Goal: Use online tool/utility: Utilize a website feature to perform a specific function

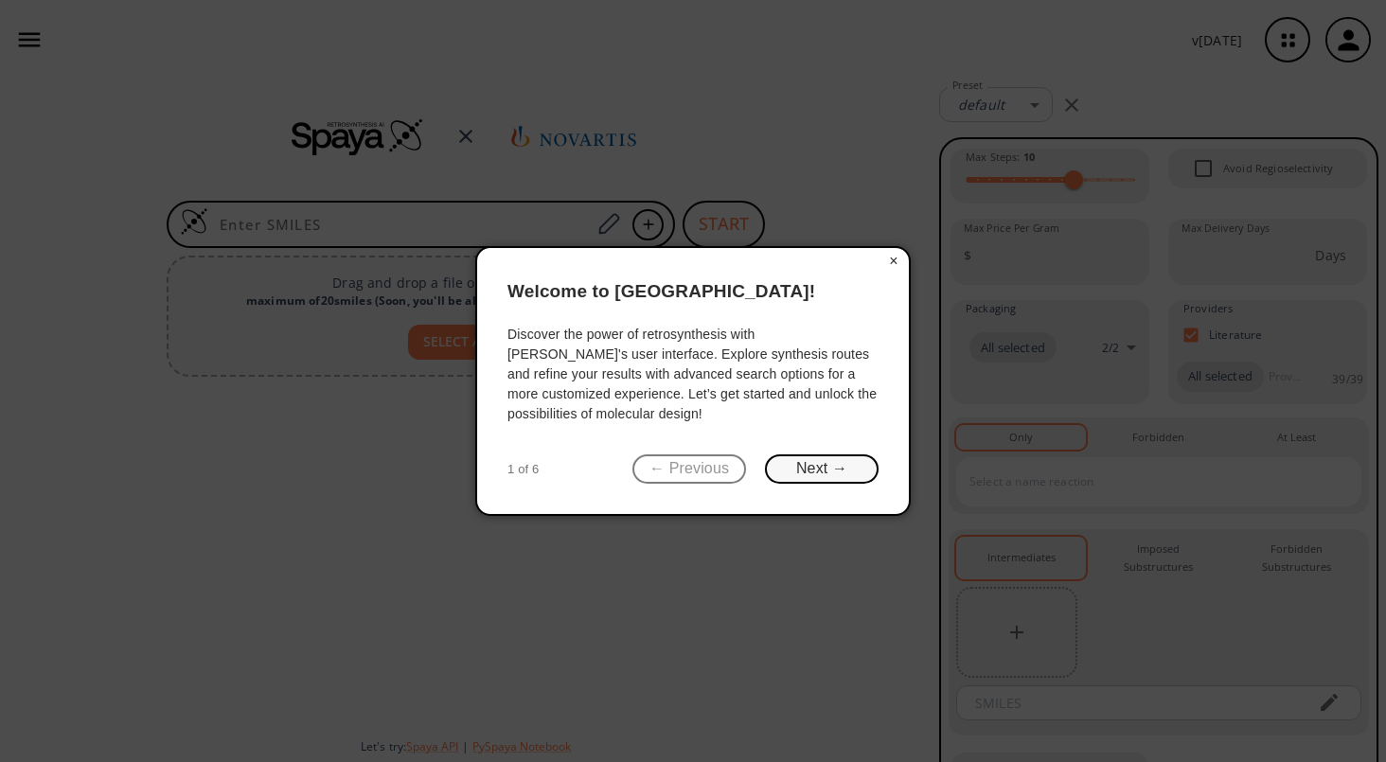
click at [840, 464] on button "Next →" at bounding box center [822, 468] width 114 height 29
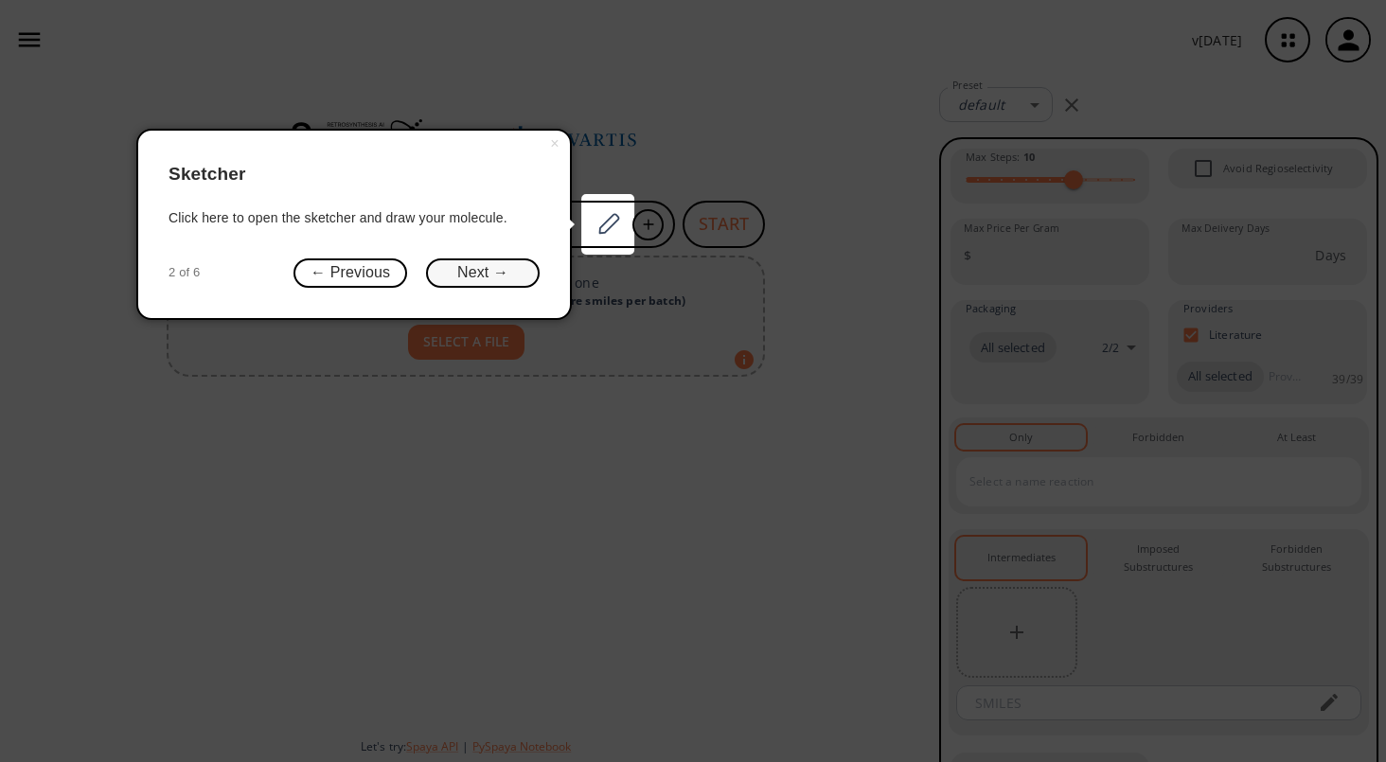
click at [481, 270] on button "Next →" at bounding box center [483, 272] width 114 height 29
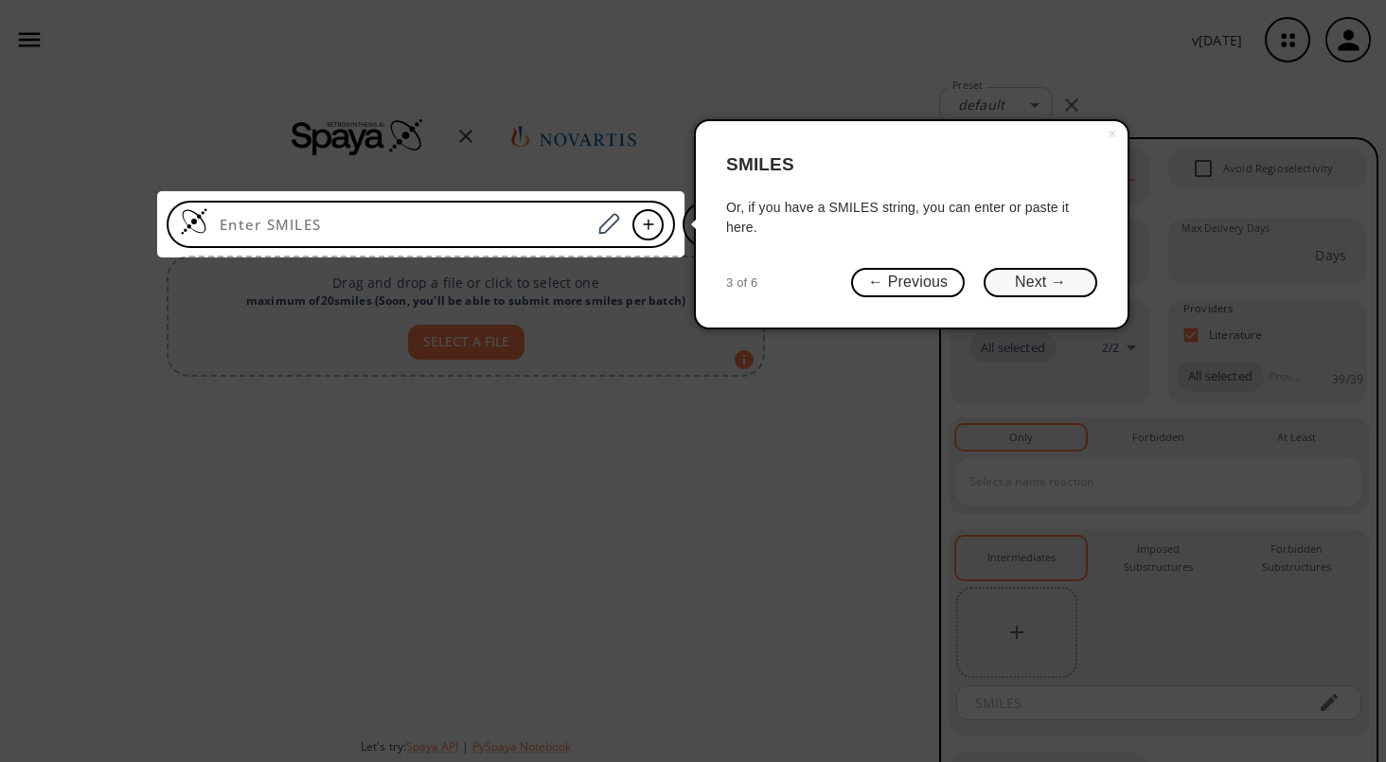
click at [1048, 284] on button "Next →" at bounding box center [1040, 282] width 114 height 29
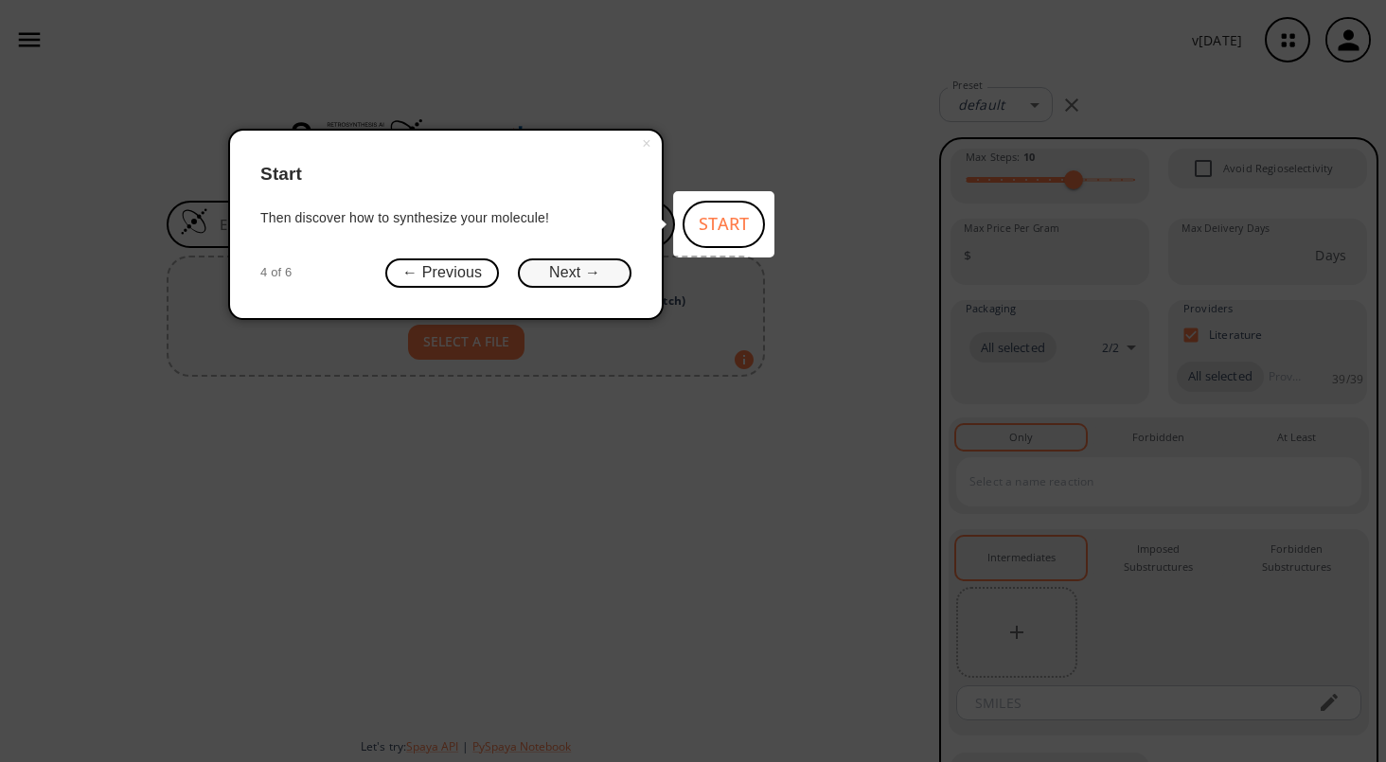
click at [583, 274] on button "Next →" at bounding box center [575, 272] width 114 height 29
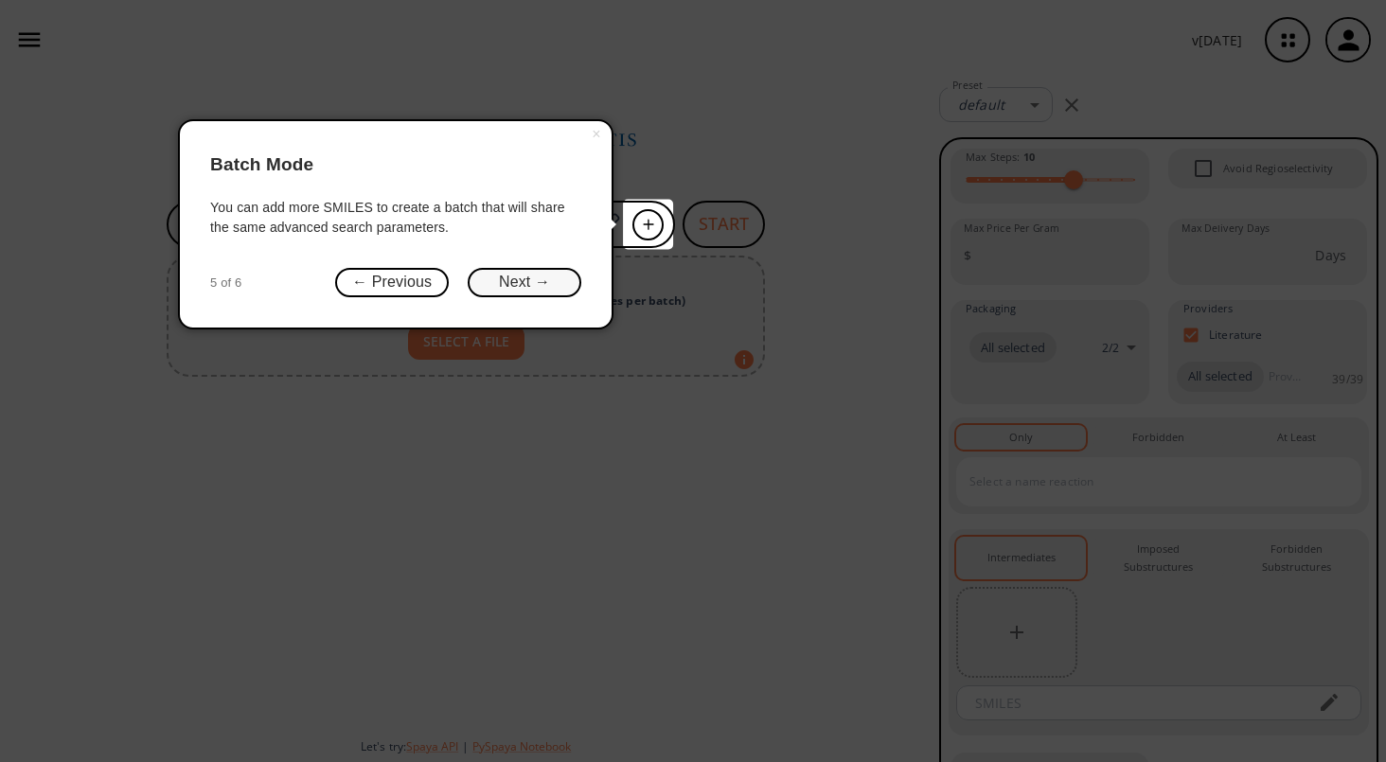
click at [530, 289] on button "Next →" at bounding box center [525, 282] width 114 height 29
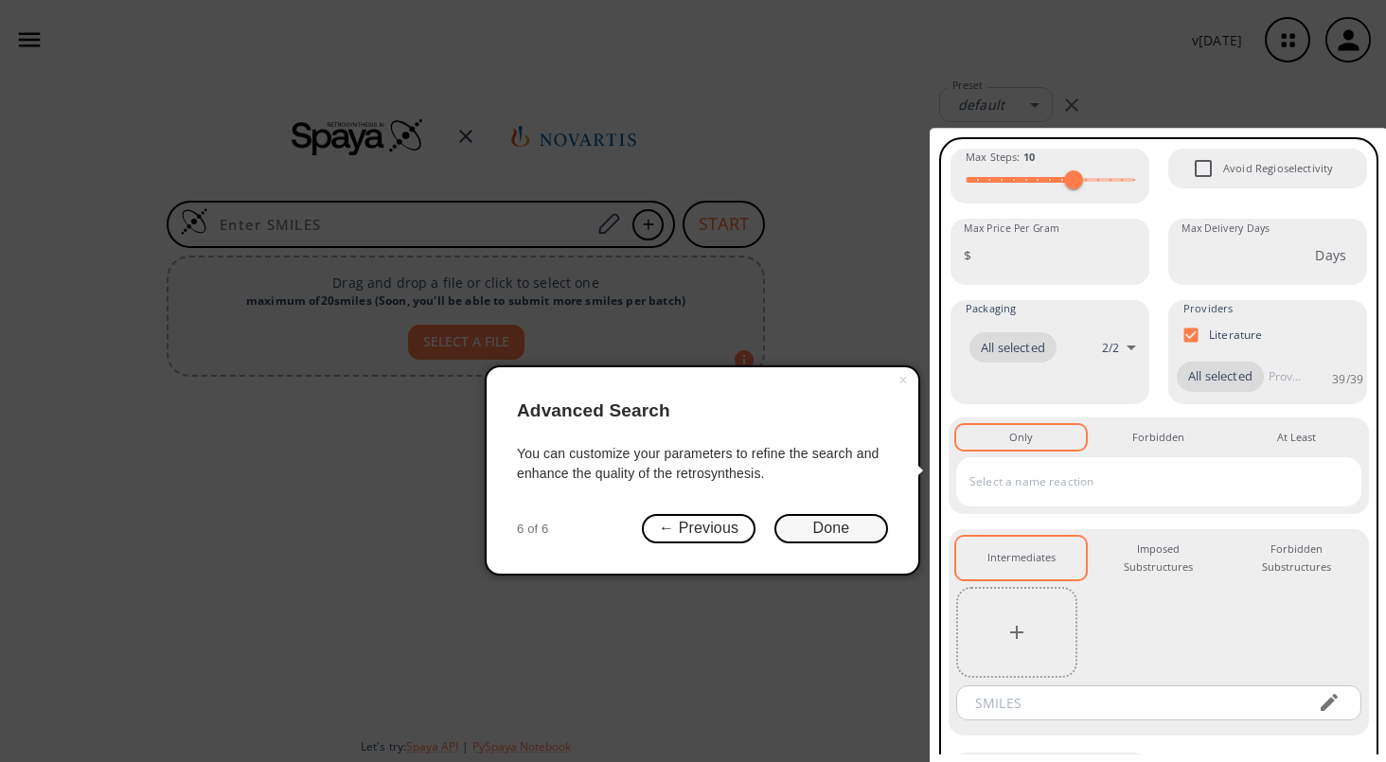
click at [854, 530] on button "Done" at bounding box center [831, 528] width 114 height 29
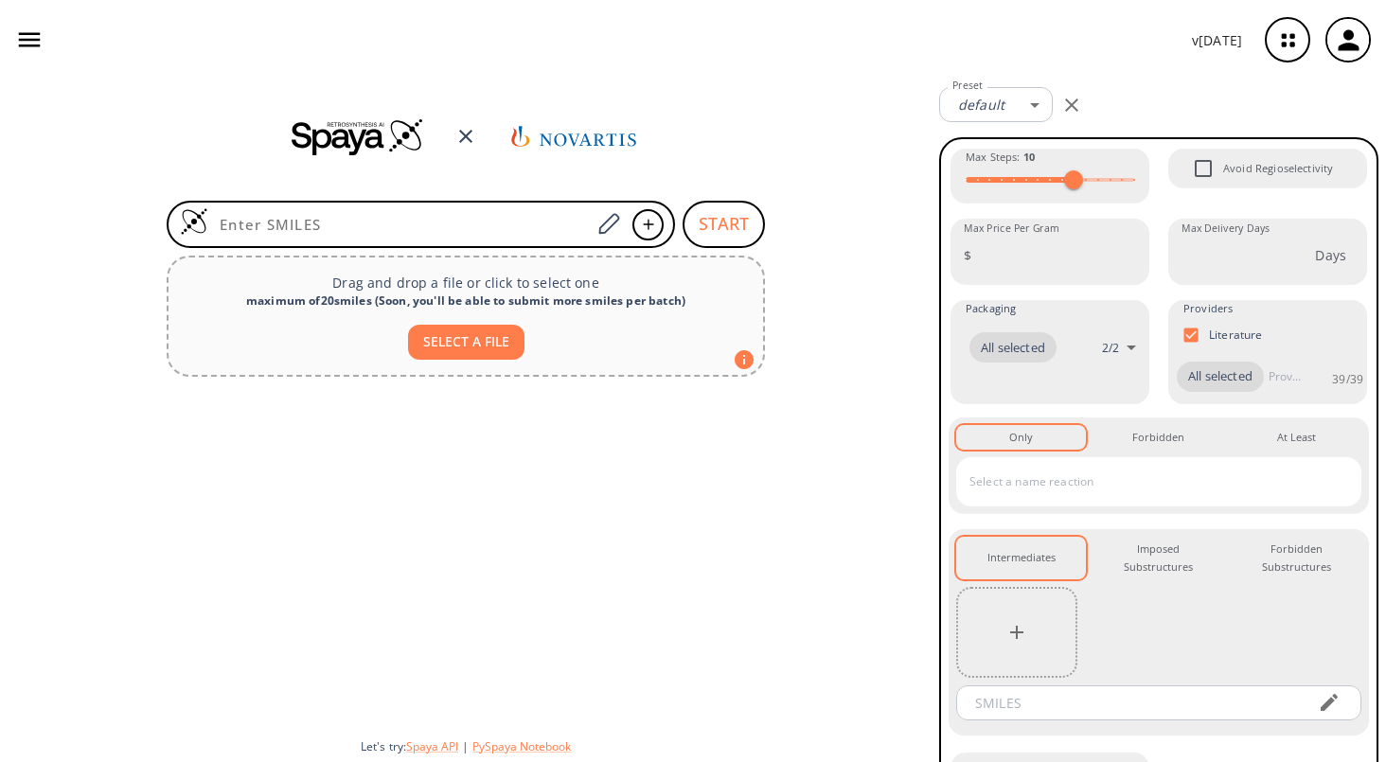
click at [773, 440] on div at bounding box center [465, 553] width 931 height 339
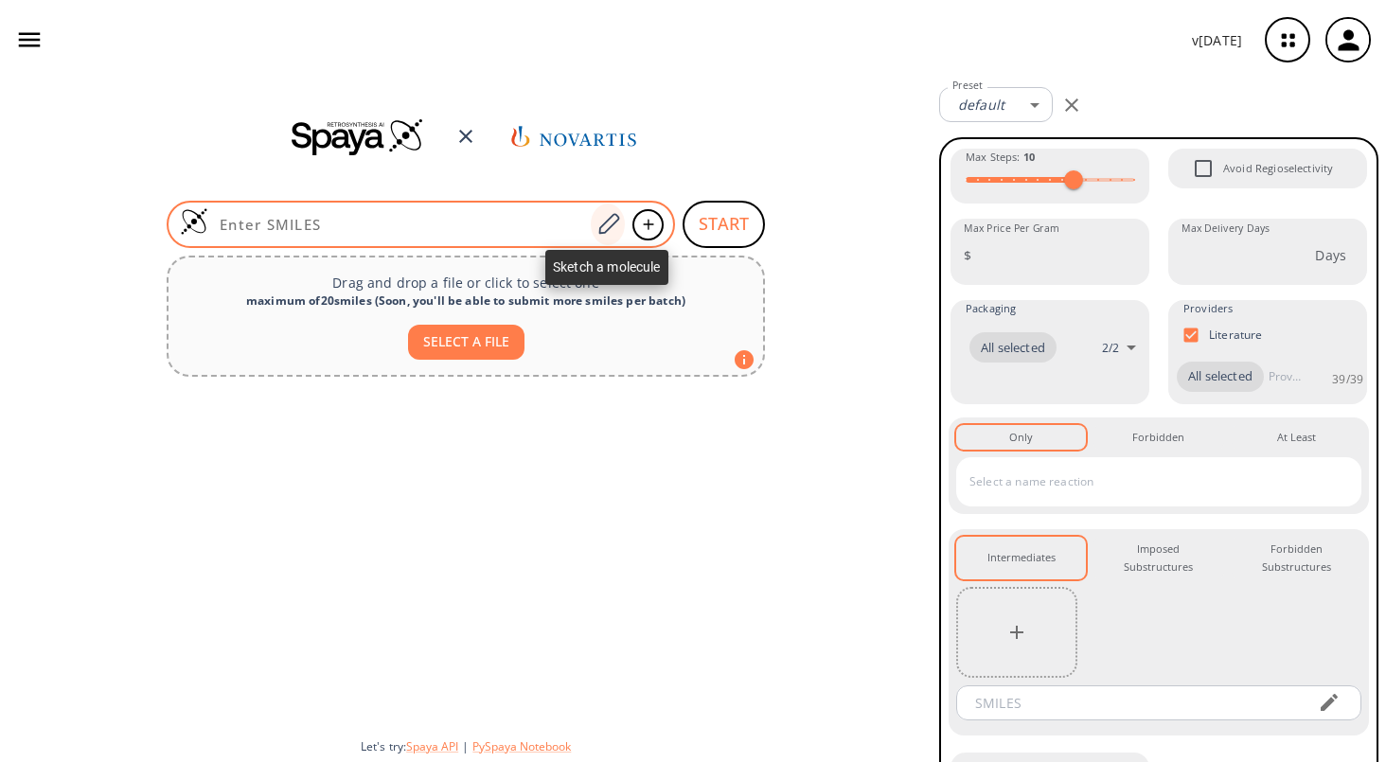
click at [604, 223] on icon at bounding box center [608, 223] width 21 height 21
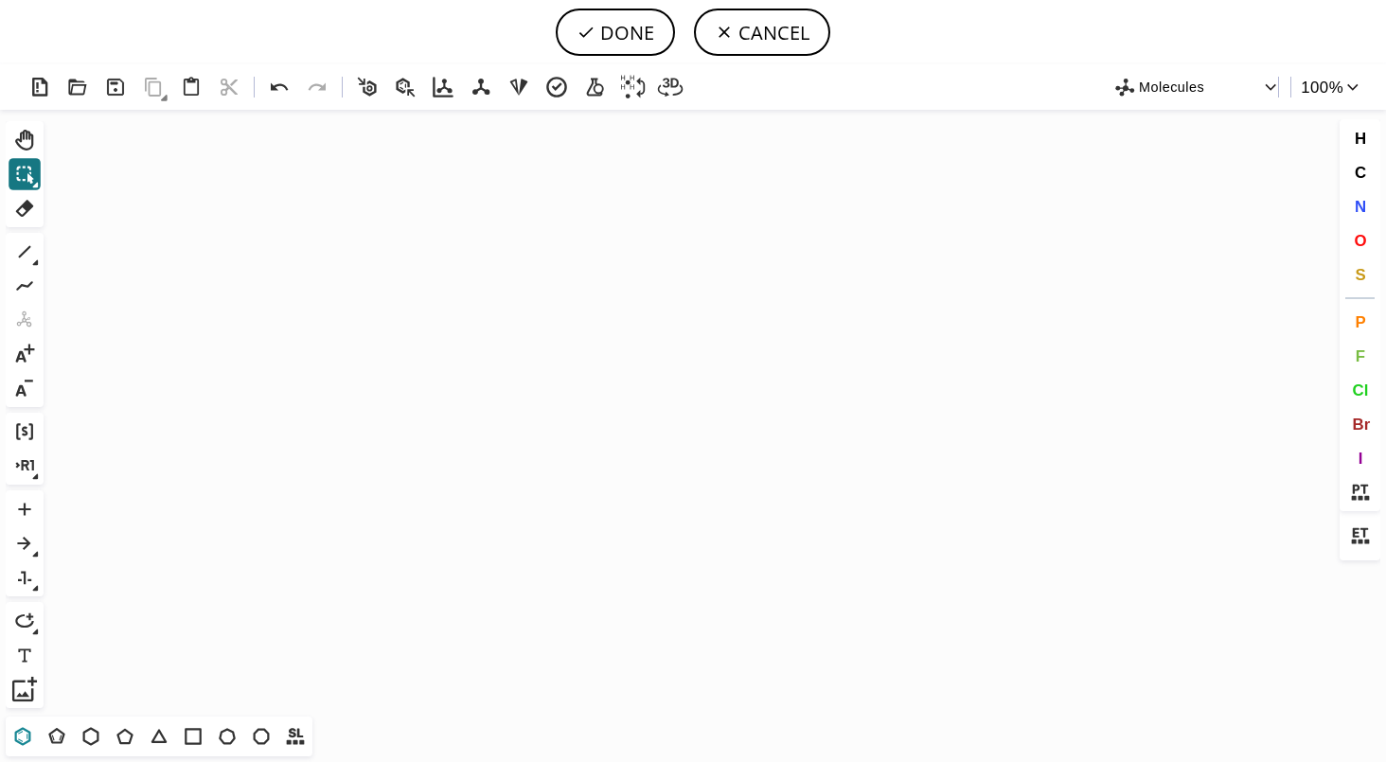
click at [22, 737] on icon at bounding box center [22, 736] width 25 height 25
click at [579, 498] on icon "Created with [PERSON_NAME] 2.3.0" at bounding box center [692, 413] width 1283 height 607
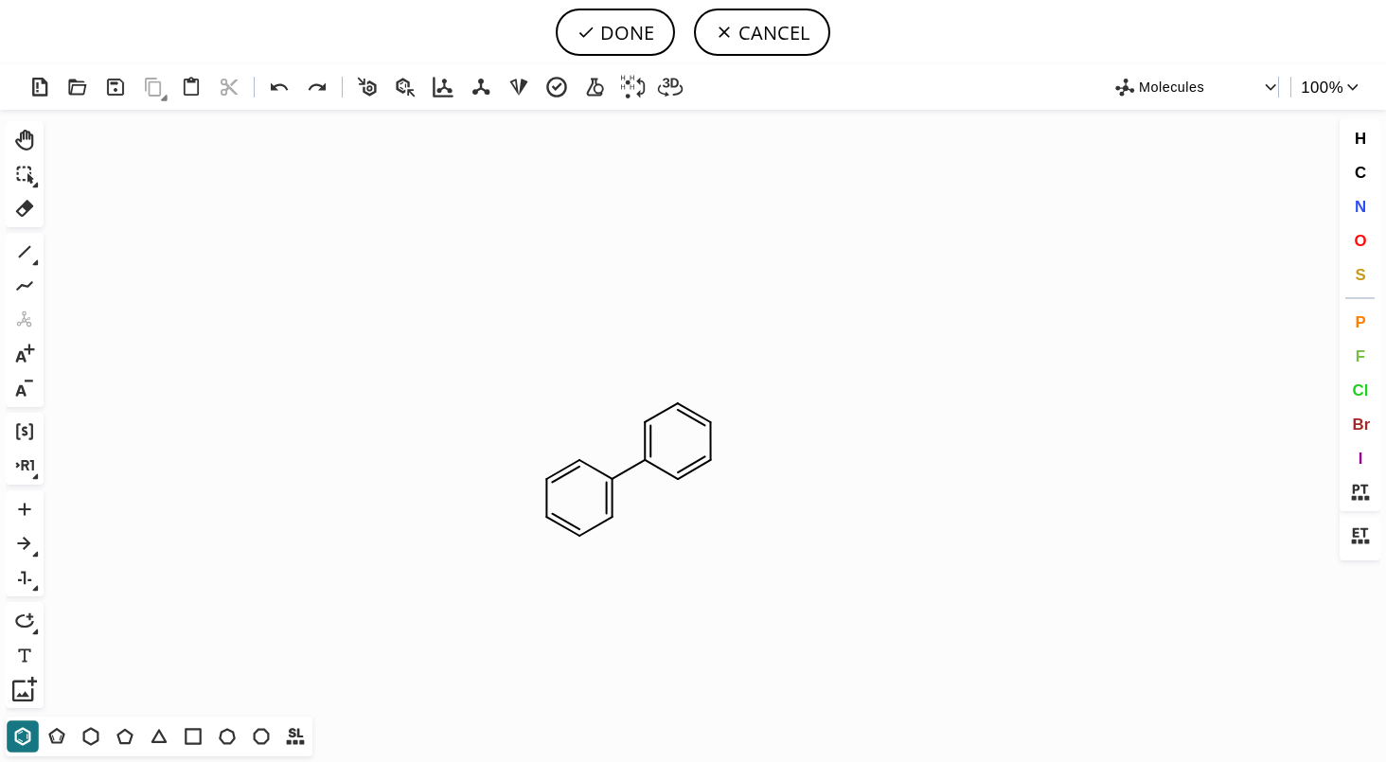
drag, startPoint x: 616, startPoint y: 479, endPoint x: 704, endPoint y: 436, distance: 97.8
click at [25, 244] on icon at bounding box center [24, 251] width 25 height 25
click at [26, 738] on icon at bounding box center [22, 736] width 25 height 25
drag, startPoint x: 682, startPoint y: 484, endPoint x: 819, endPoint y: 381, distance: 171.7
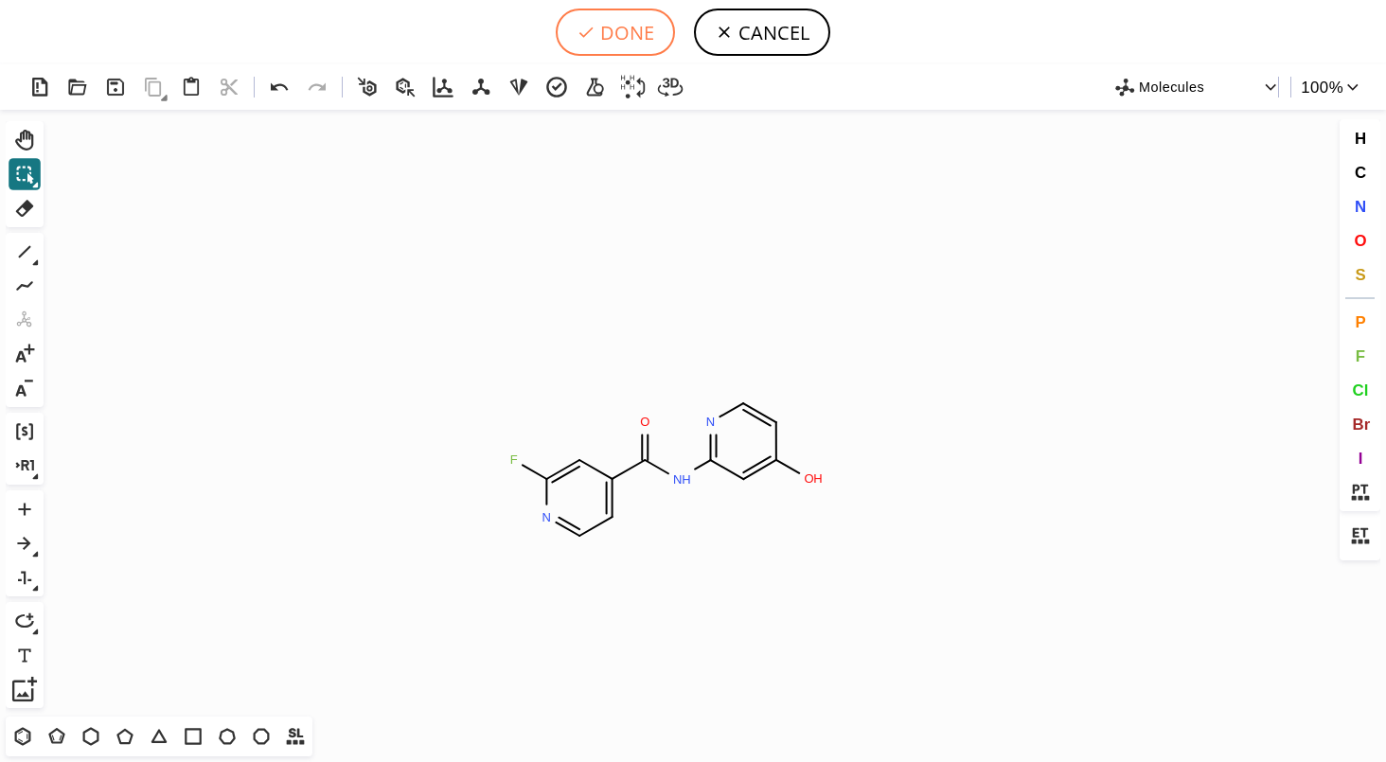
click at [606, 41] on button "DONE" at bounding box center [615, 32] width 119 height 47
type input "C1(F)N=CC=C(C(=O)NC2C=C(O)C=CN=2)C=1"
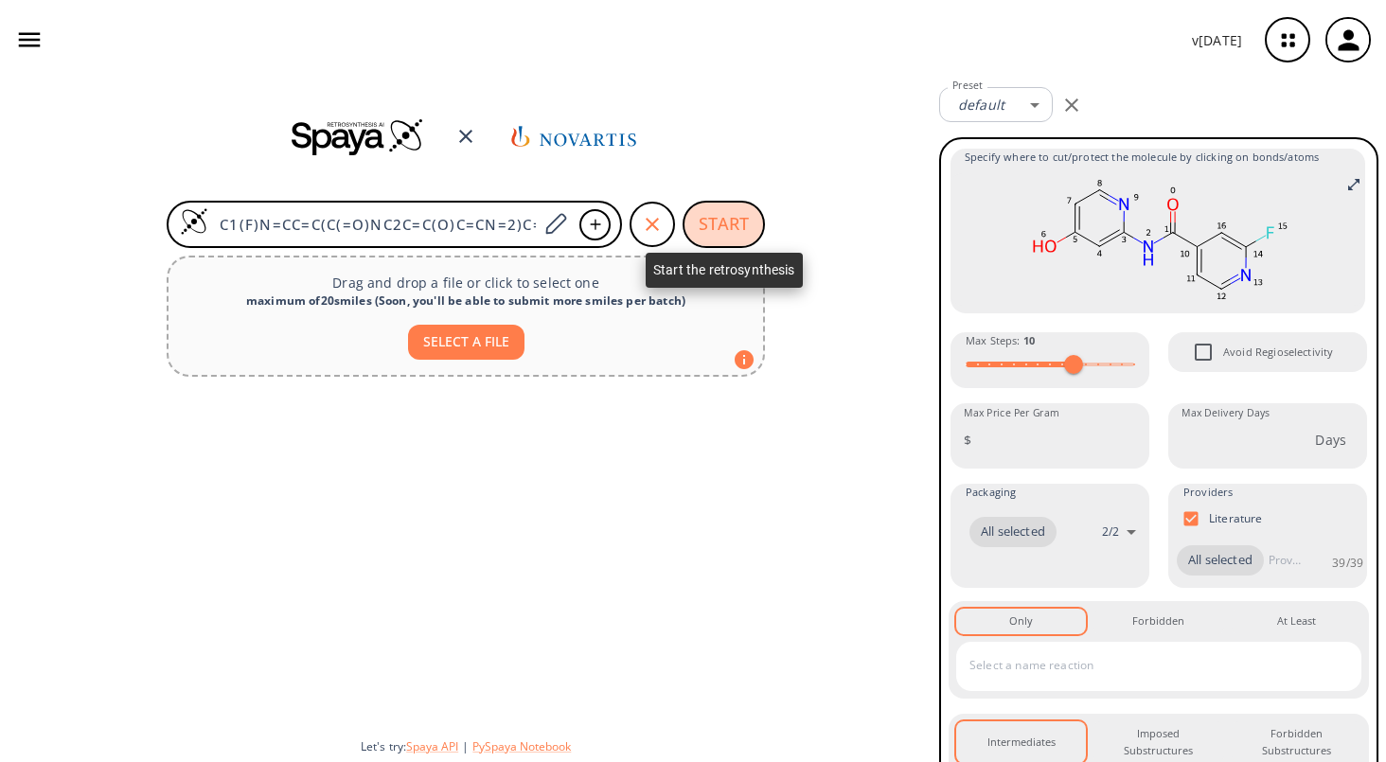
click at [732, 216] on button "START" at bounding box center [723, 224] width 82 height 47
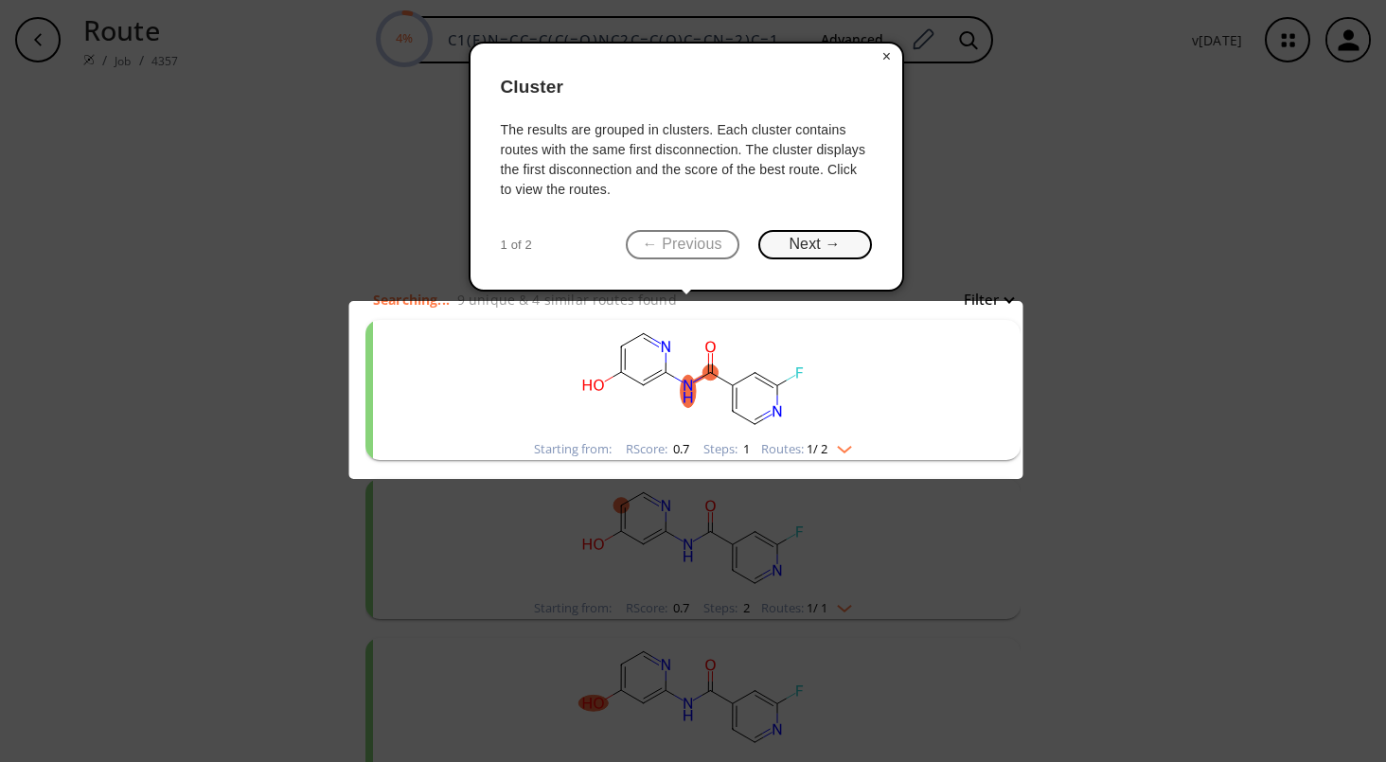
click at [799, 244] on button "Next →" at bounding box center [815, 244] width 114 height 29
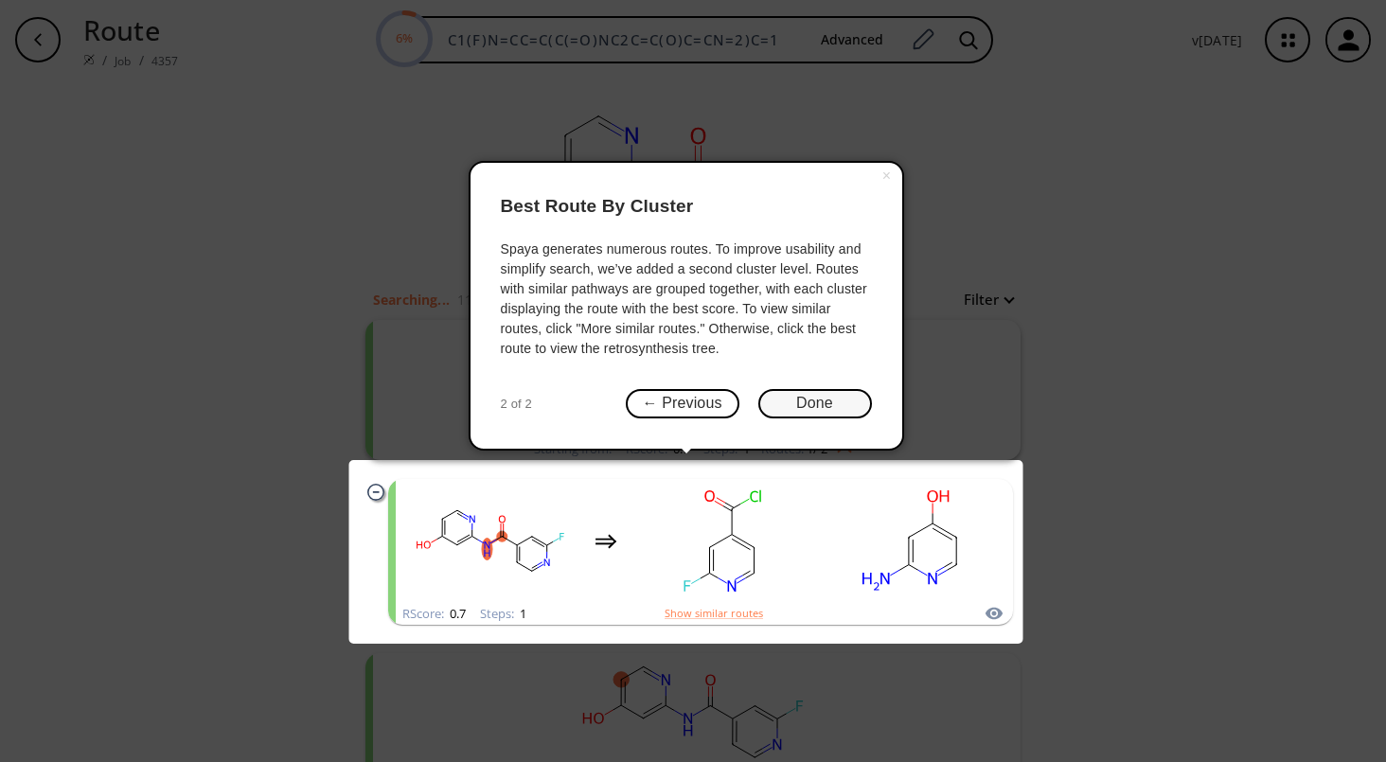
click at [813, 401] on button "Done" at bounding box center [815, 403] width 114 height 29
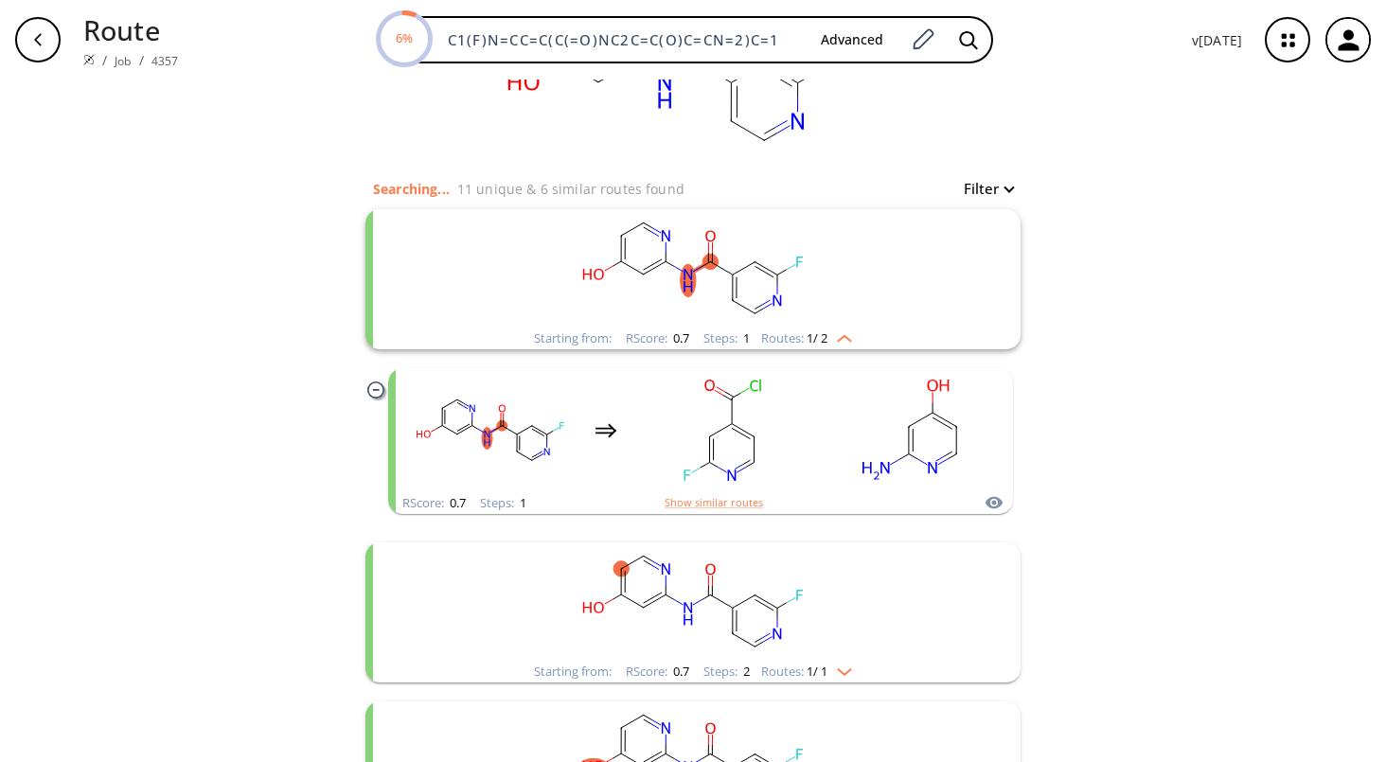
scroll to position [123, 0]
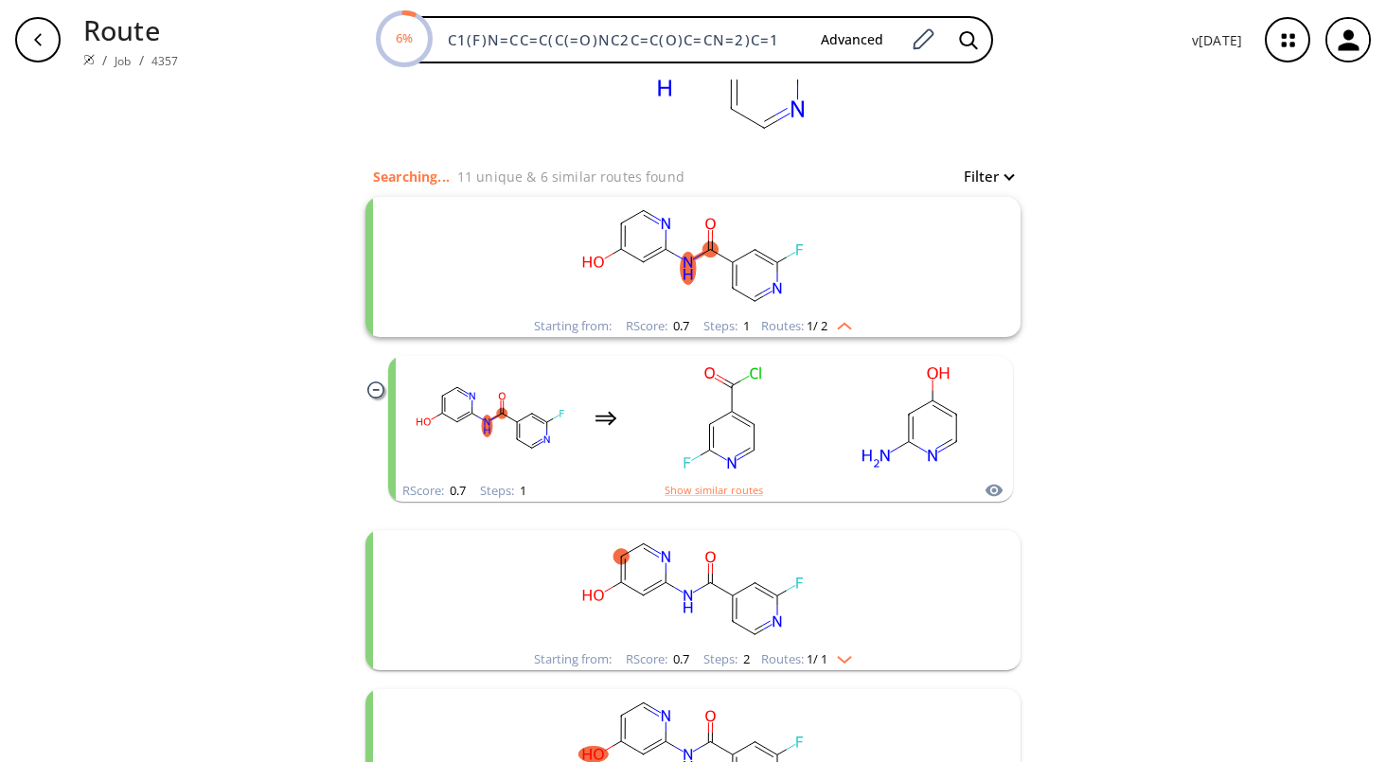
click at [844, 327] on img "clusters" at bounding box center [839, 322] width 25 height 15
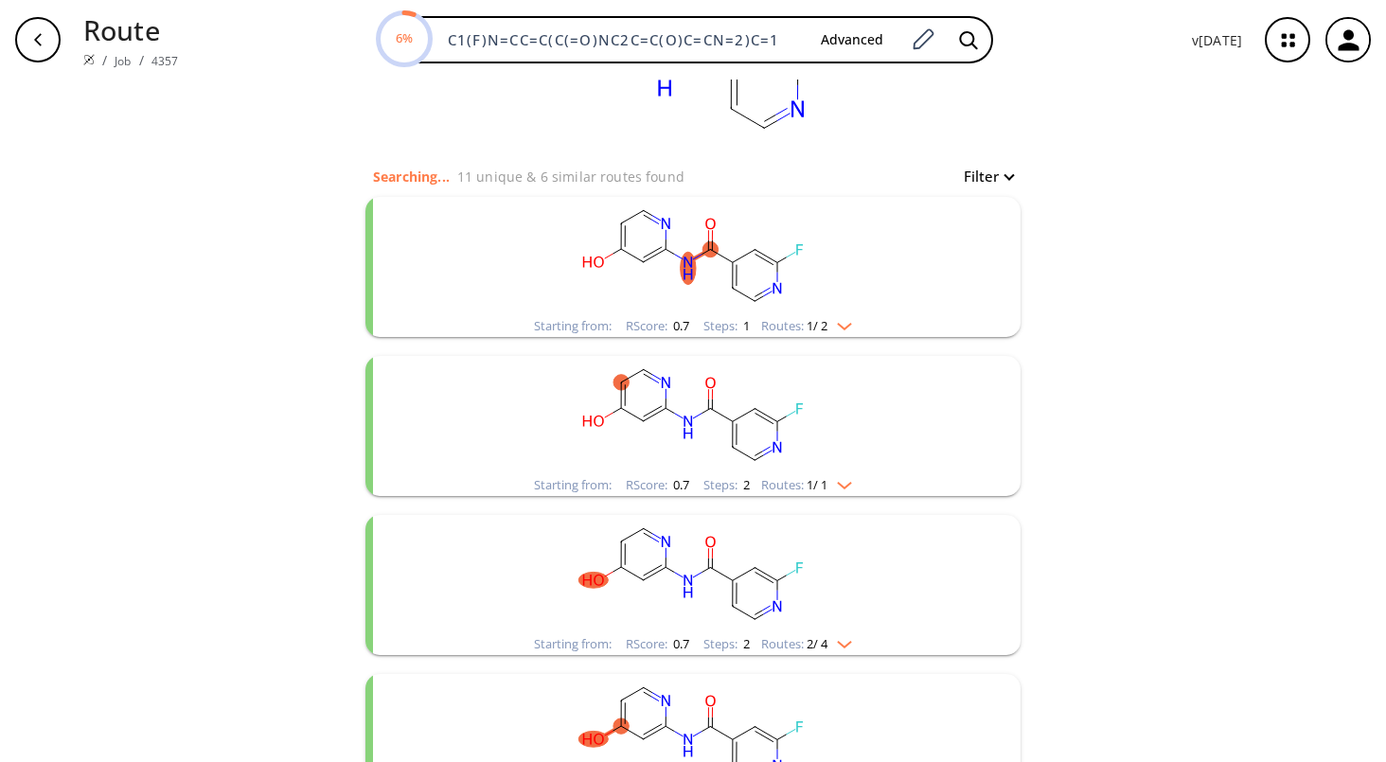
click at [841, 323] on img "clusters" at bounding box center [839, 322] width 25 height 15
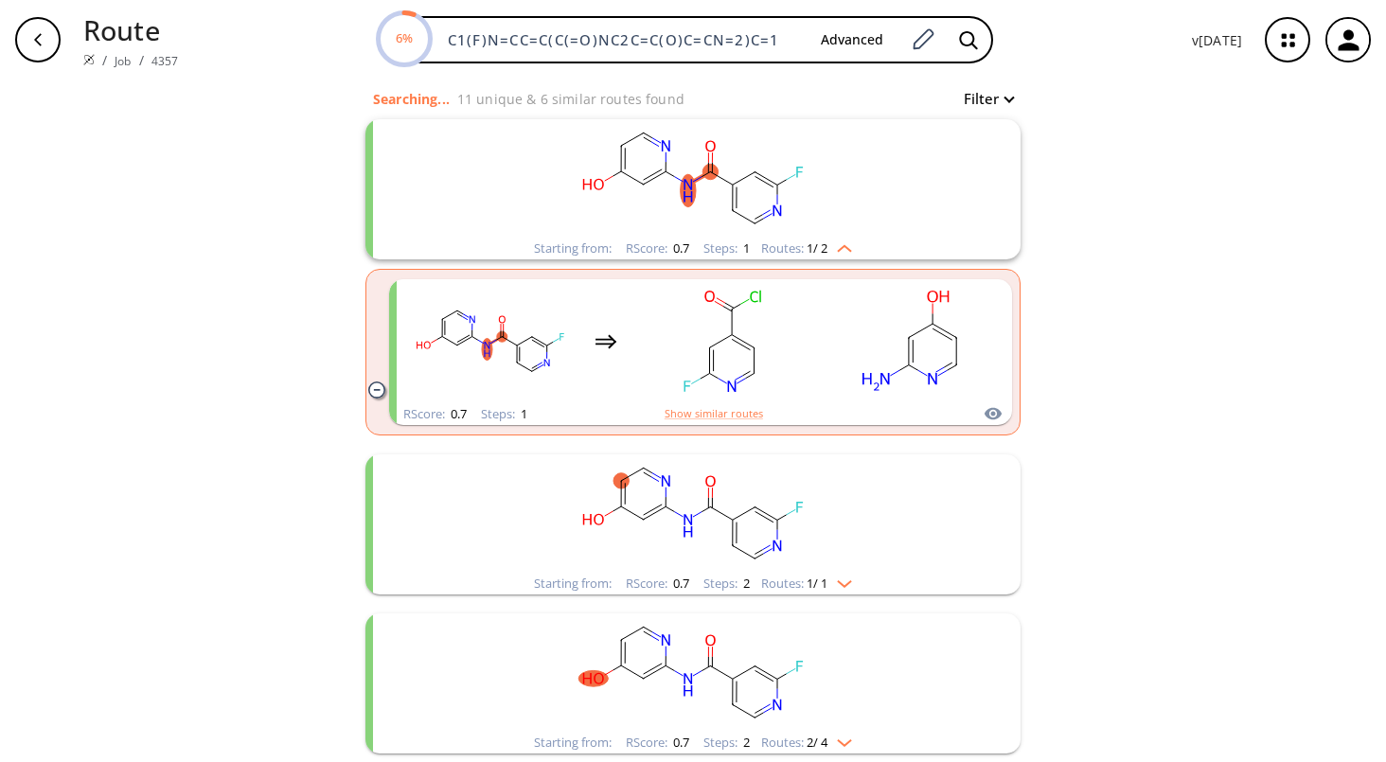
scroll to position [204, 0]
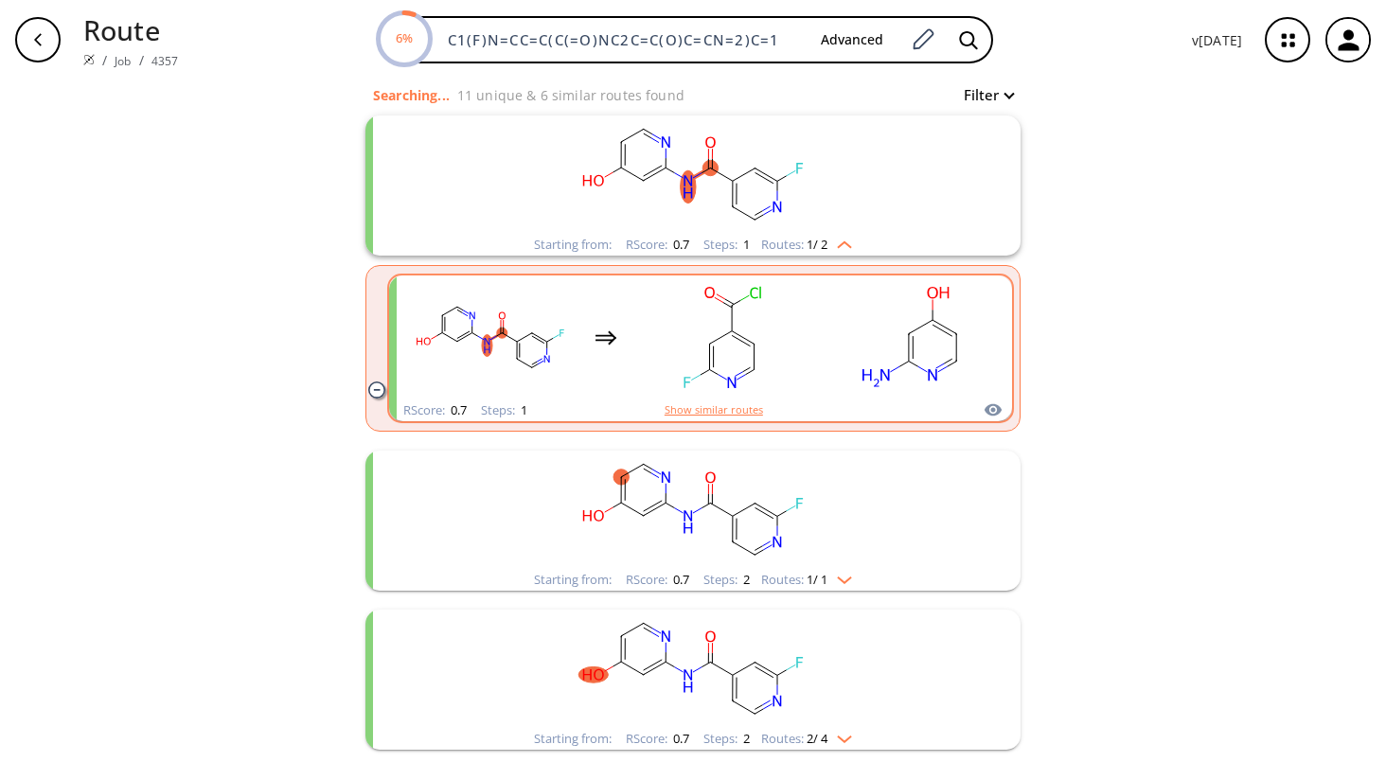
click at [719, 407] on button "Show similar routes" at bounding box center [713, 409] width 98 height 17
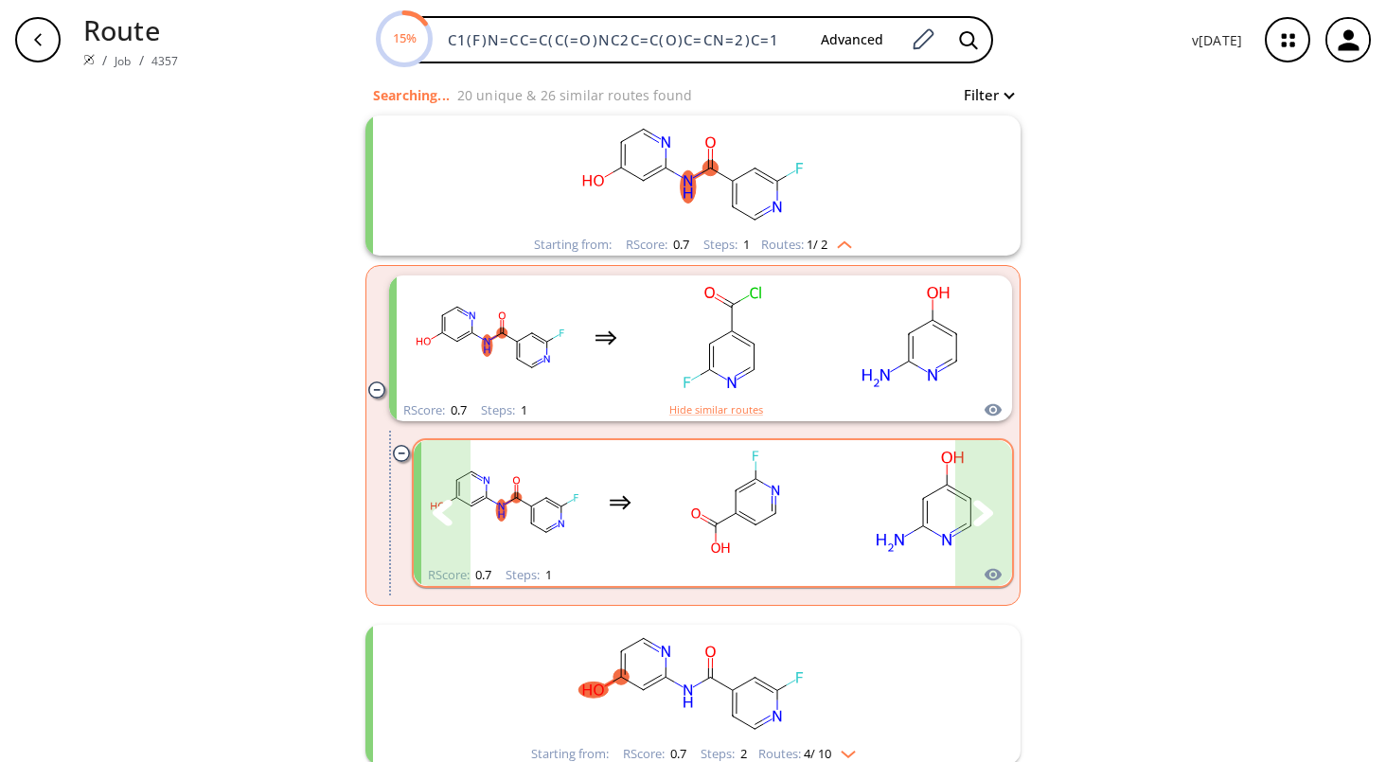
click at [973, 504] on icon "clusters" at bounding box center [983, 513] width 20 height 26
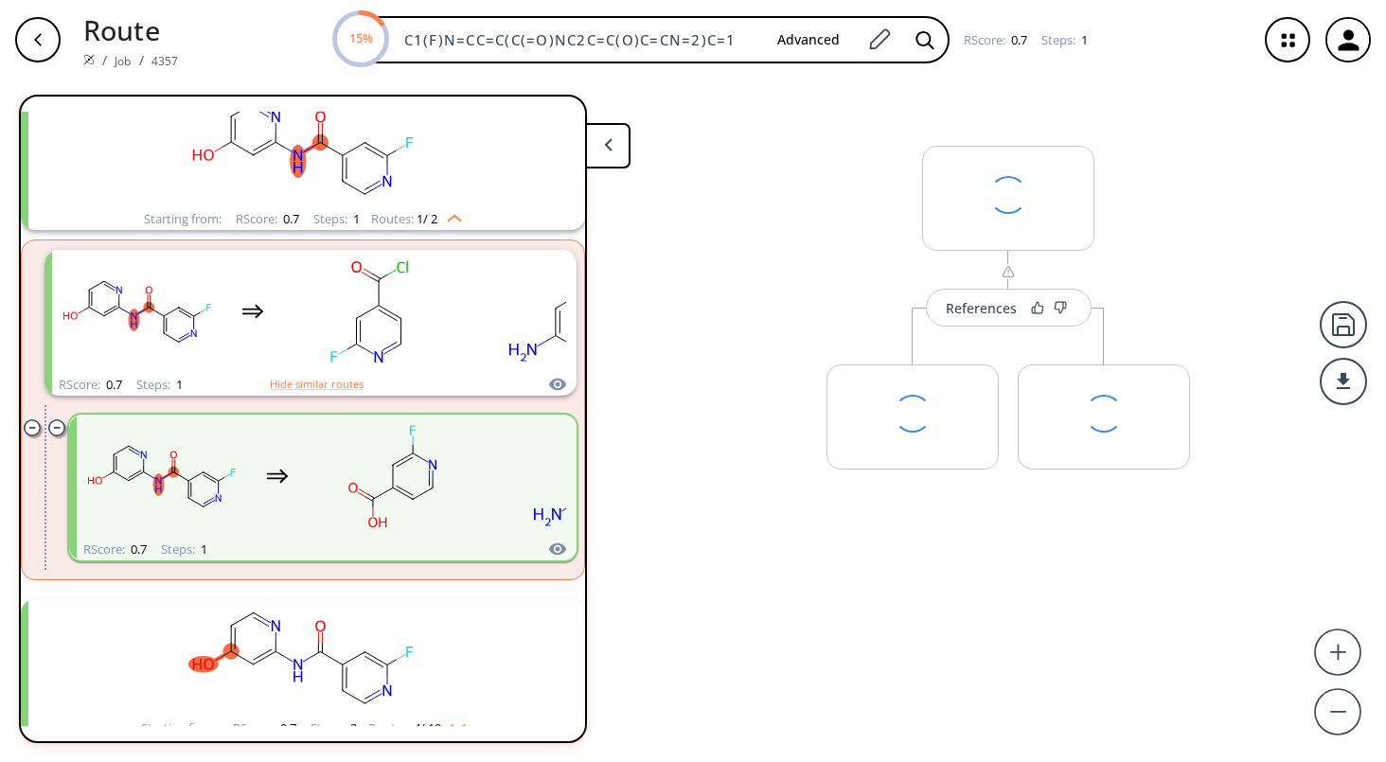
scroll to position [202, 0]
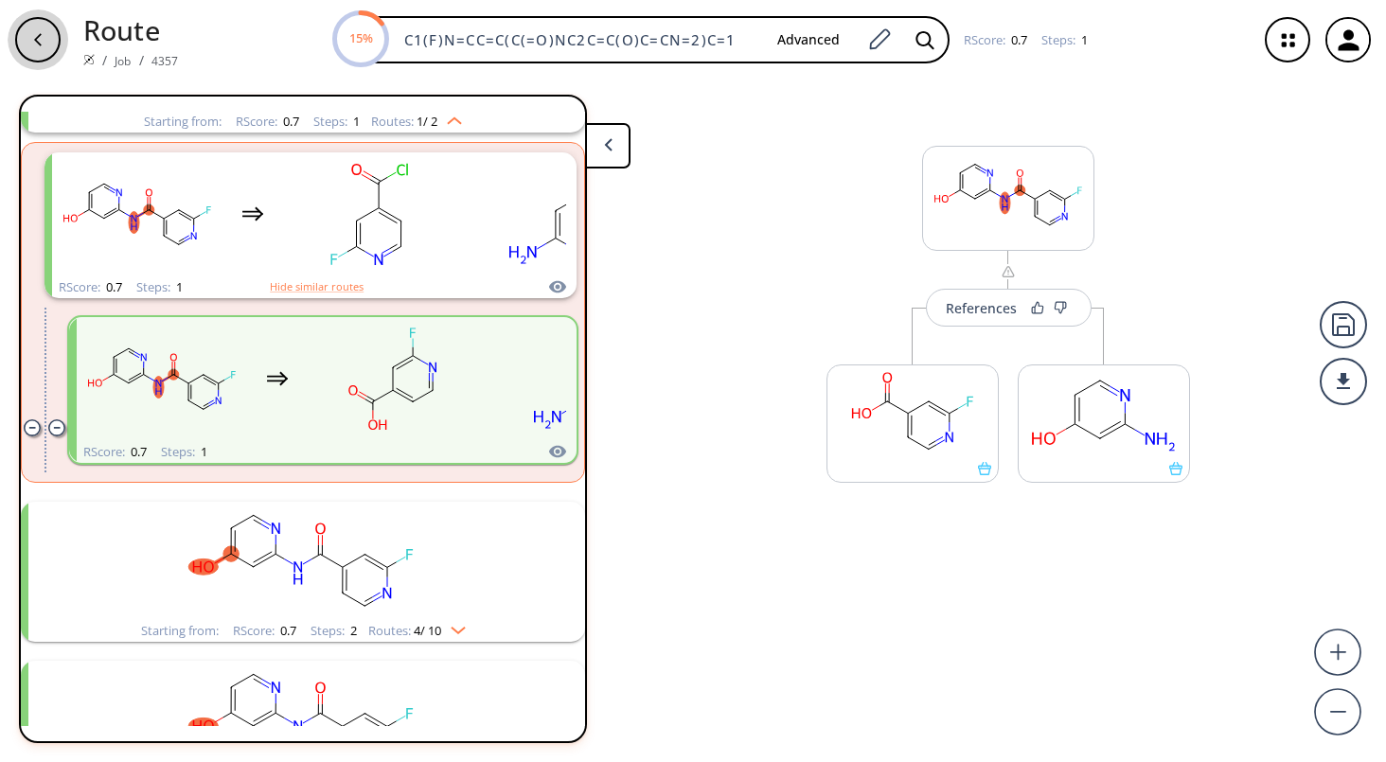
click at [43, 46] on icon "button" at bounding box center [37, 39] width 15 height 15
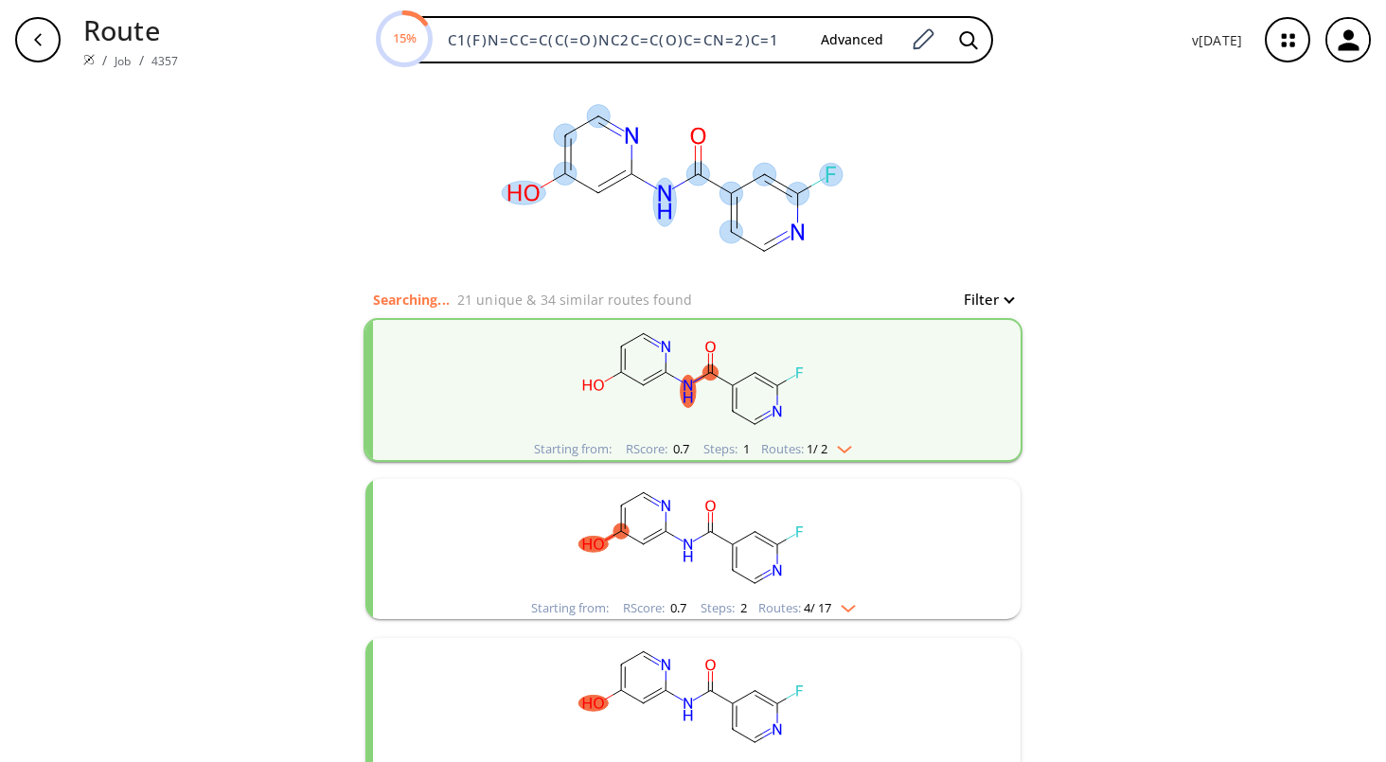
click at [686, 176] on ellipse at bounding box center [697, 174] width 23 height 23
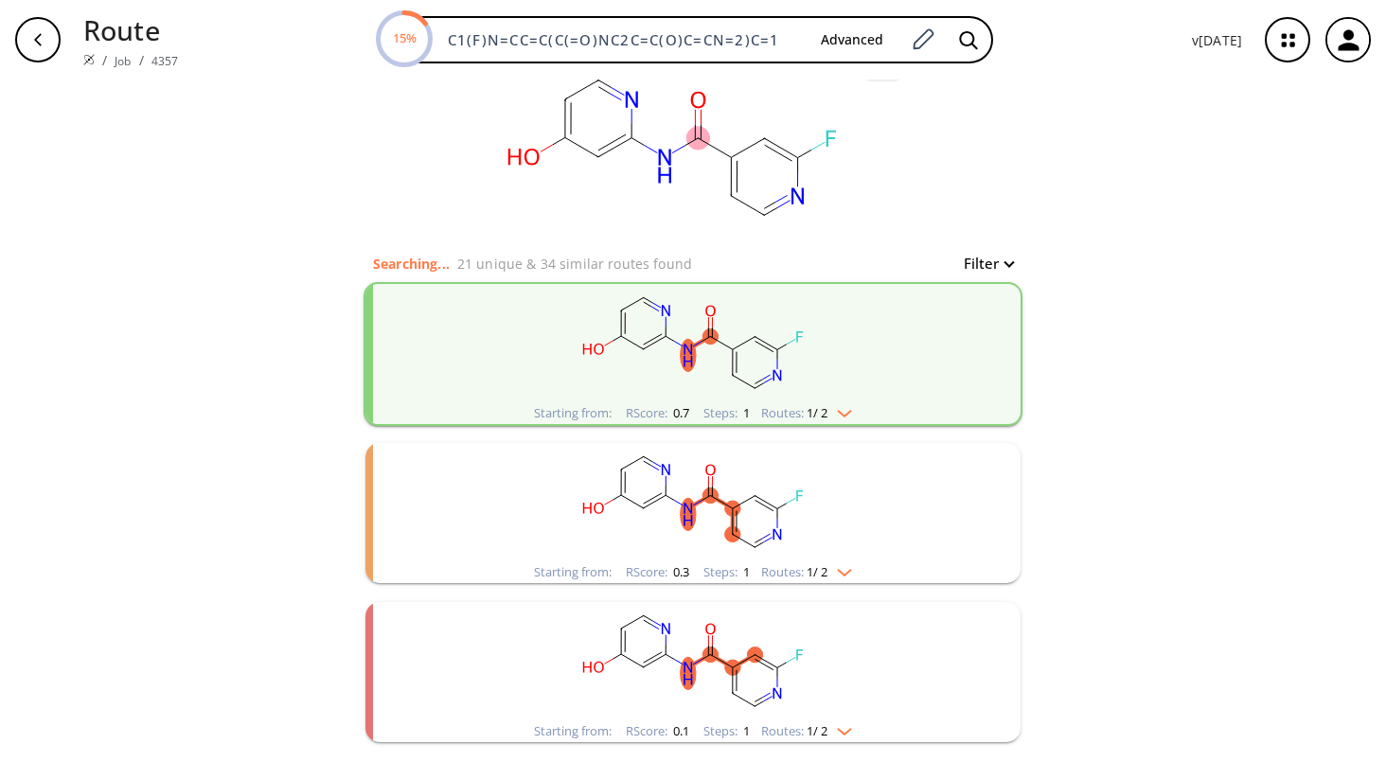
scroll to position [44, 0]
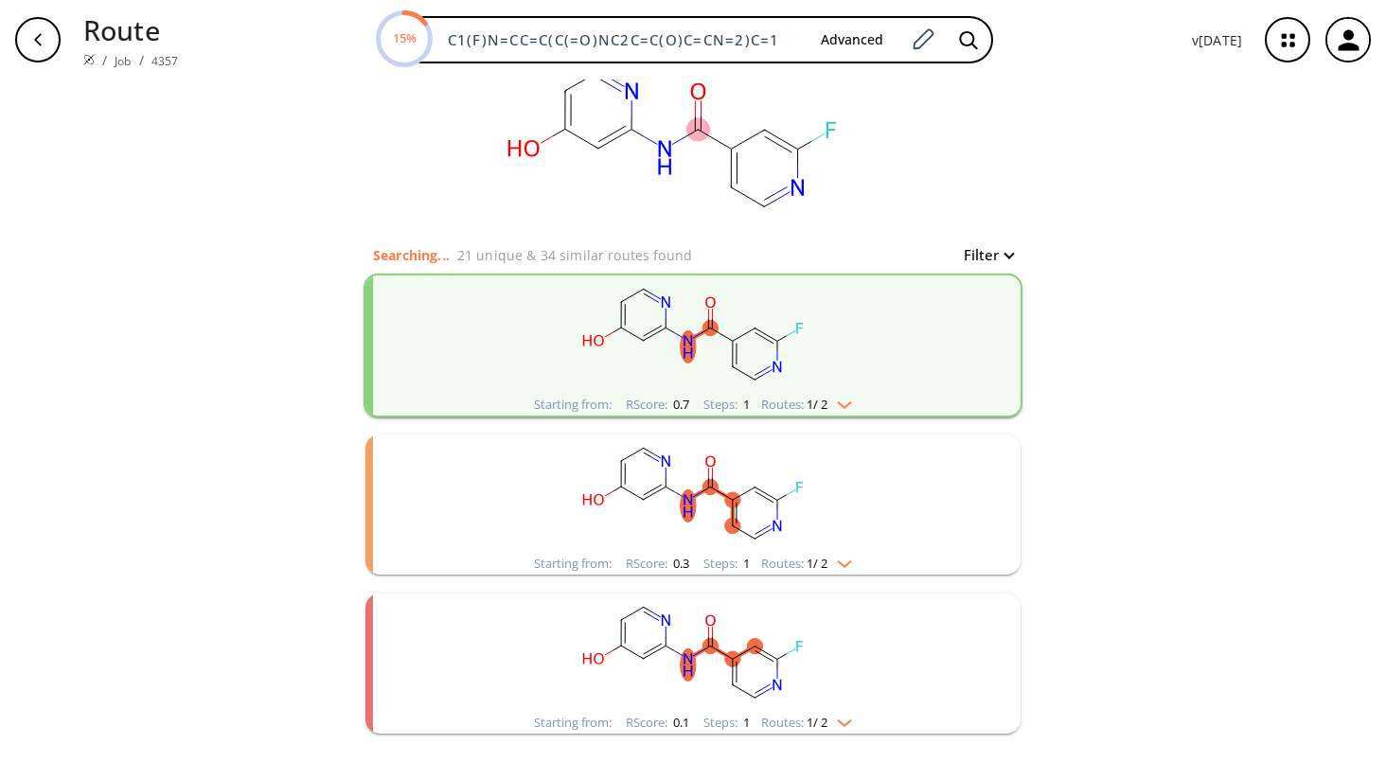
click at [833, 521] on rect "clusters" at bounding box center [693, 493] width 492 height 118
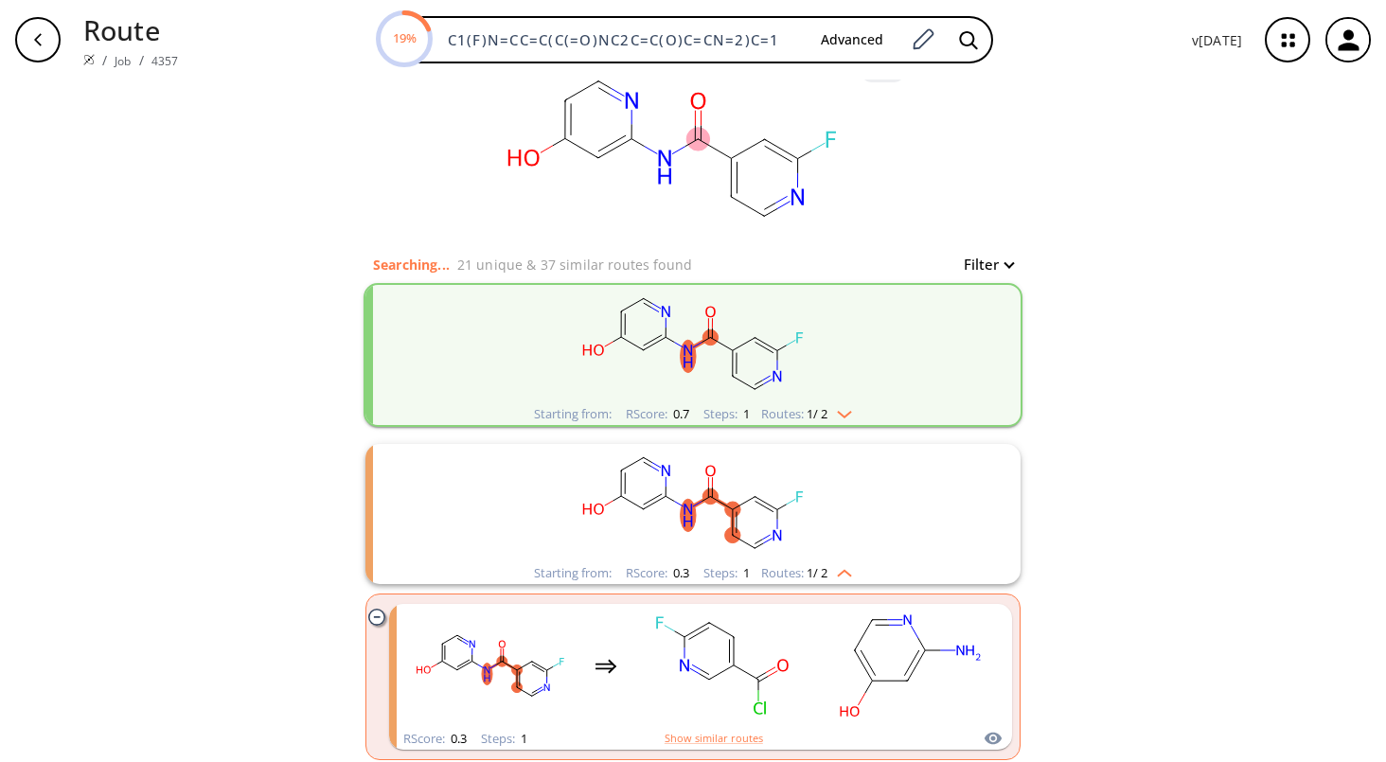
scroll to position [33, 0]
click at [904, 357] on rect "clusters" at bounding box center [693, 346] width 492 height 118
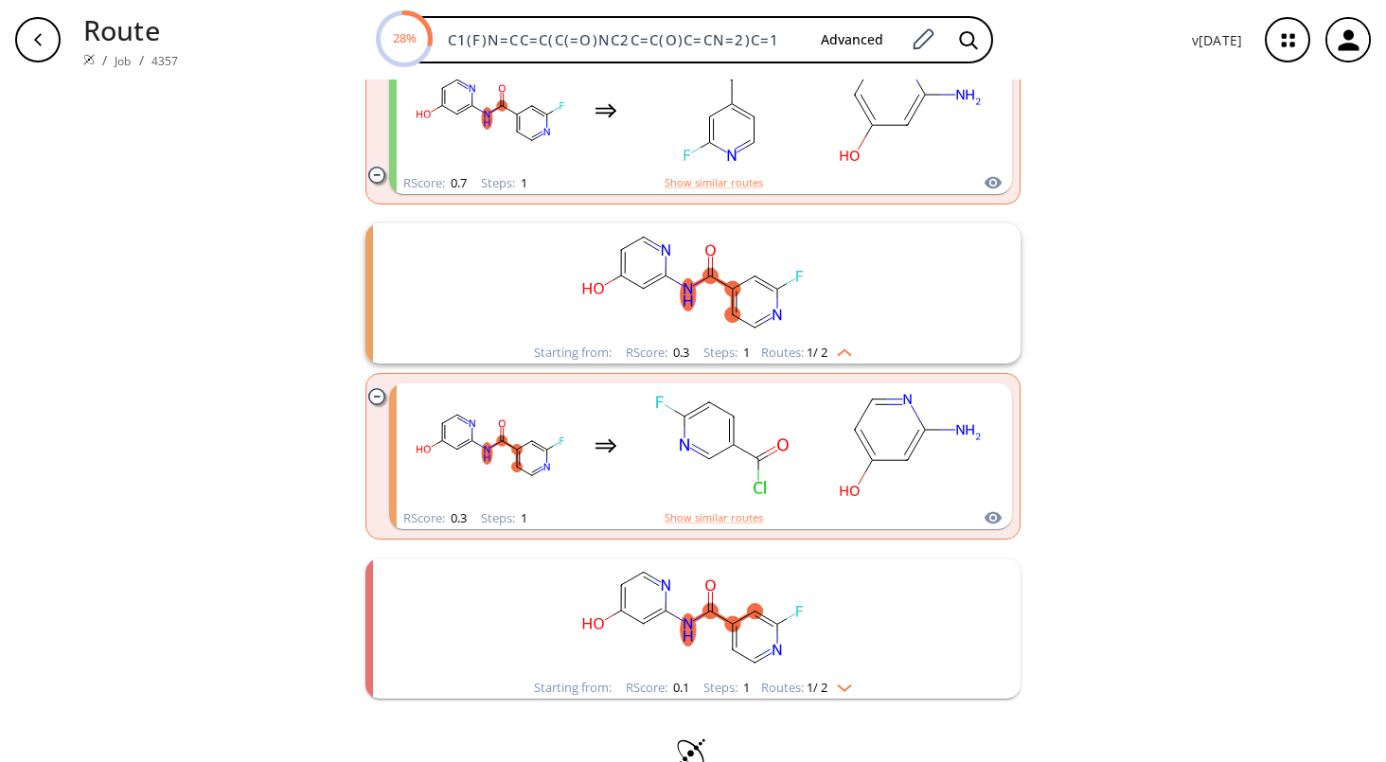
scroll to position [434, 0]
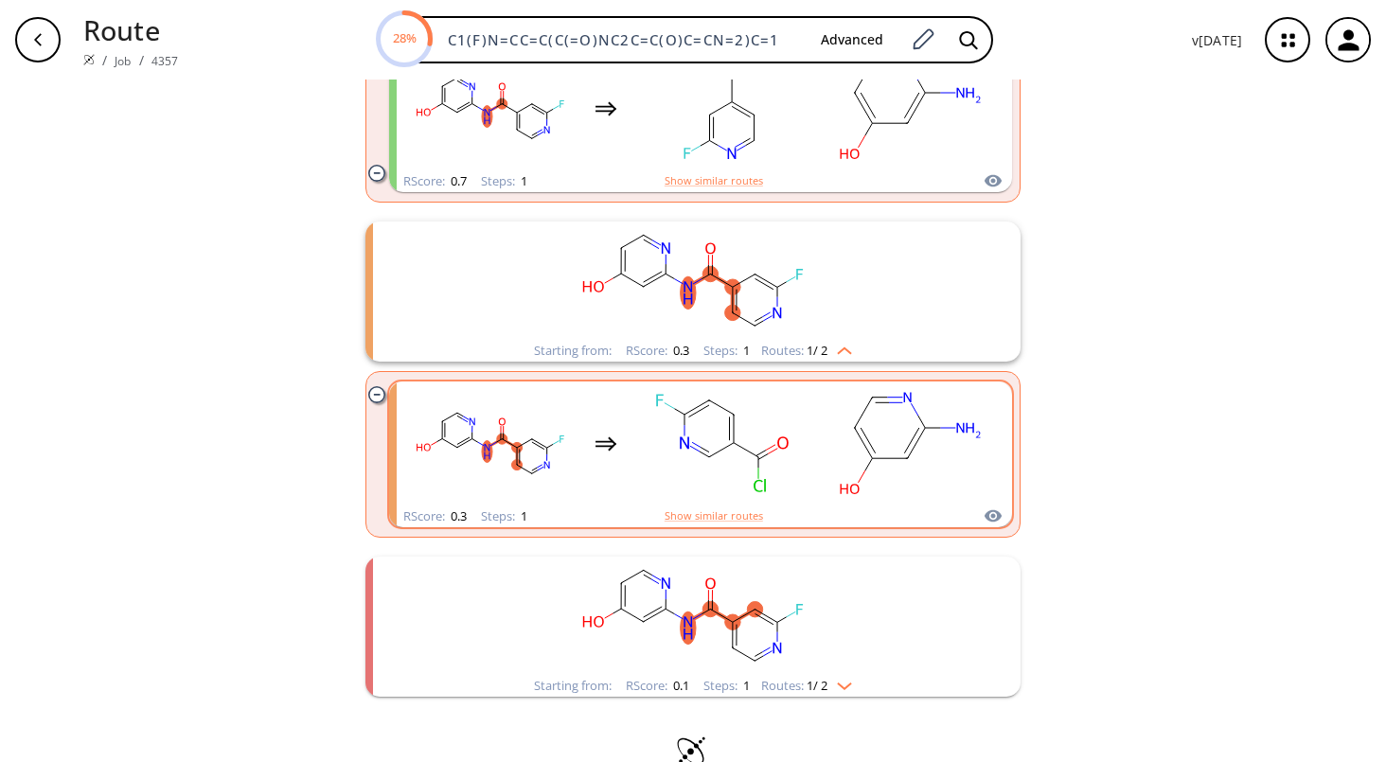
click at [814, 450] on div "clusters" at bounding box center [700, 443] width 591 height 124
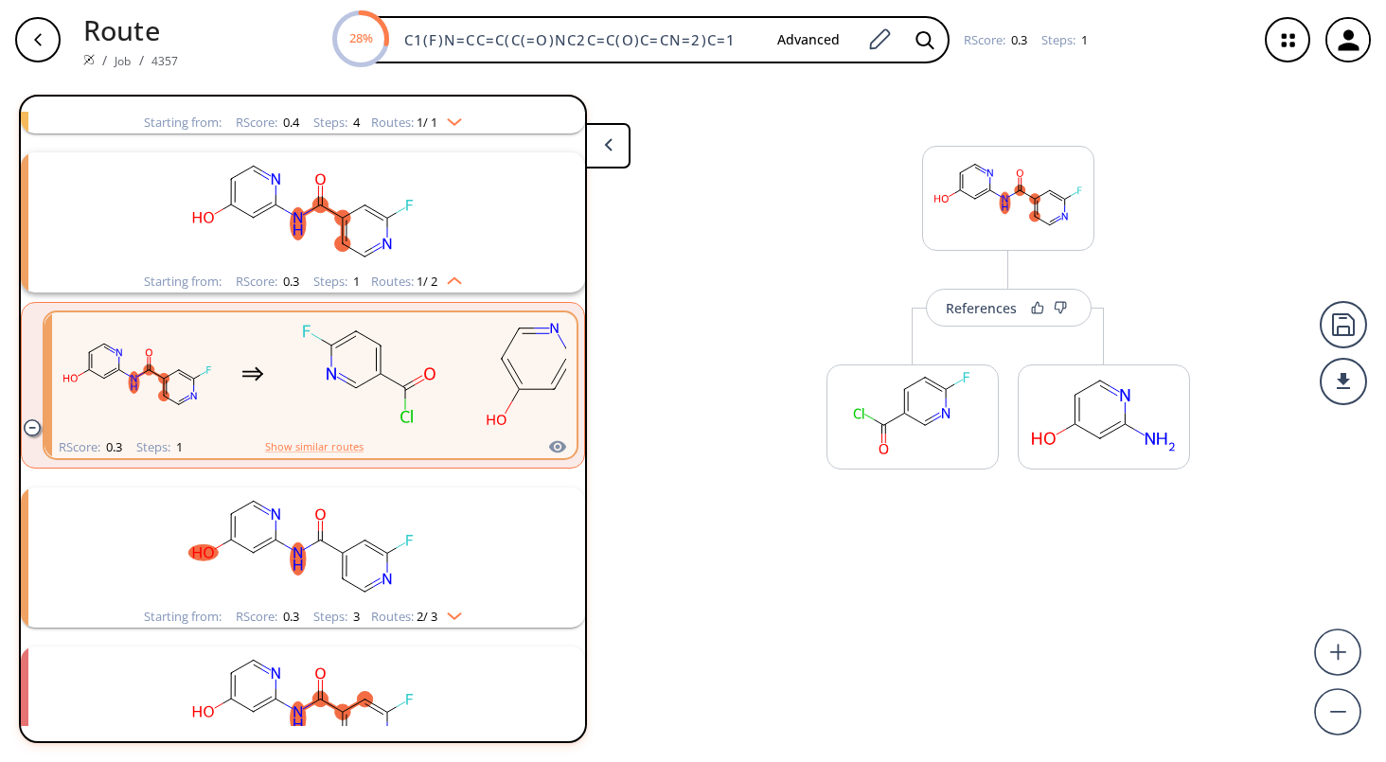
scroll to position [1315, 0]
click at [23, 43] on div "button" at bounding box center [37, 39] width 45 height 45
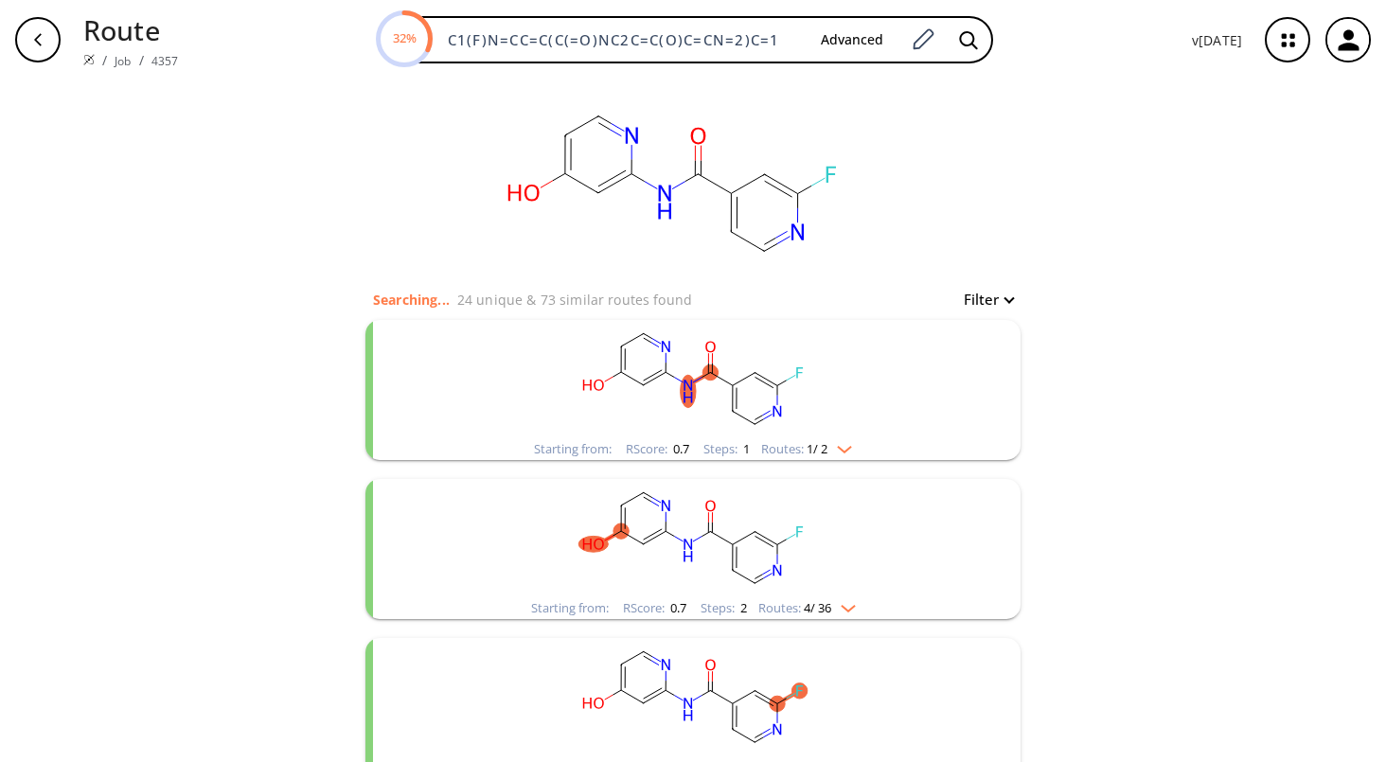
click at [895, 390] on rect "clusters" at bounding box center [693, 379] width 492 height 118
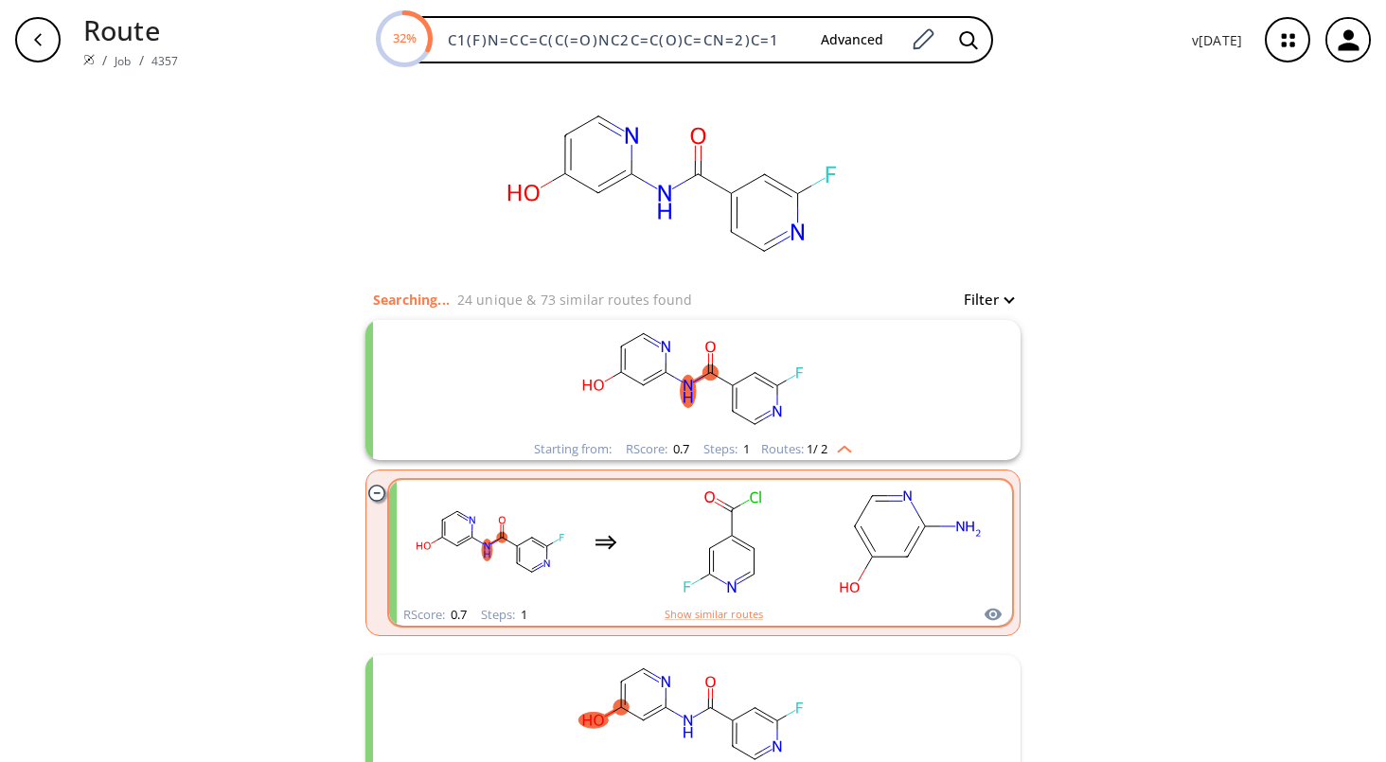
click at [647, 544] on rect "clusters" at bounding box center [721, 542] width 170 height 118
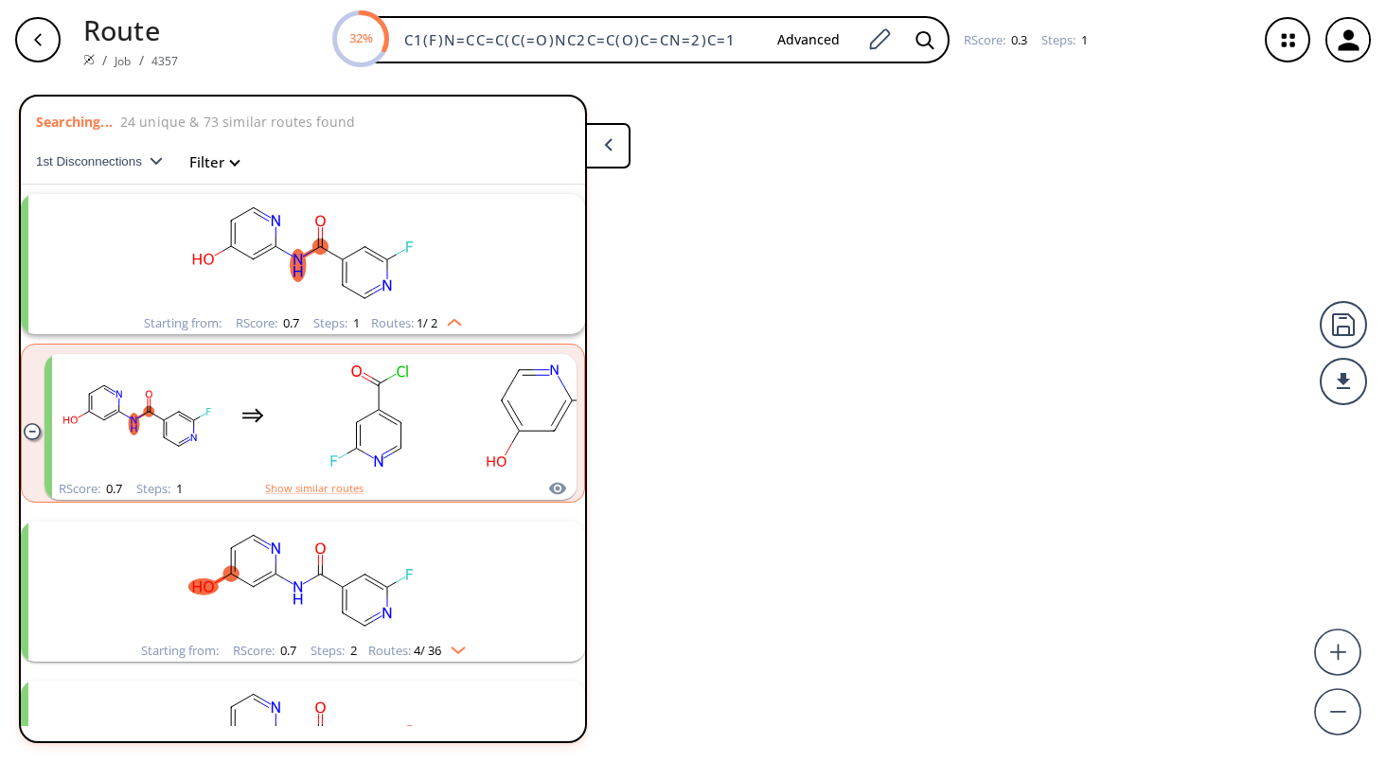
scroll to position [43, 0]
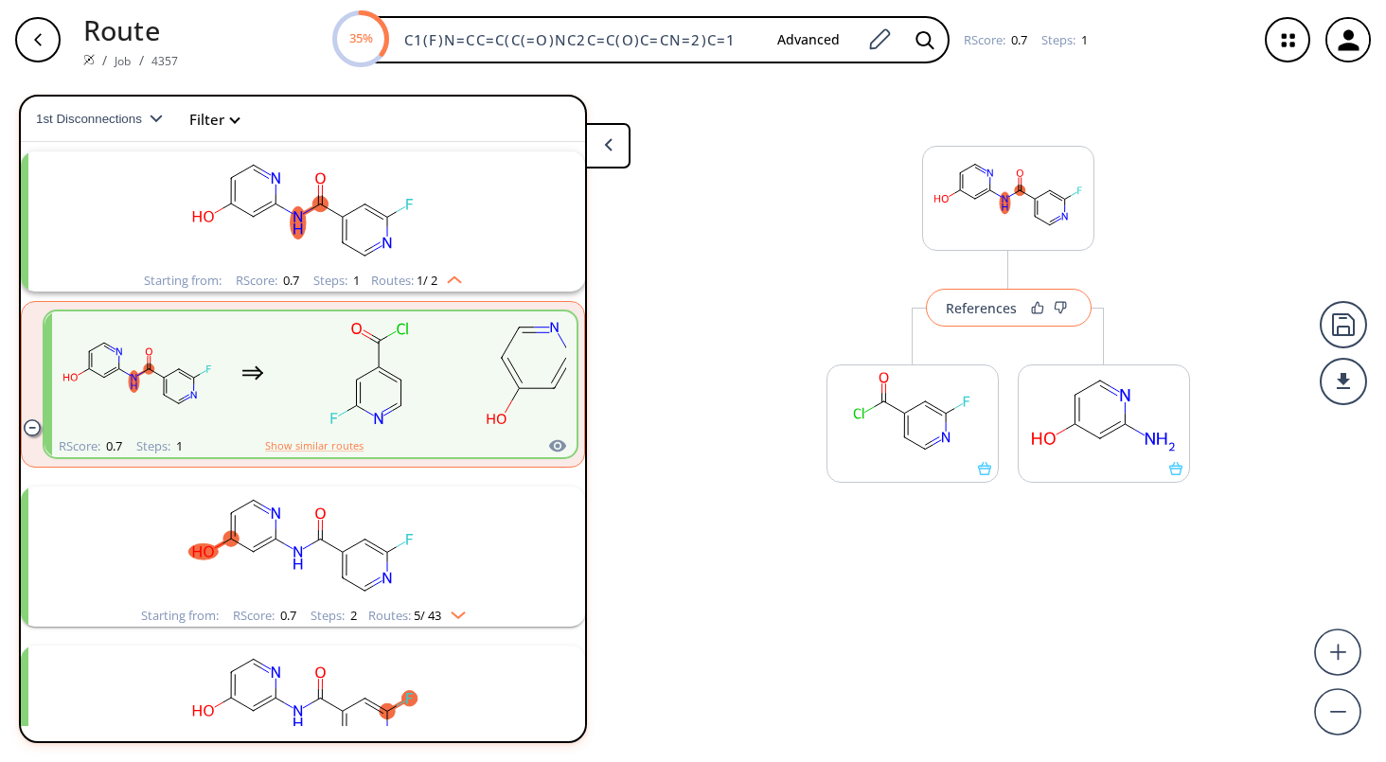
click at [957, 307] on div "References" at bounding box center [981, 308] width 71 height 12
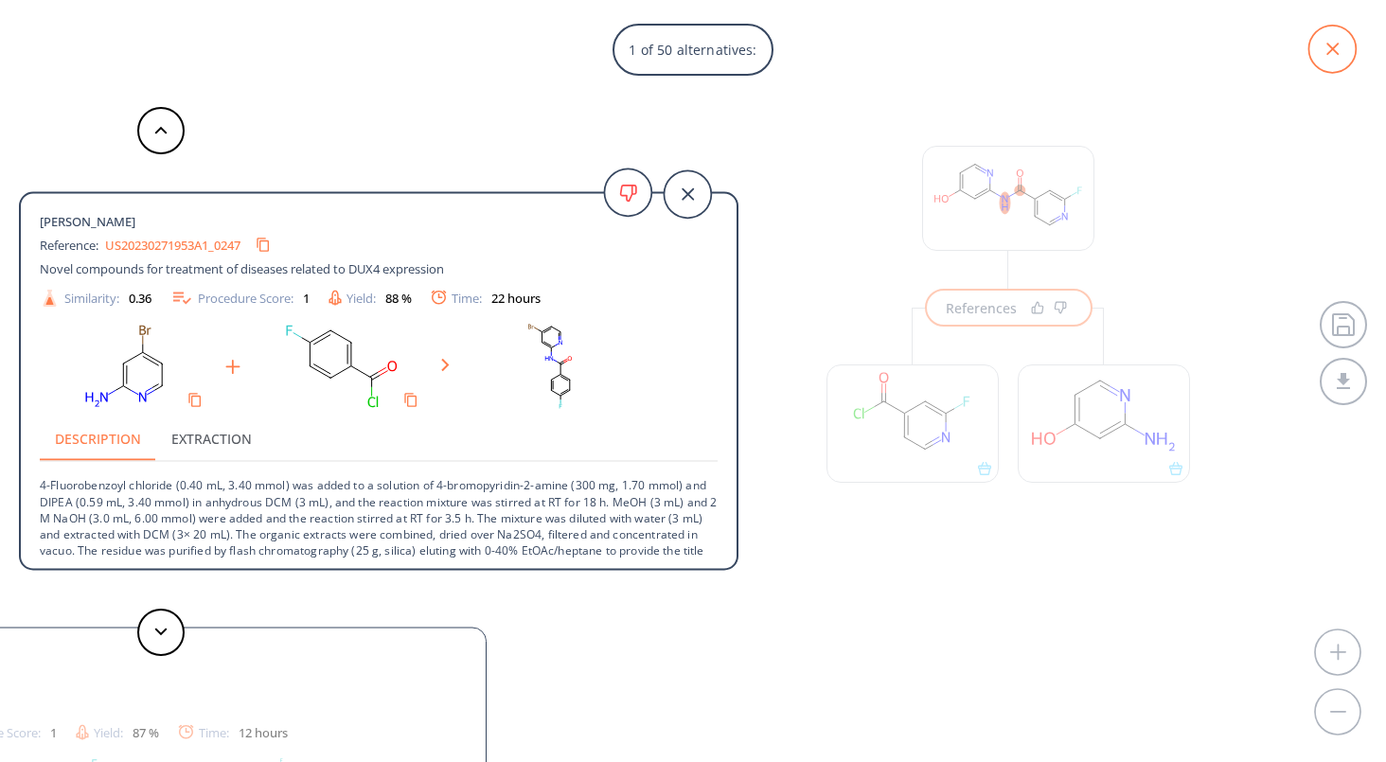
click at [1335, 55] on icon at bounding box center [1331, 49] width 47 height 47
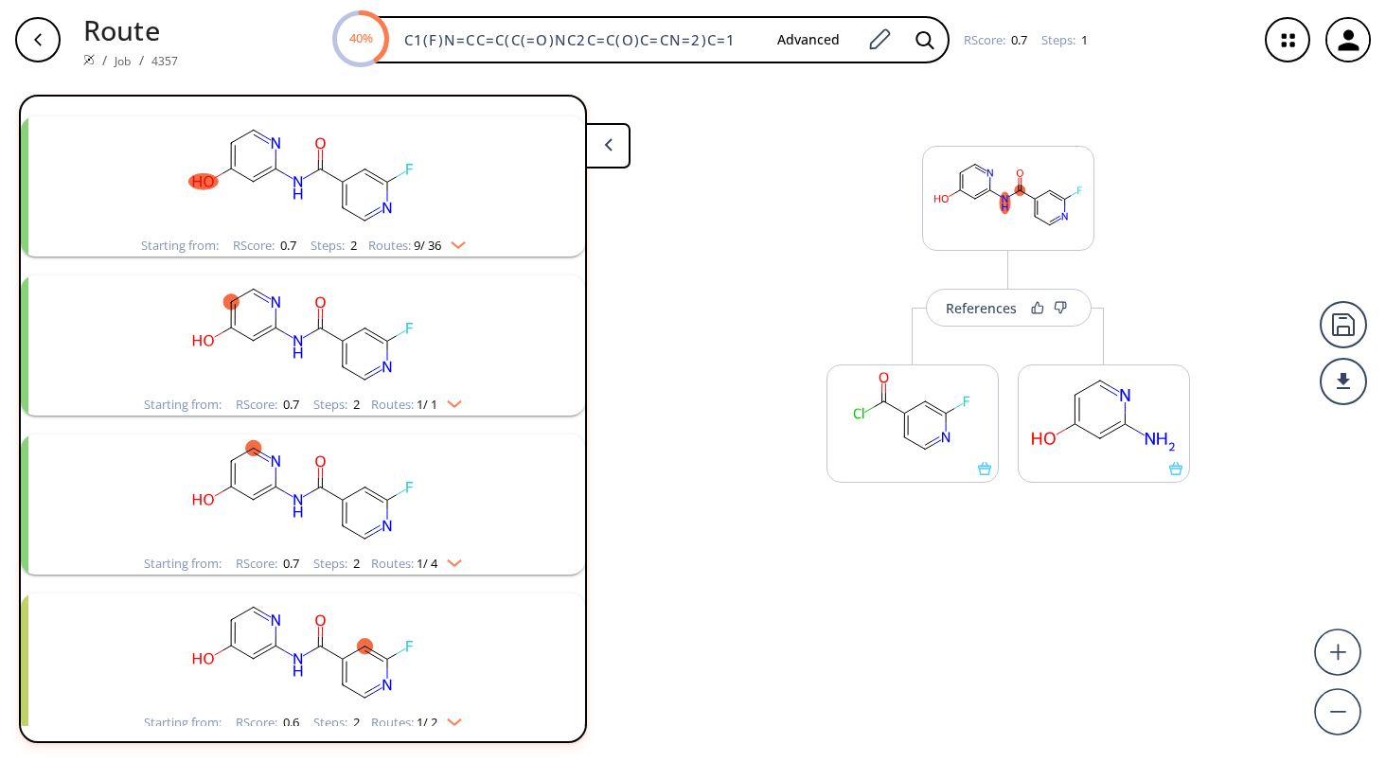
scroll to position [0, 0]
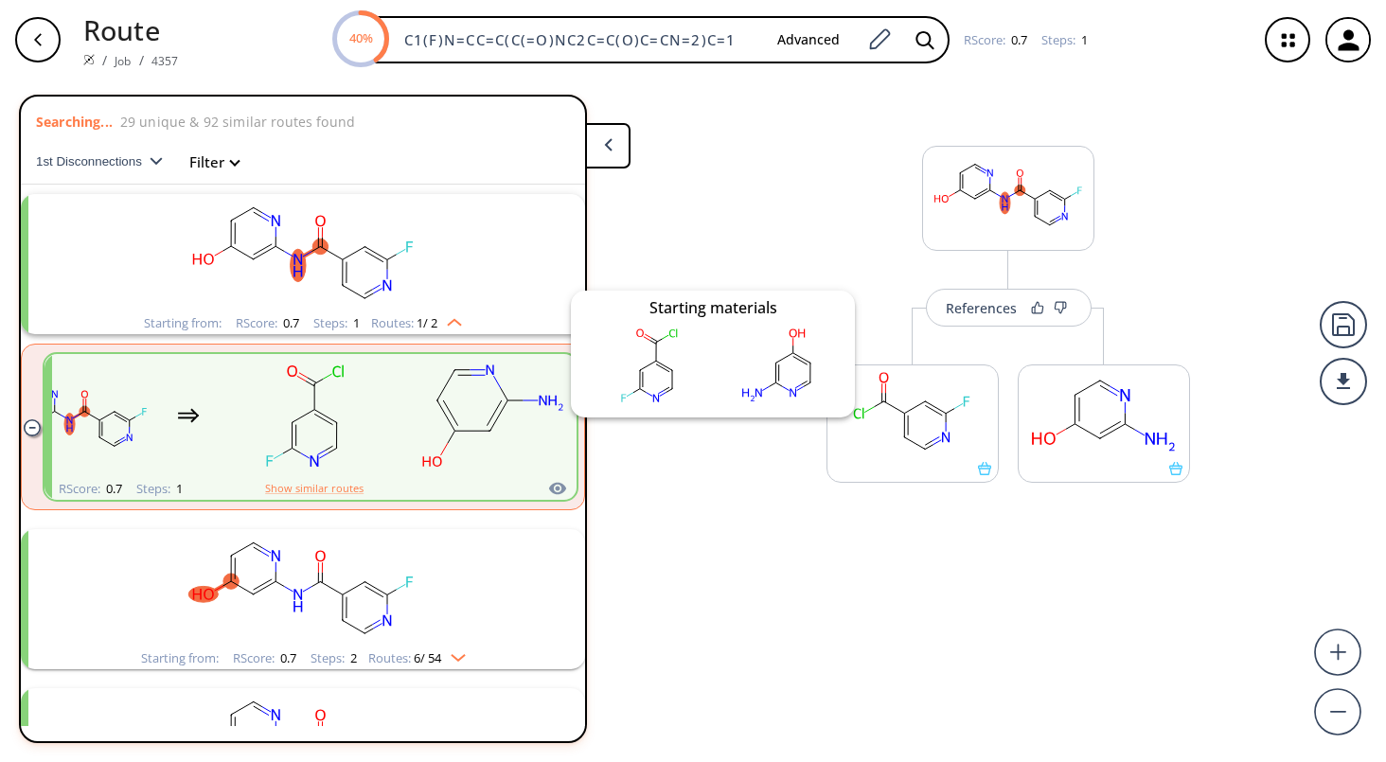
click at [549, 486] on icon "clusters" at bounding box center [557, 488] width 19 height 23
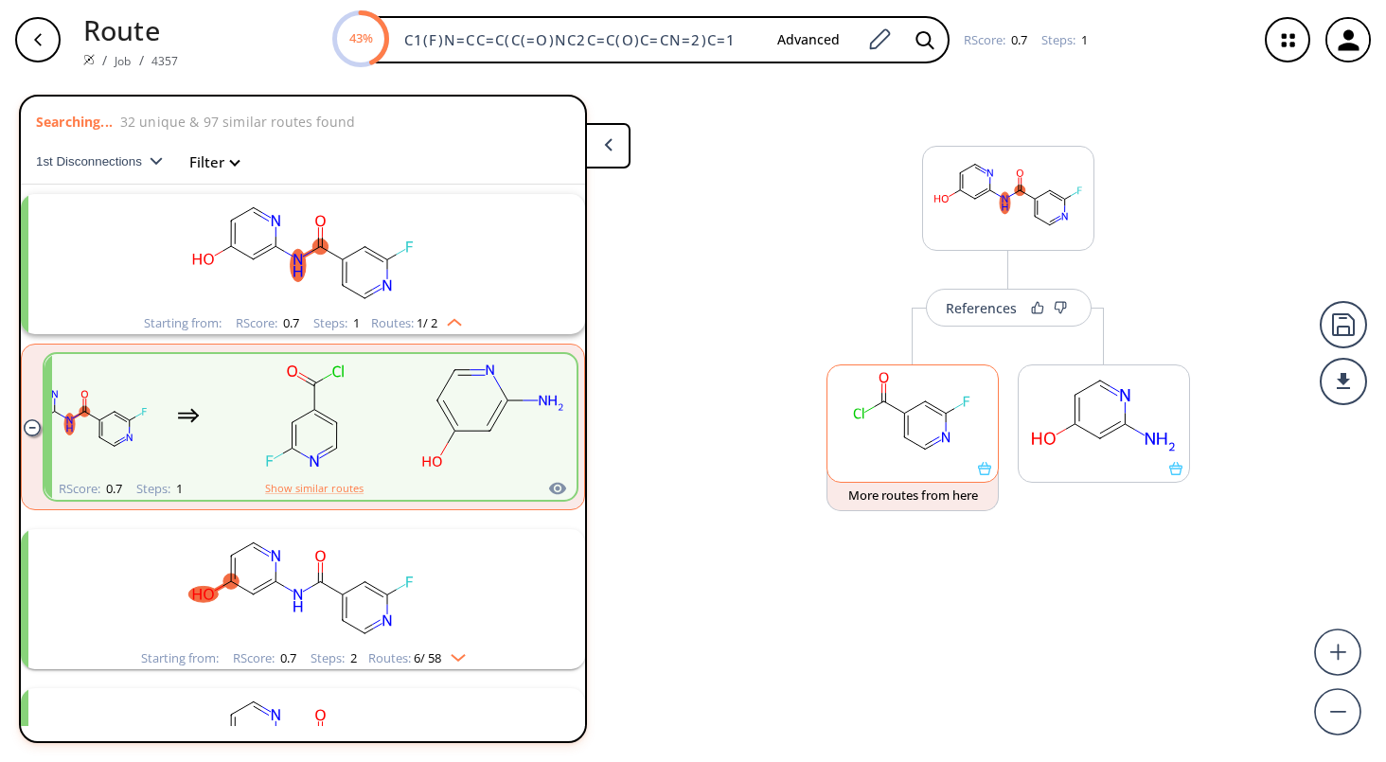
click at [914, 431] on rect at bounding box center [912, 413] width 170 height 97
drag, startPoint x: 914, startPoint y: 431, endPoint x: 816, endPoint y: 438, distance: 98.7
click at [816, 438] on div "References More routes from here More routes from here" at bounding box center [693, 413] width 1386 height 667
click at [956, 209] on rect at bounding box center [1008, 195] width 170 height 97
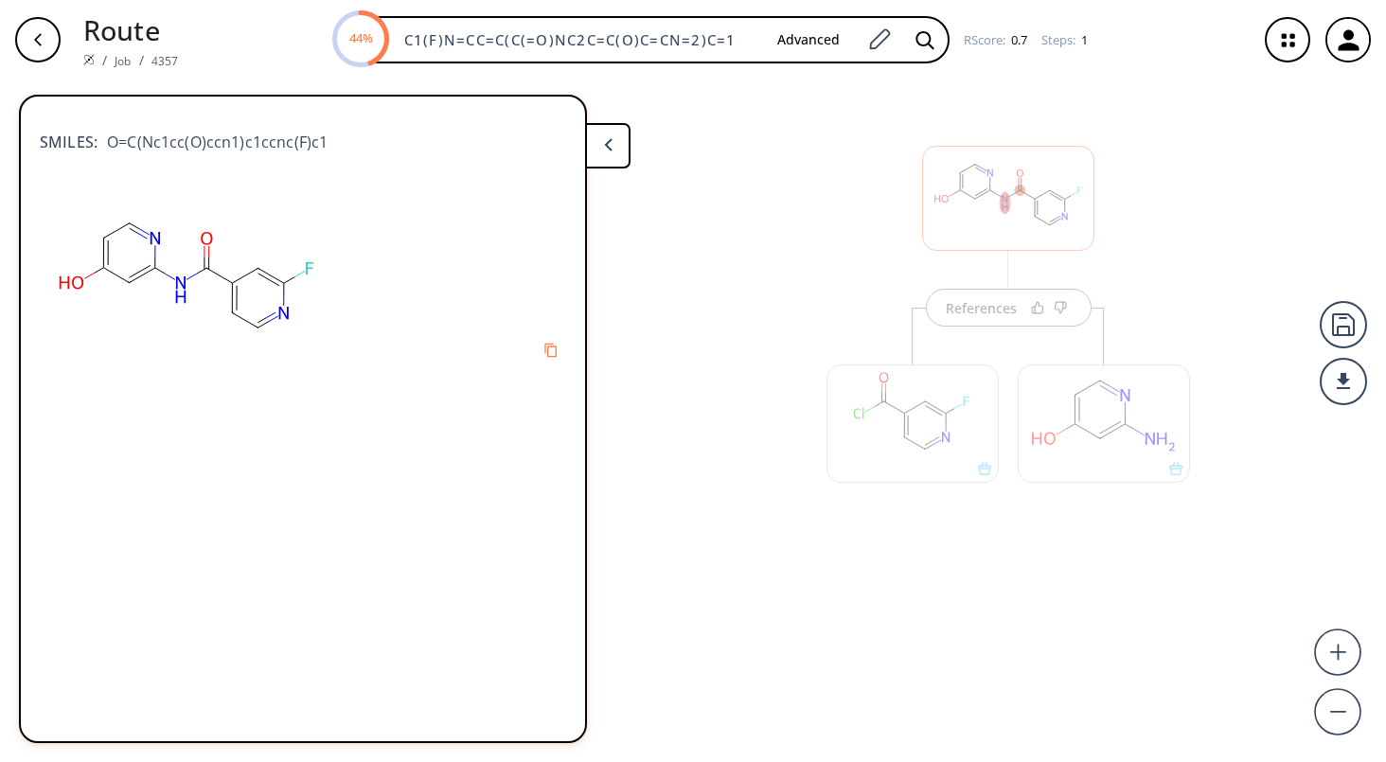
click at [951, 302] on div "References" at bounding box center [1008, 289] width 175 height 76
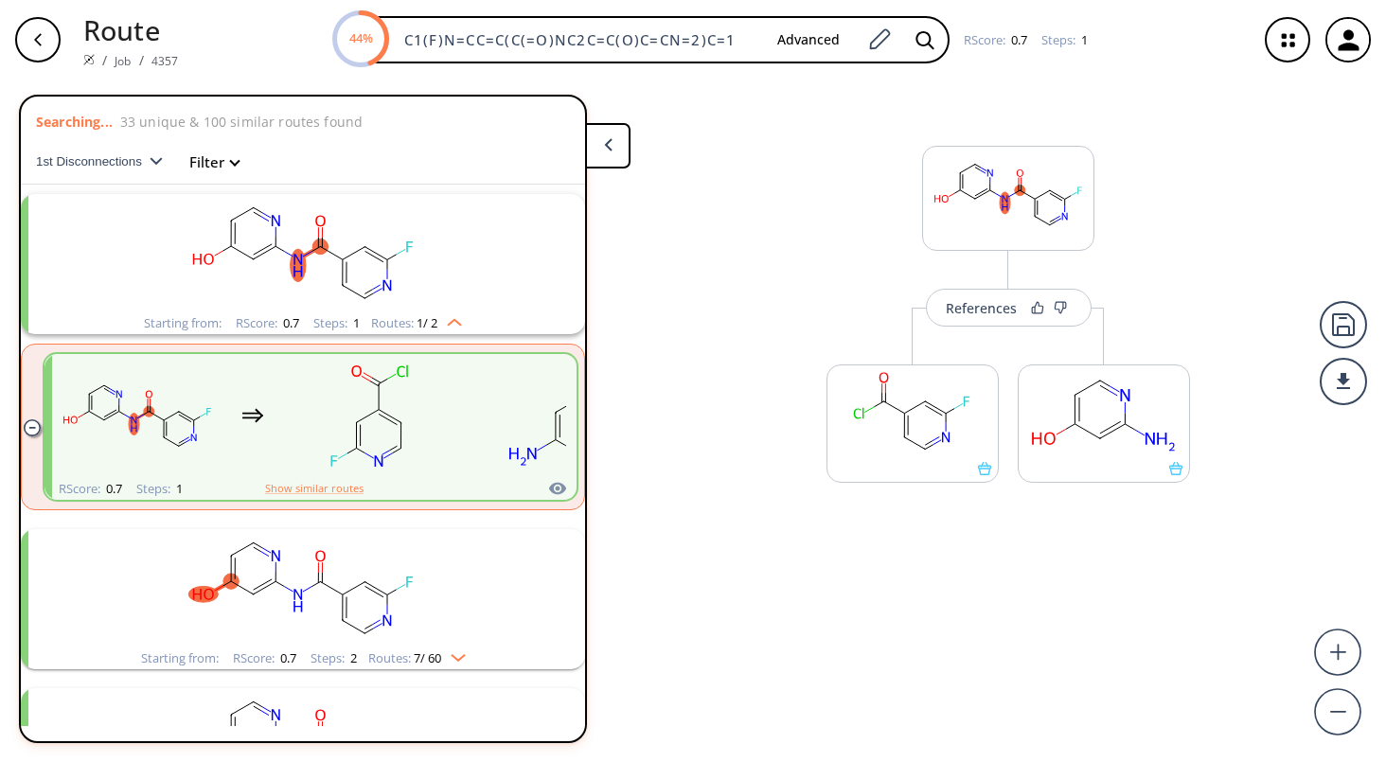
click at [252, 239] on rect "clusters" at bounding box center [303, 253] width 492 height 118
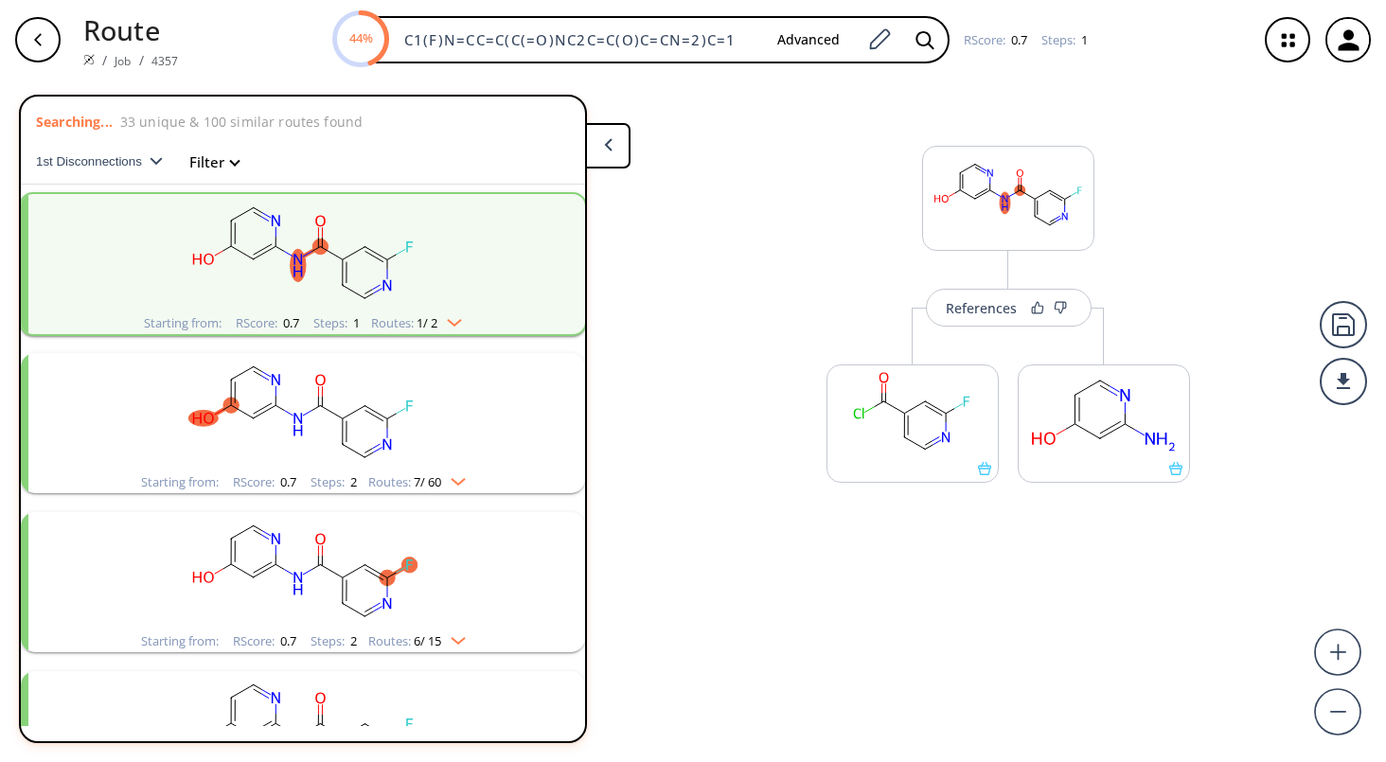
click at [235, 269] on rect "clusters" at bounding box center [303, 253] width 492 height 118
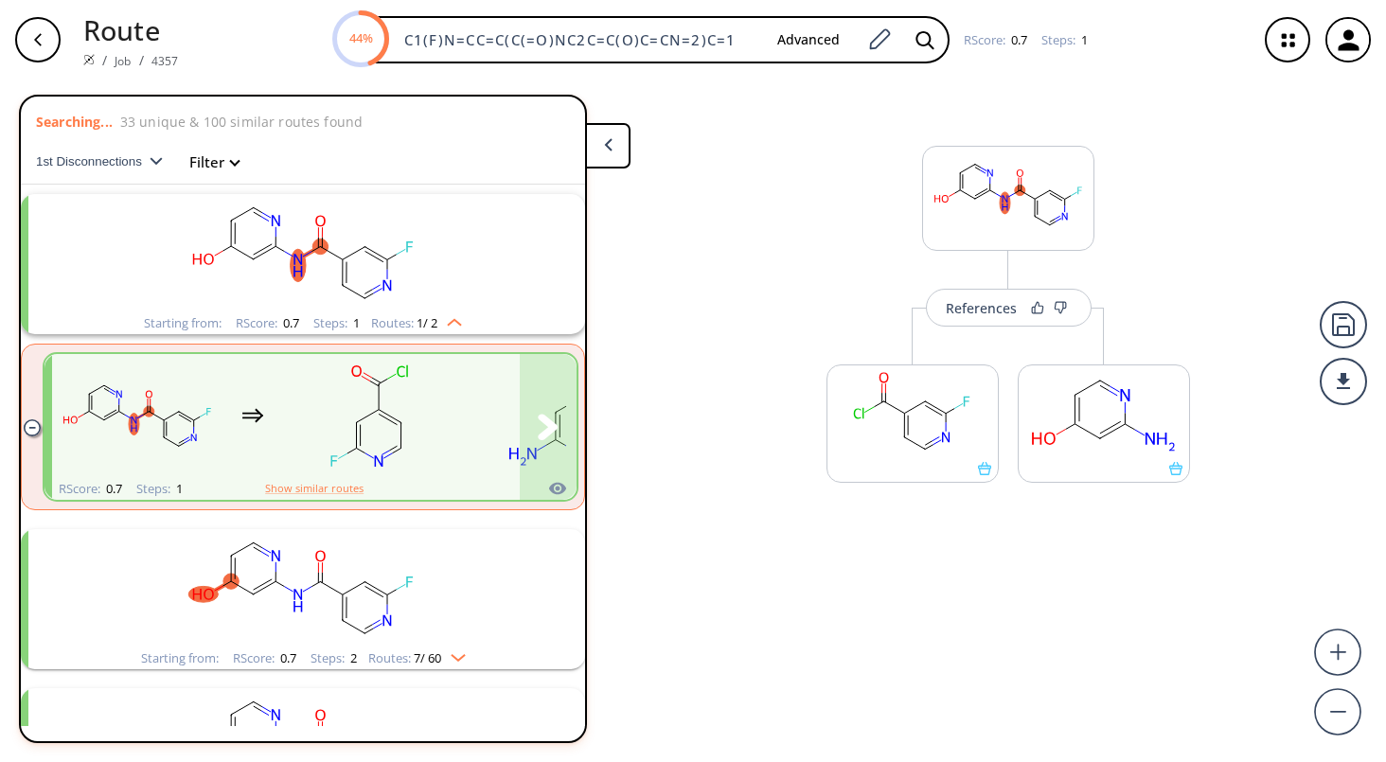
click at [204, 419] on rect "clusters" at bounding box center [137, 416] width 170 height 118
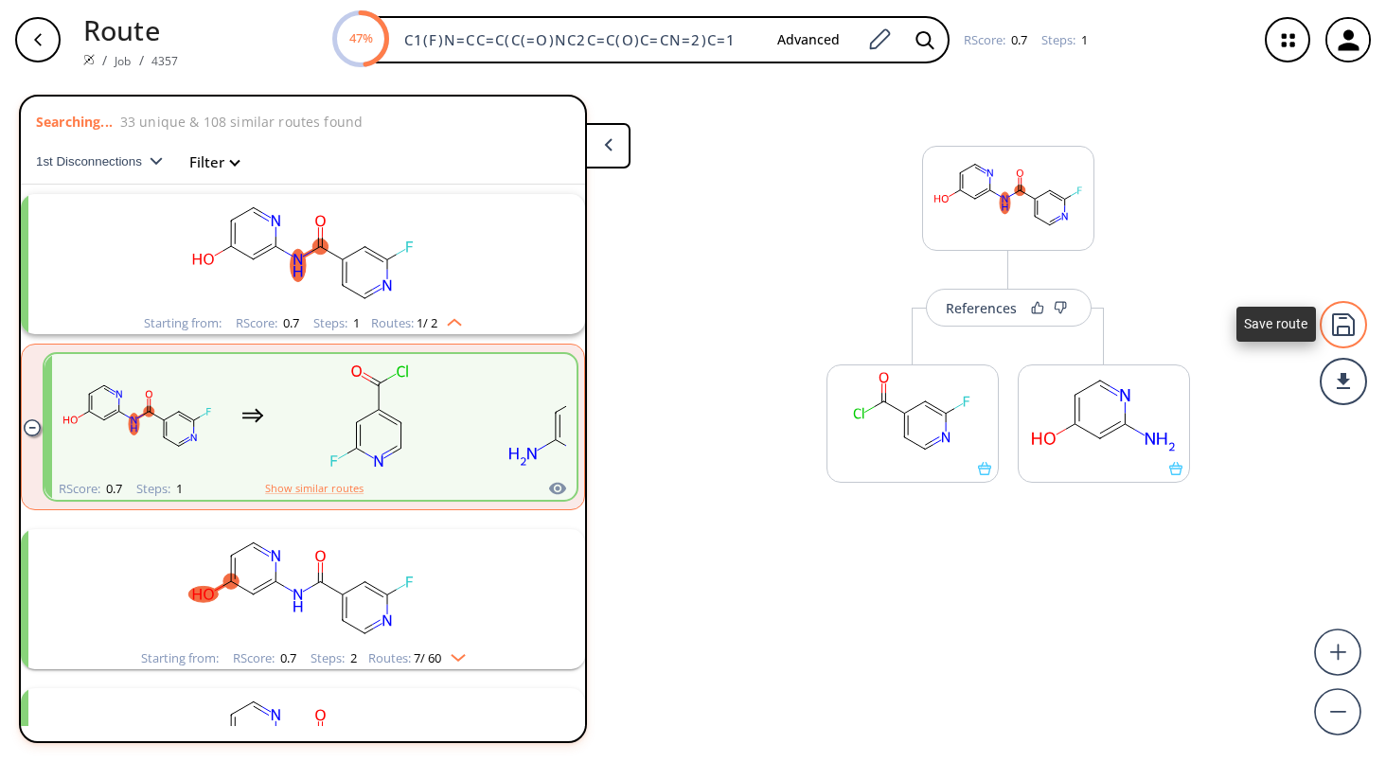
click at [1337, 327] on div at bounding box center [1342, 324] width 47 height 47
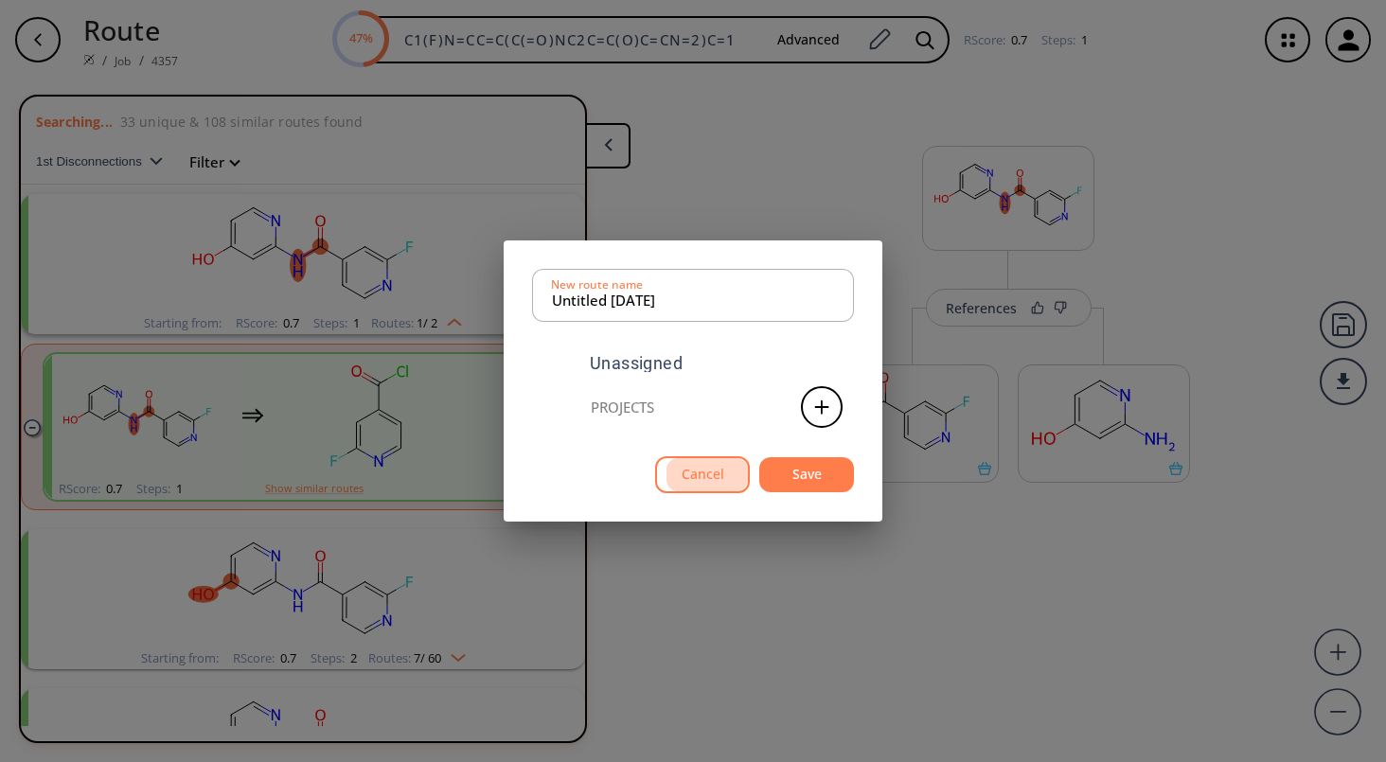
click at [698, 483] on button "Cancel" at bounding box center [702, 474] width 95 height 37
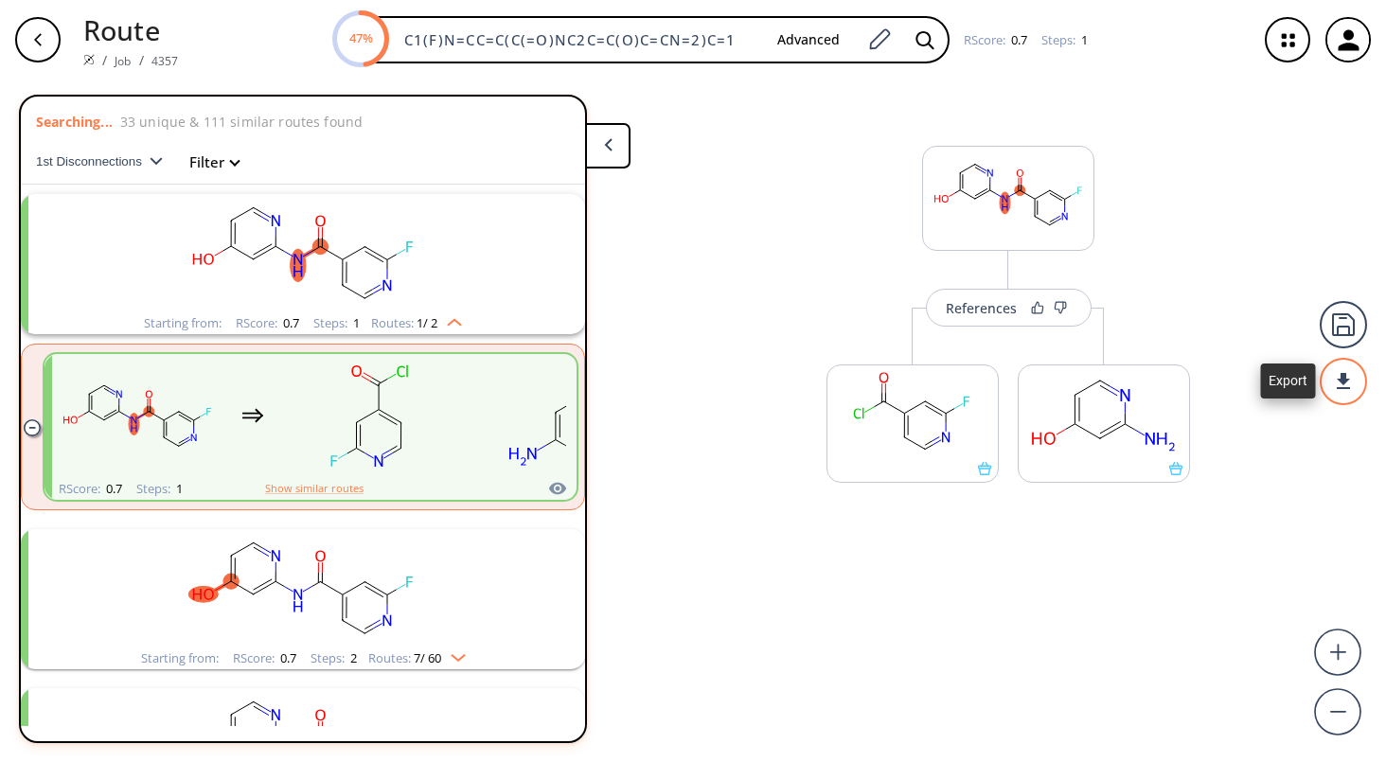
click at [1360, 390] on div at bounding box center [1342, 381] width 47 height 47
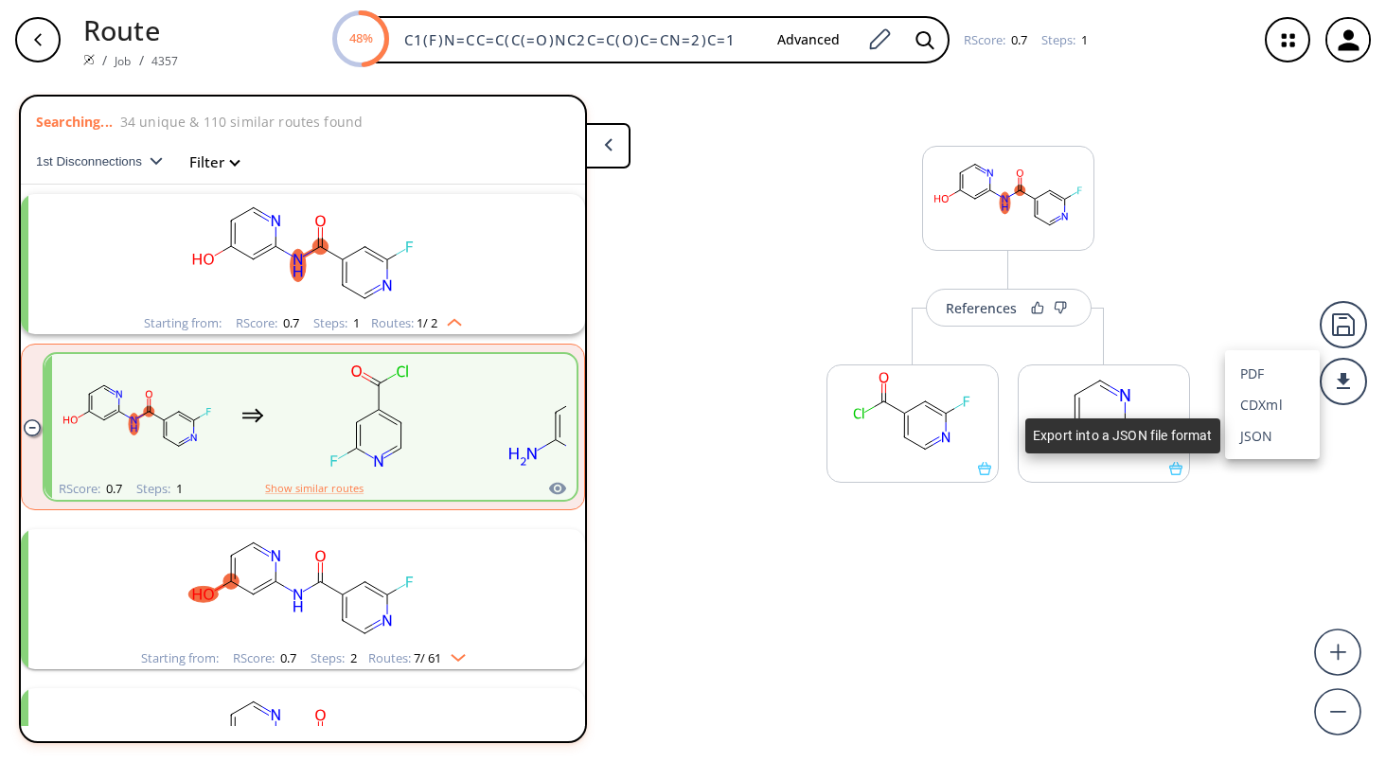
click at [1272, 434] on li "JSON" at bounding box center [1272, 435] width 95 height 31
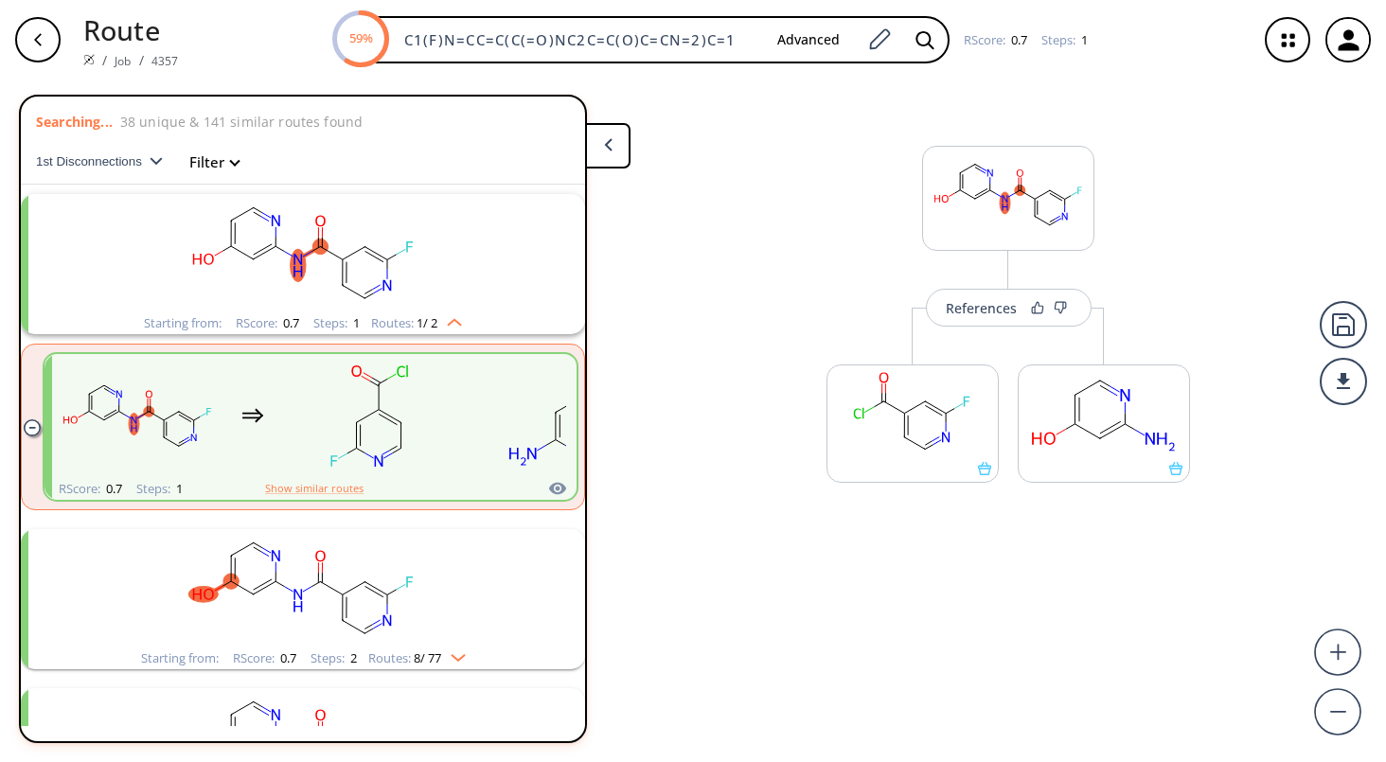
click at [837, 296] on div "References More routes from here More routes from here" at bounding box center [1007, 323] width 401 height 469
click at [1002, 218] on rect at bounding box center [1008, 195] width 170 height 97
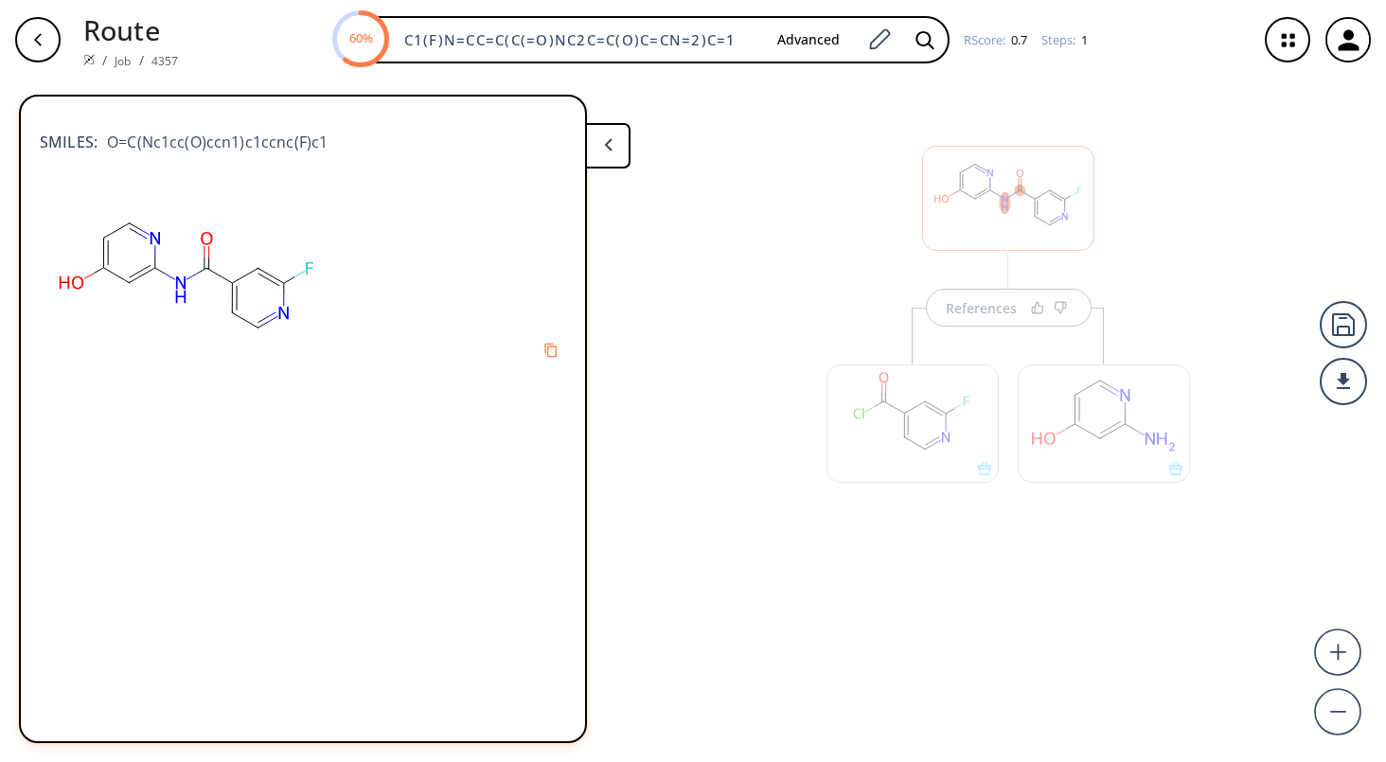
click at [907, 422] on div at bounding box center [912, 423] width 172 height 118
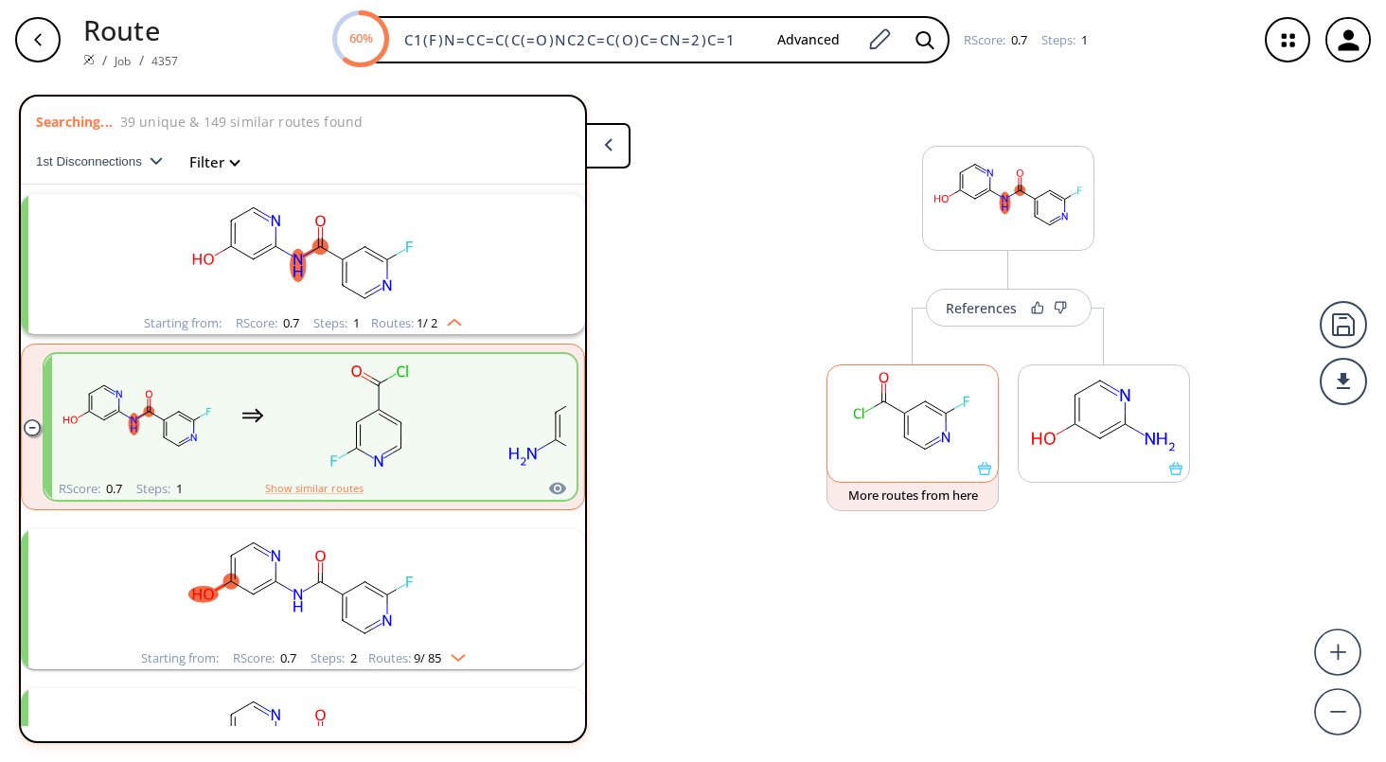
click at [907, 434] on ellipse at bounding box center [904, 437] width 14 height 14
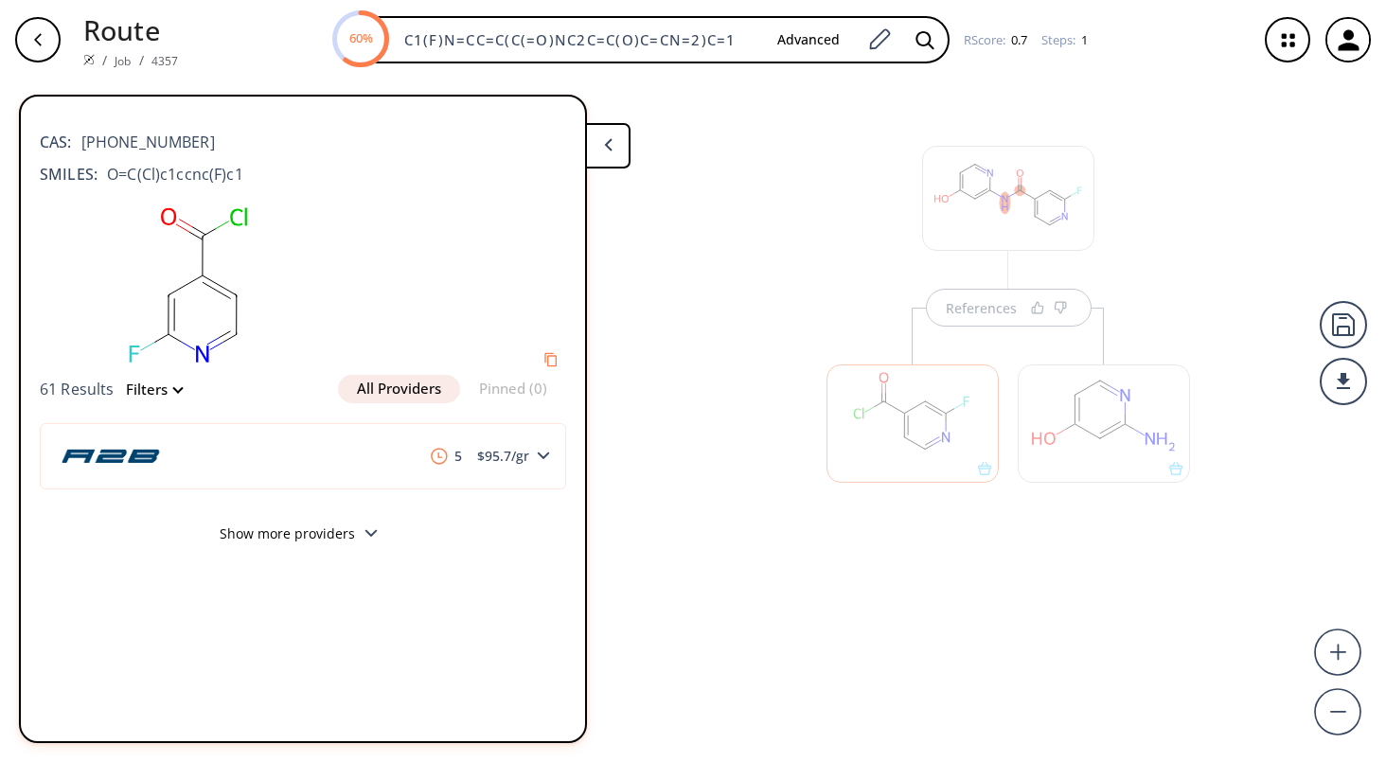
click at [1106, 413] on div at bounding box center [1104, 423] width 172 height 118
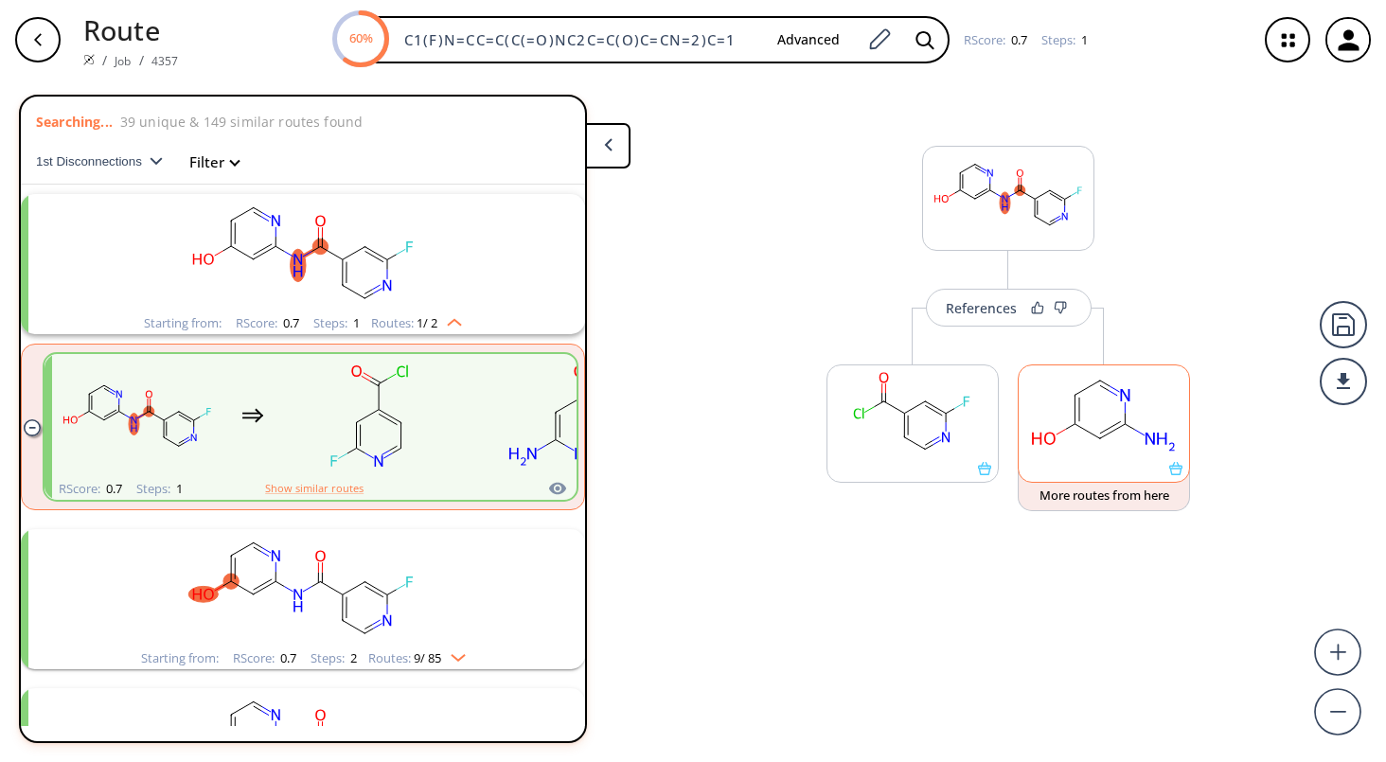
click at [1094, 423] on rect at bounding box center [1103, 413] width 170 height 97
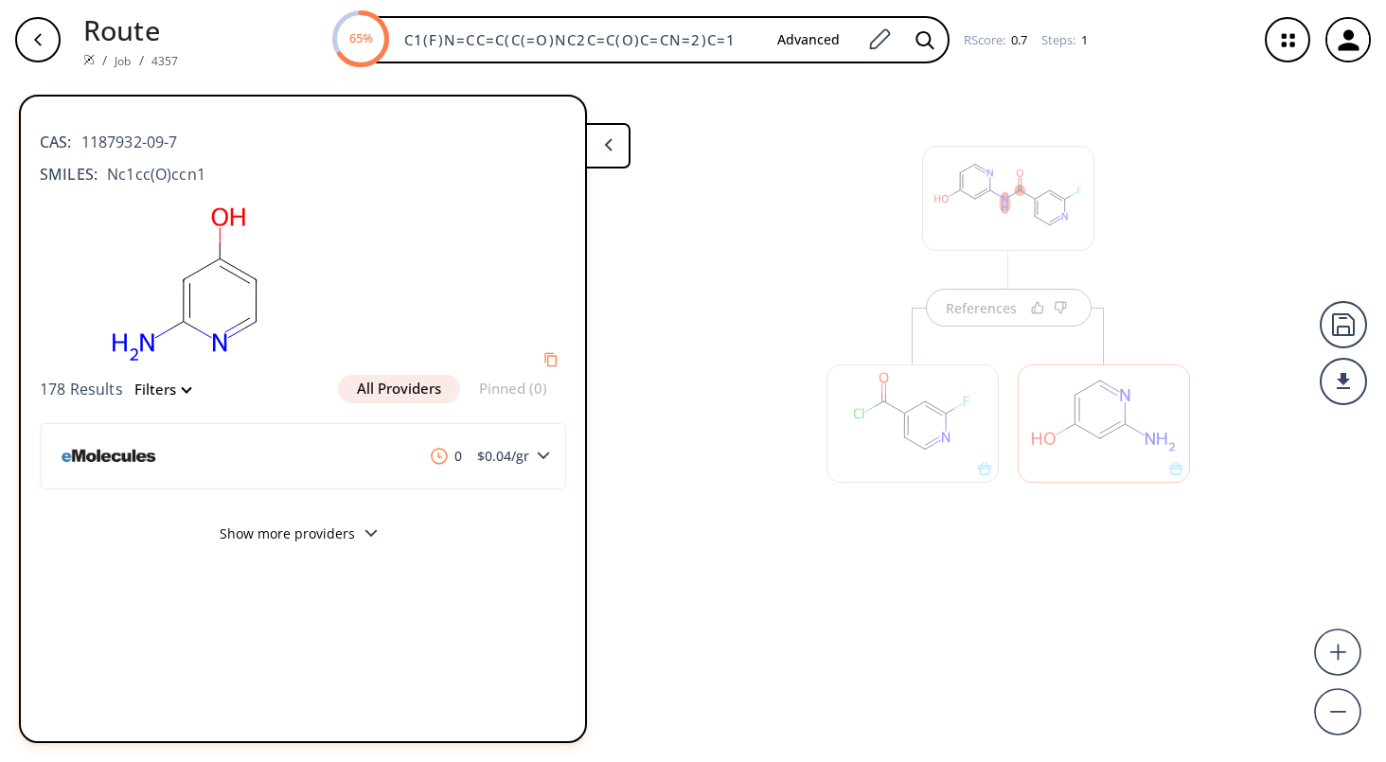
click at [699, 406] on div "References" at bounding box center [693, 413] width 1386 height 667
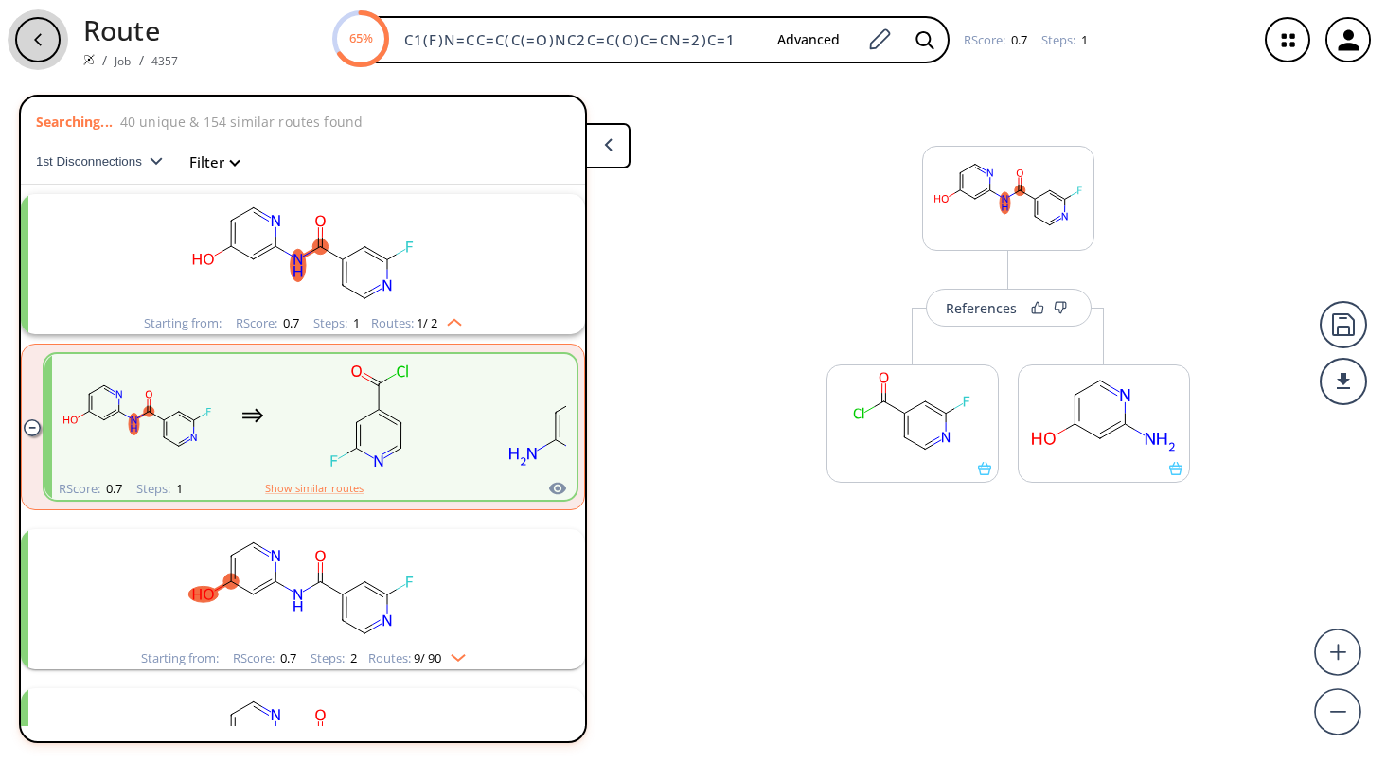
click at [38, 31] on div "button" at bounding box center [37, 39] width 45 height 45
click at [29, 43] on div "button" at bounding box center [37, 39] width 45 height 45
click at [31, 43] on icon "button" at bounding box center [37, 39] width 15 height 15
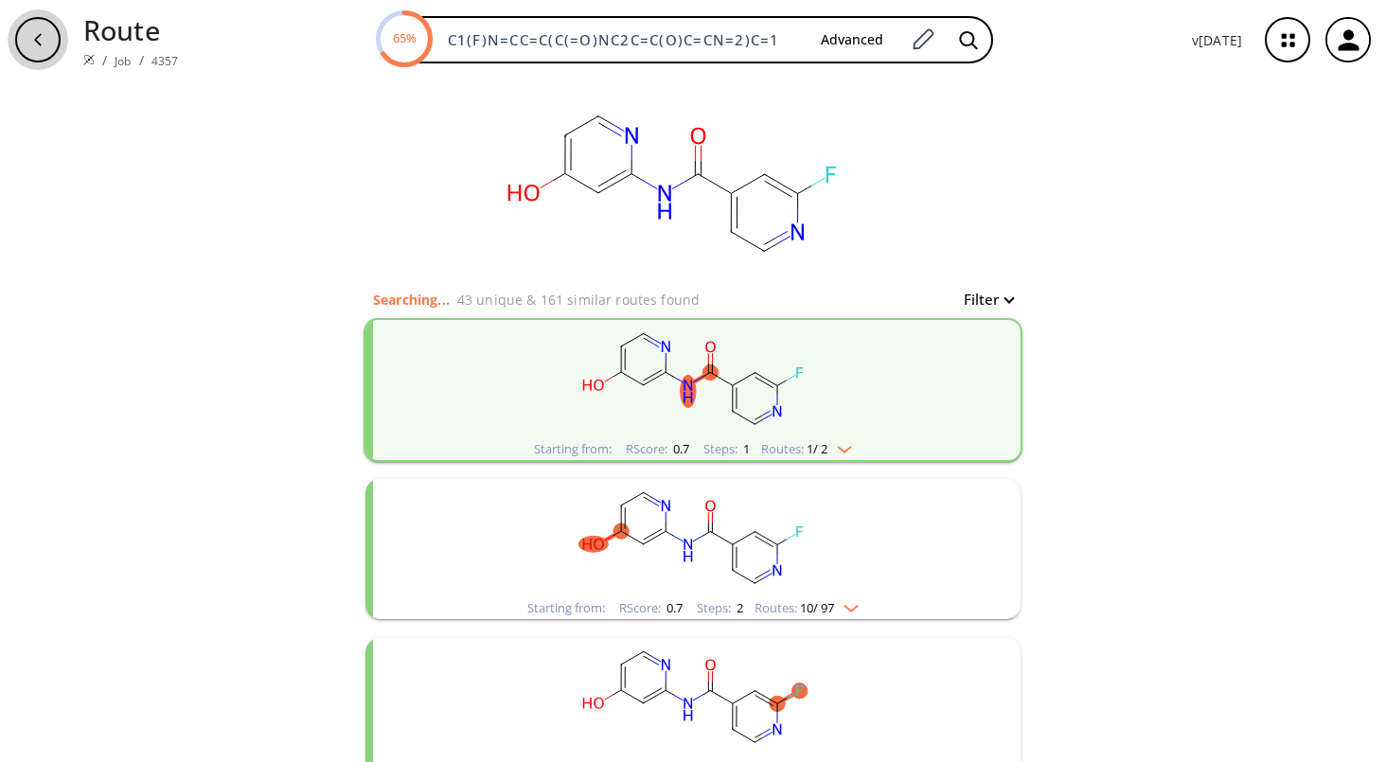
click at [31, 43] on icon "button" at bounding box center [37, 39] width 15 height 15
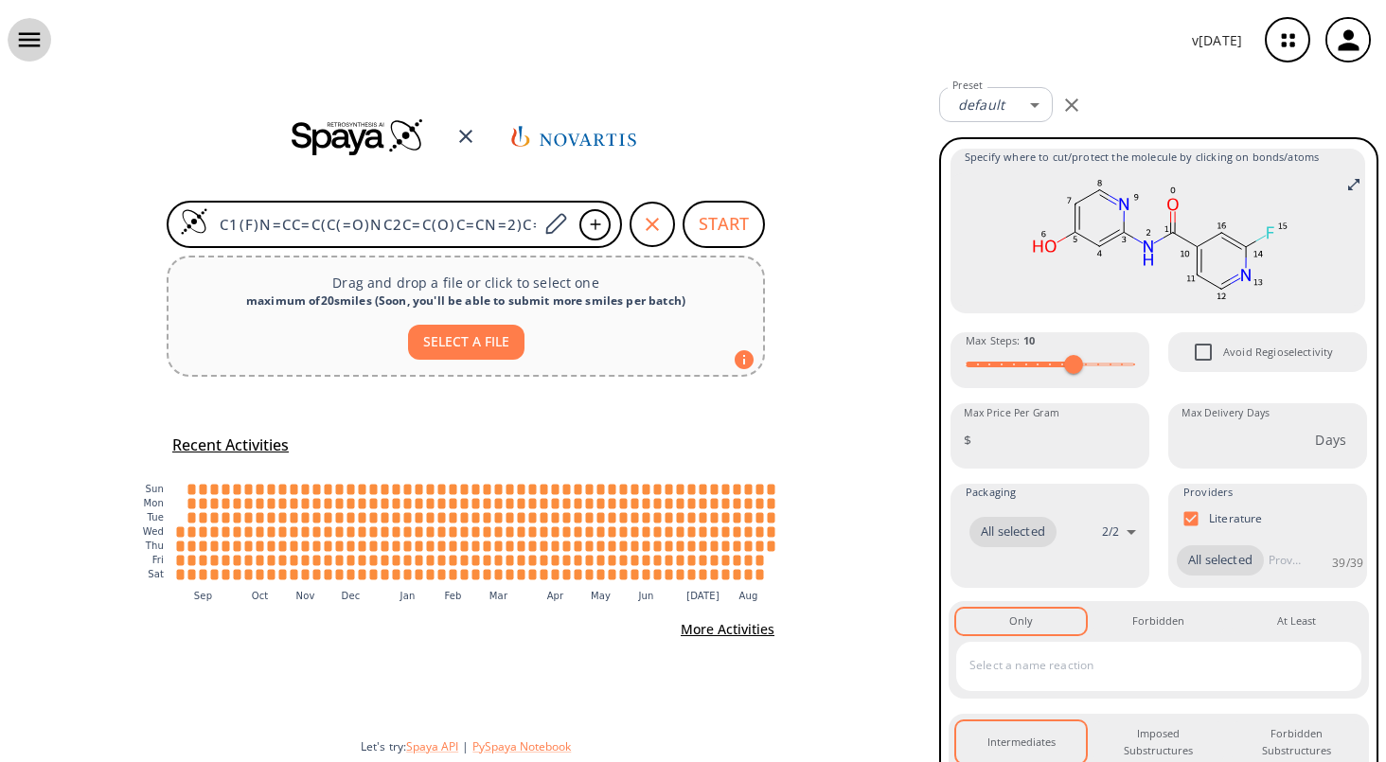
click at [35, 42] on icon "button" at bounding box center [29, 40] width 28 height 28
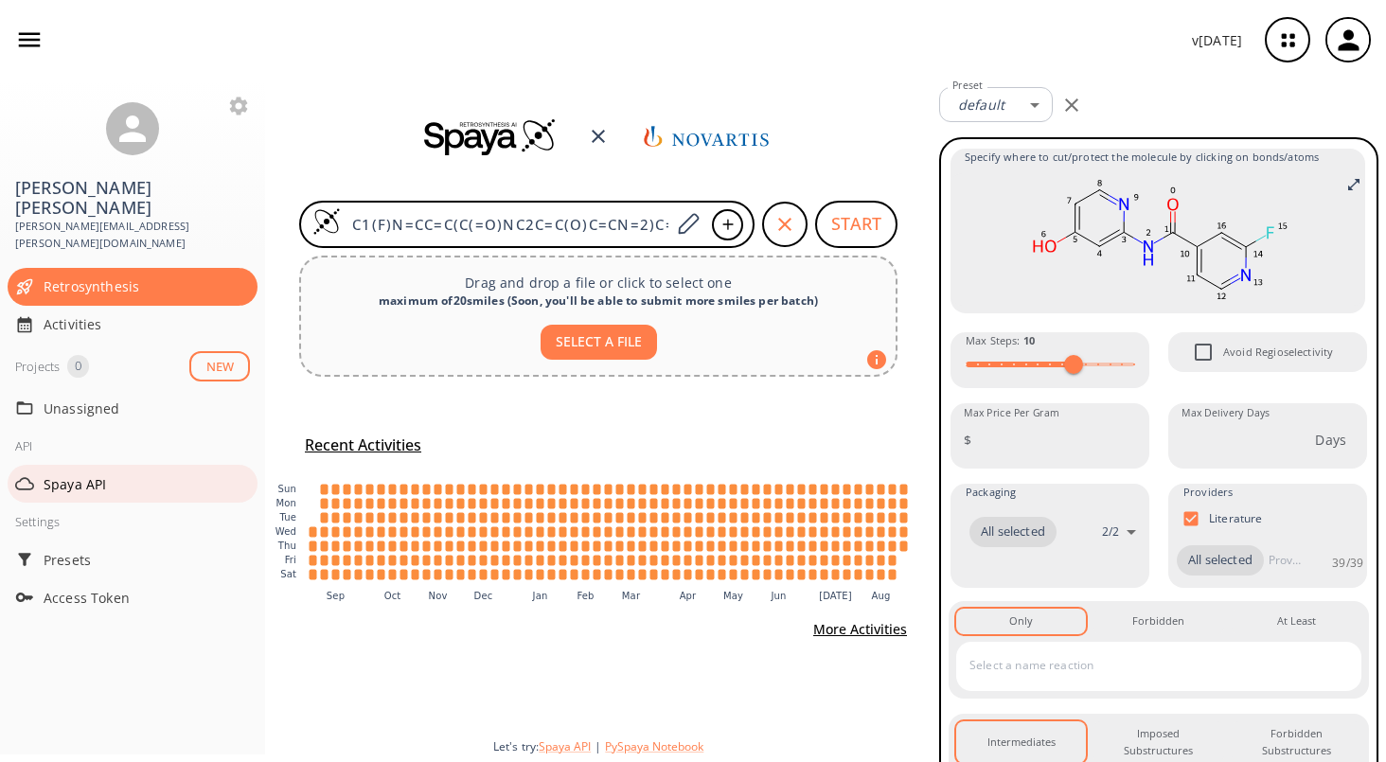
click at [86, 474] on span "Spaya API" at bounding box center [147, 484] width 206 height 20
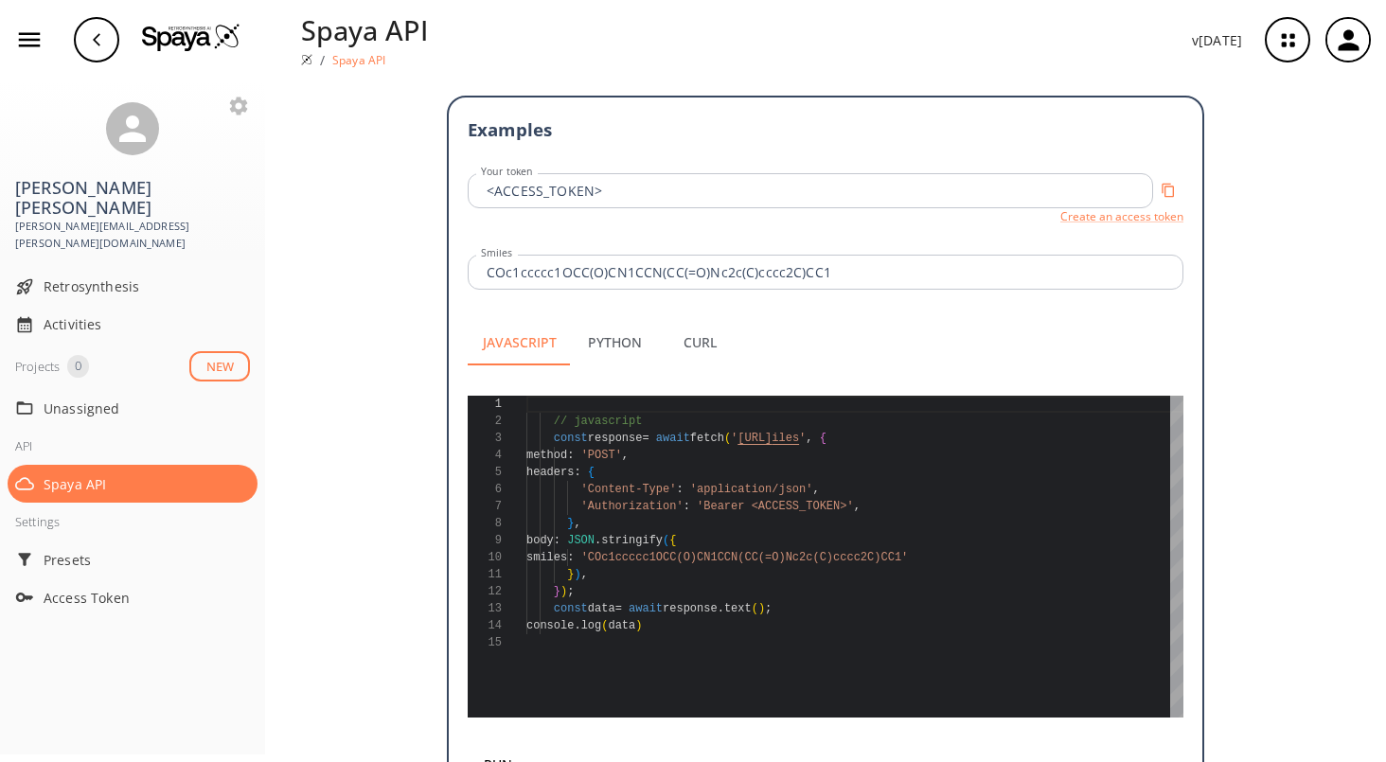
scroll to position [440, 0]
click at [617, 322] on button "Python" at bounding box center [614, 341] width 85 height 45
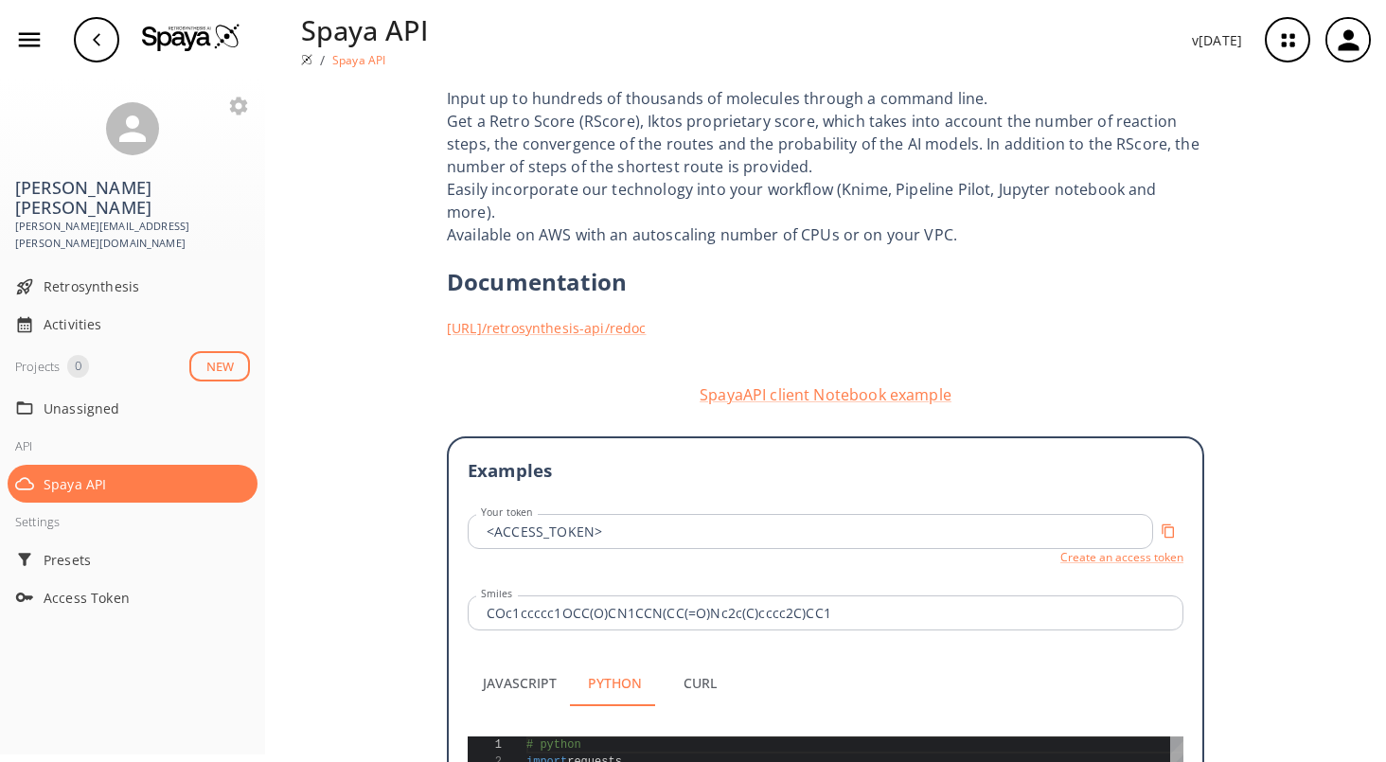
scroll to position [0, 0]
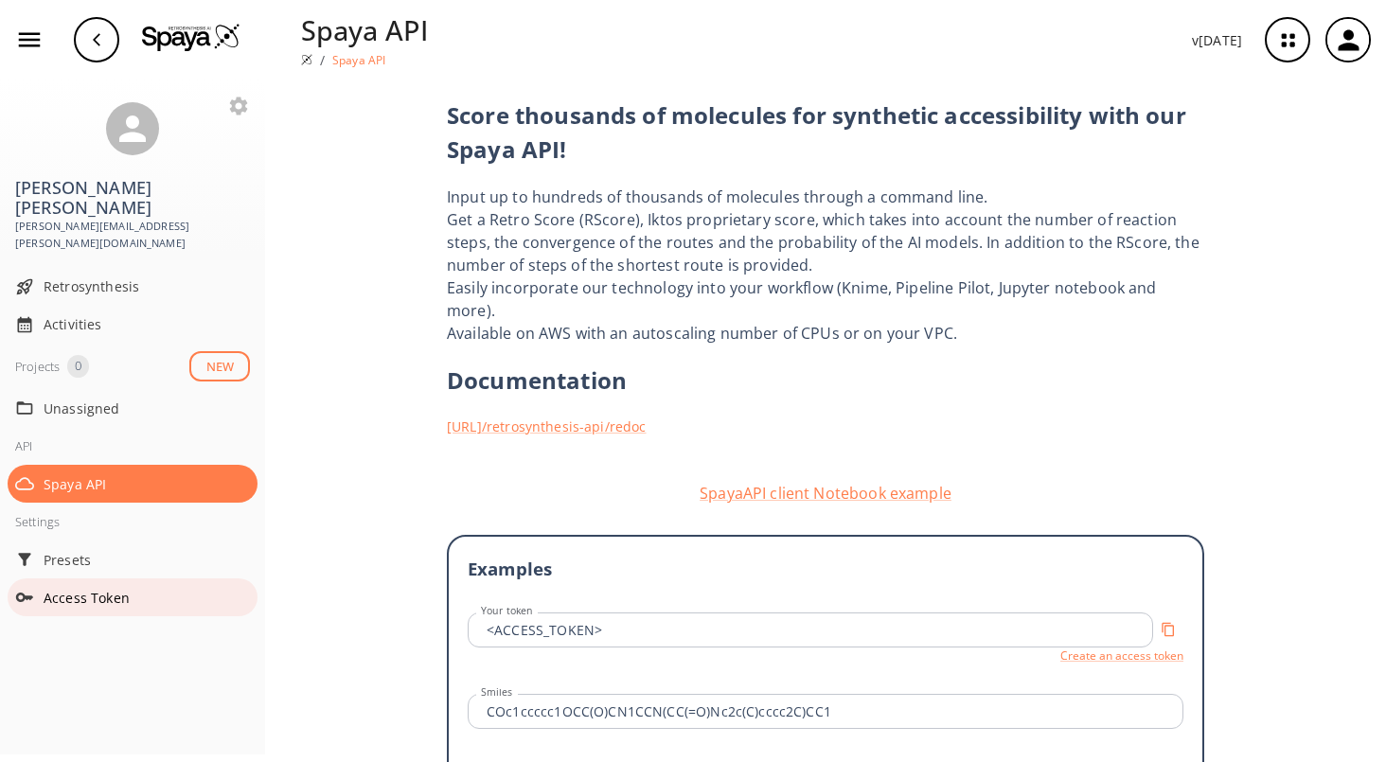
click at [70, 578] on div "Access Token" at bounding box center [133, 597] width 250 height 38
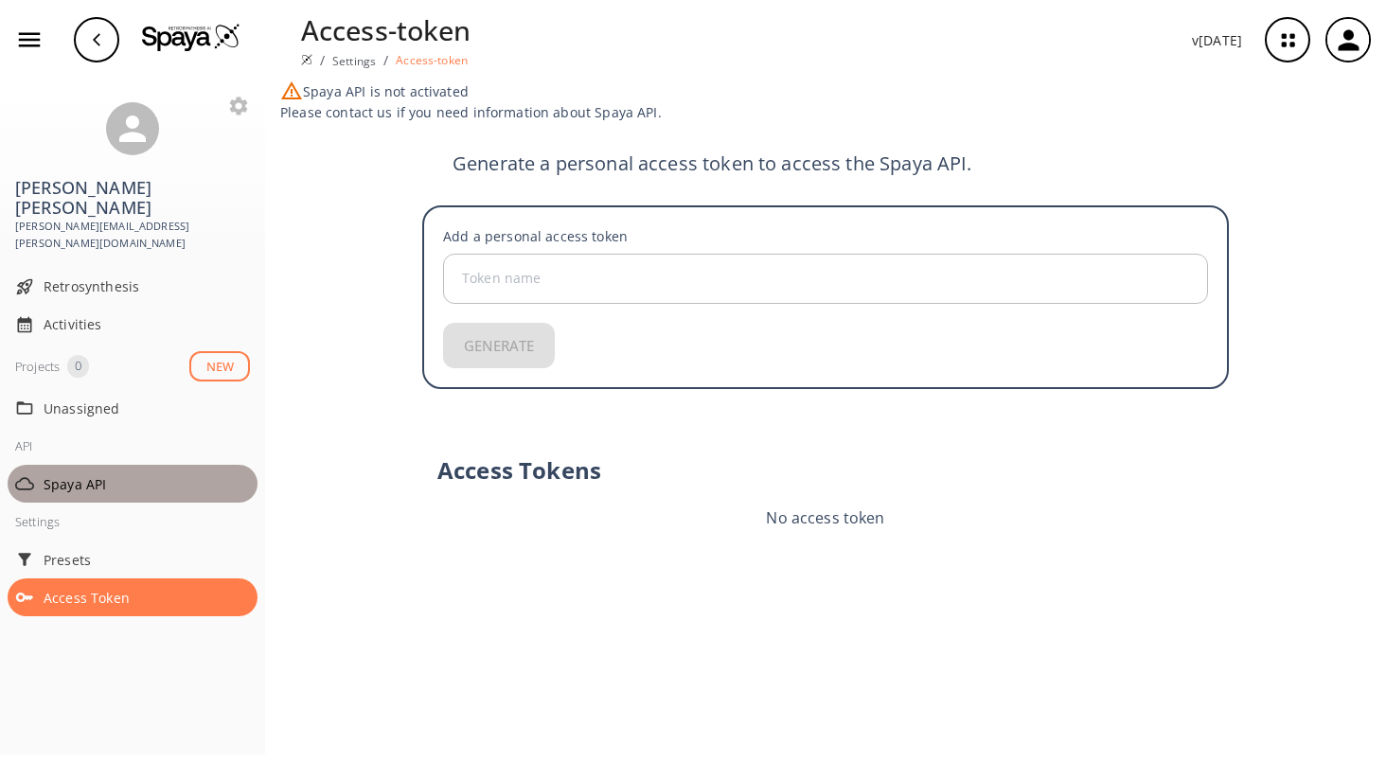
click at [86, 474] on span "Spaya API" at bounding box center [147, 484] width 206 height 20
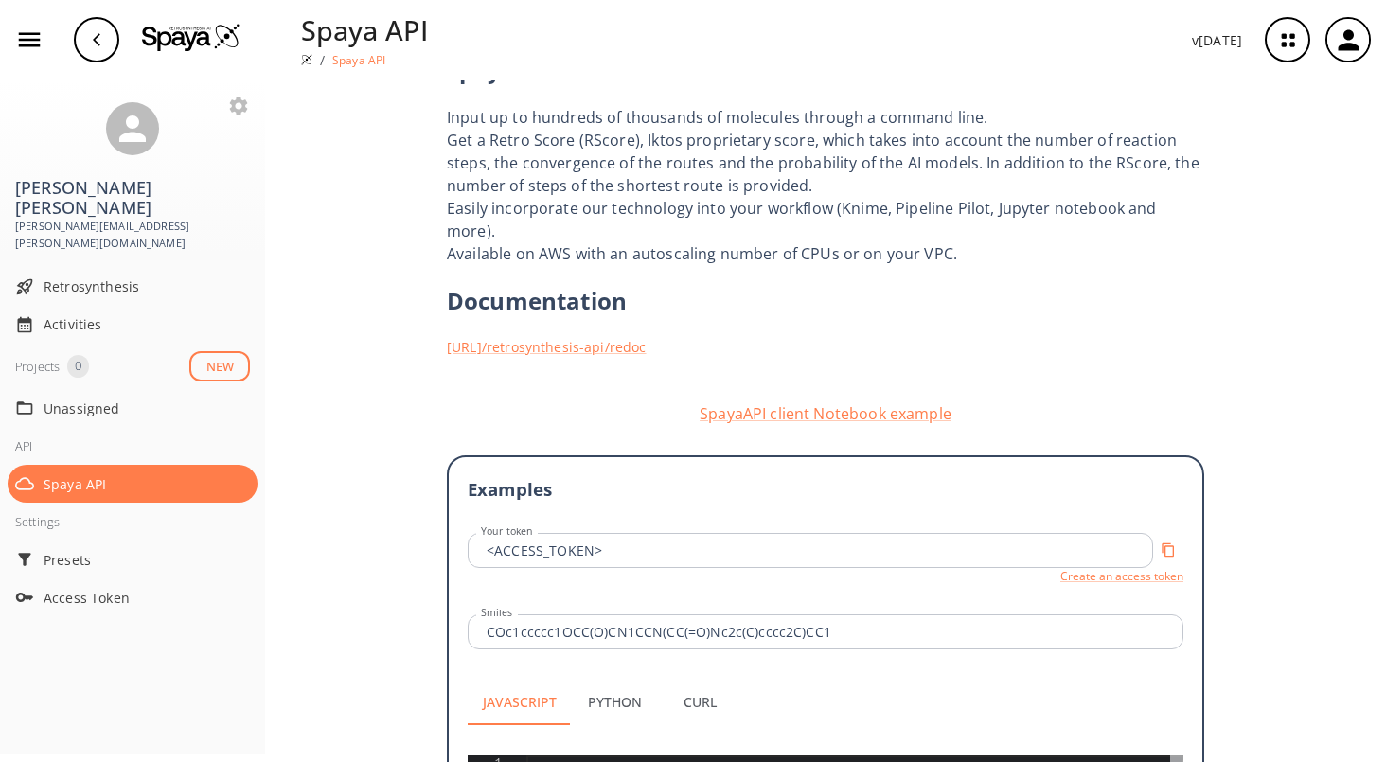
scroll to position [177, 0]
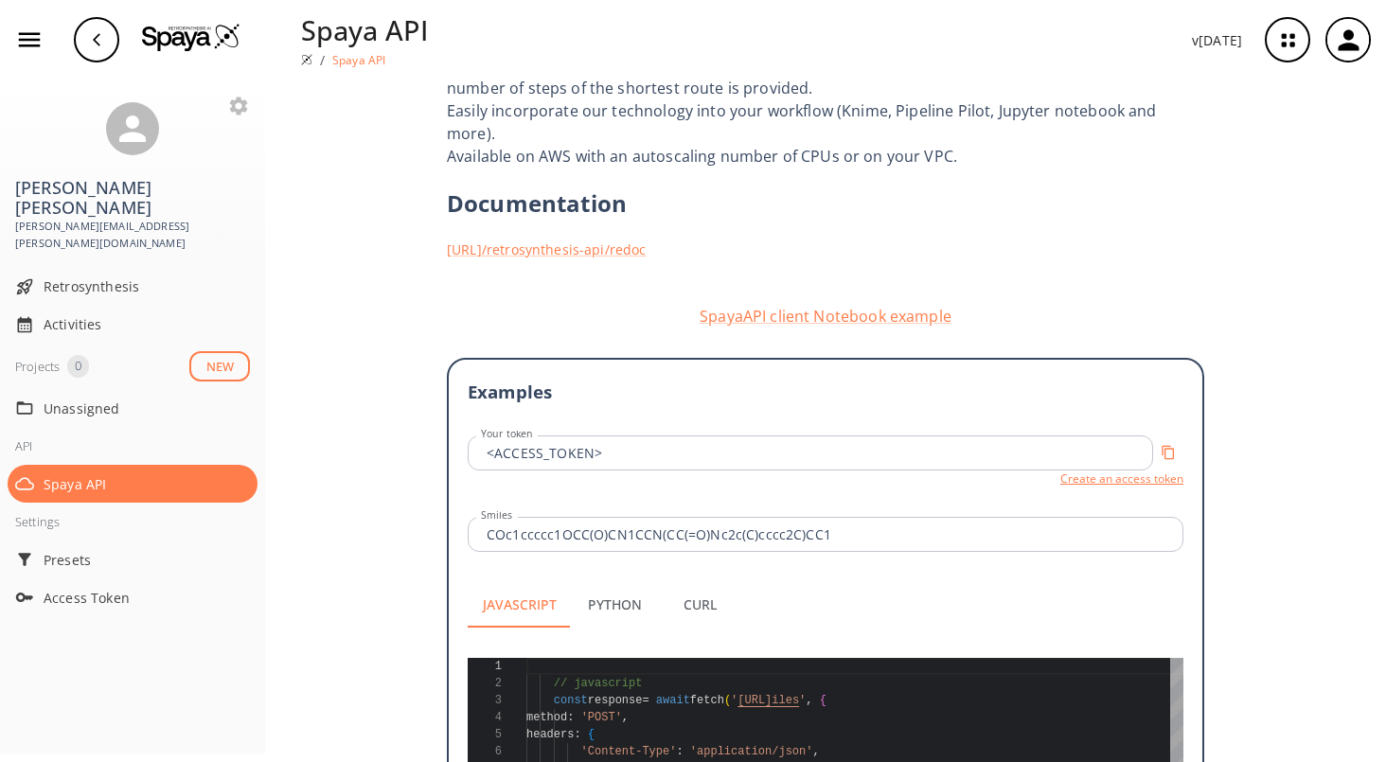
click at [1089, 470] on button "Create an access token" at bounding box center [1121, 478] width 123 height 16
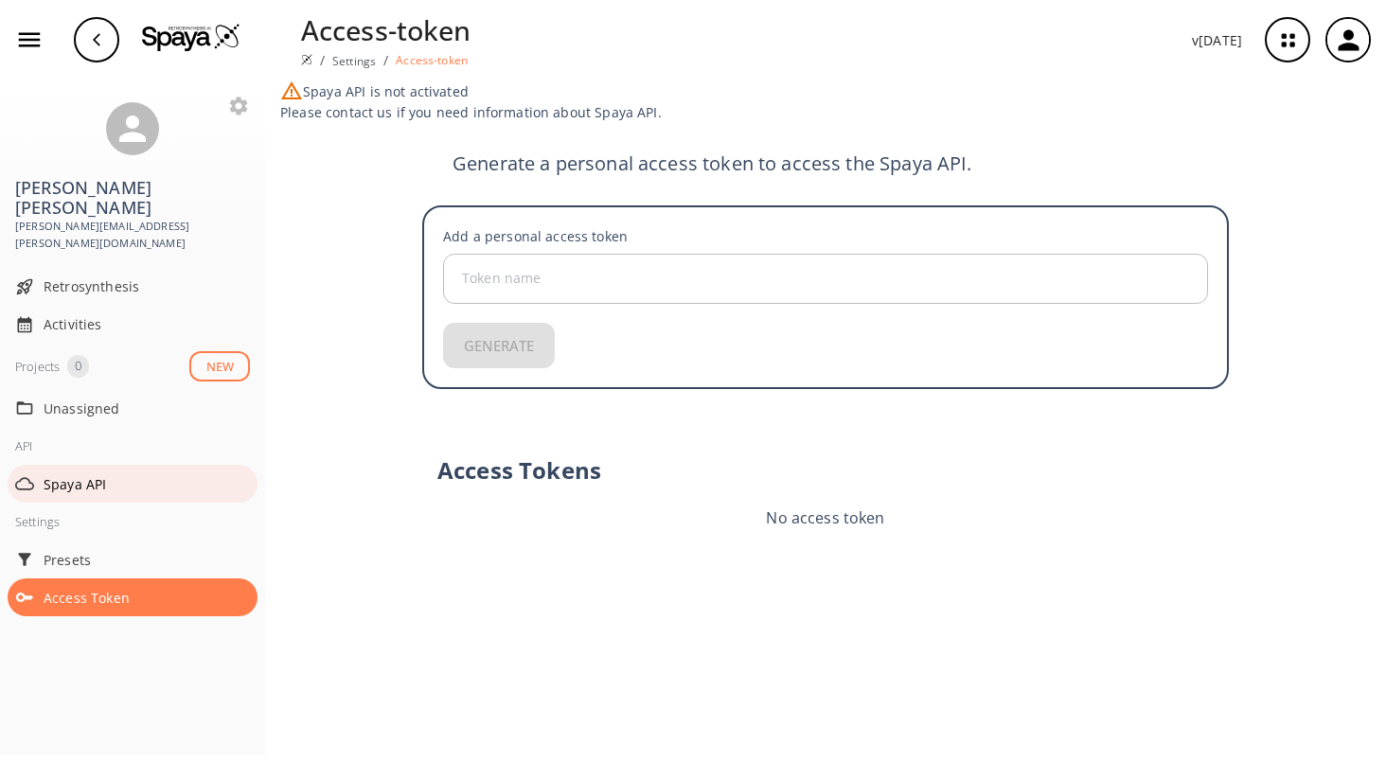
click at [79, 474] on span "Spaya API" at bounding box center [147, 484] width 206 height 20
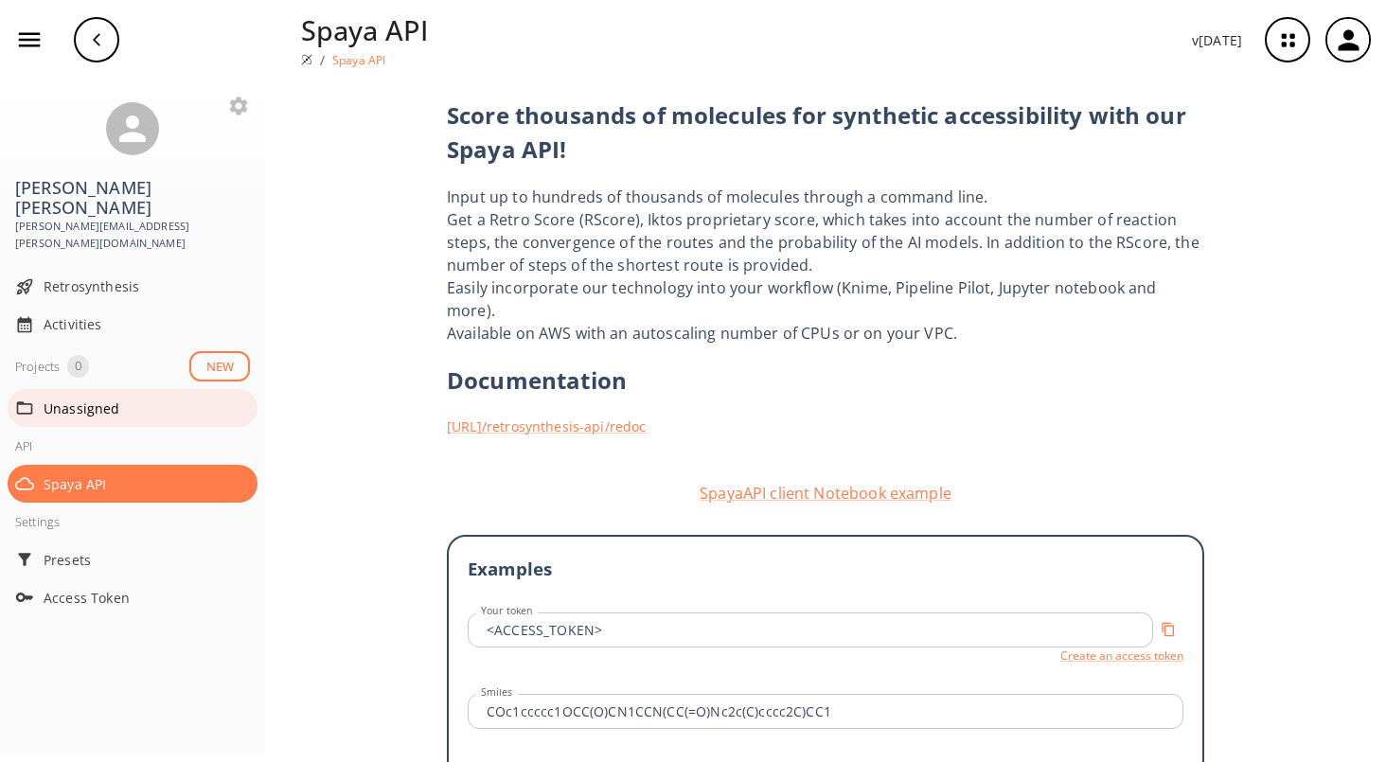
click at [78, 398] on span "Unassigned" at bounding box center [147, 408] width 206 height 20
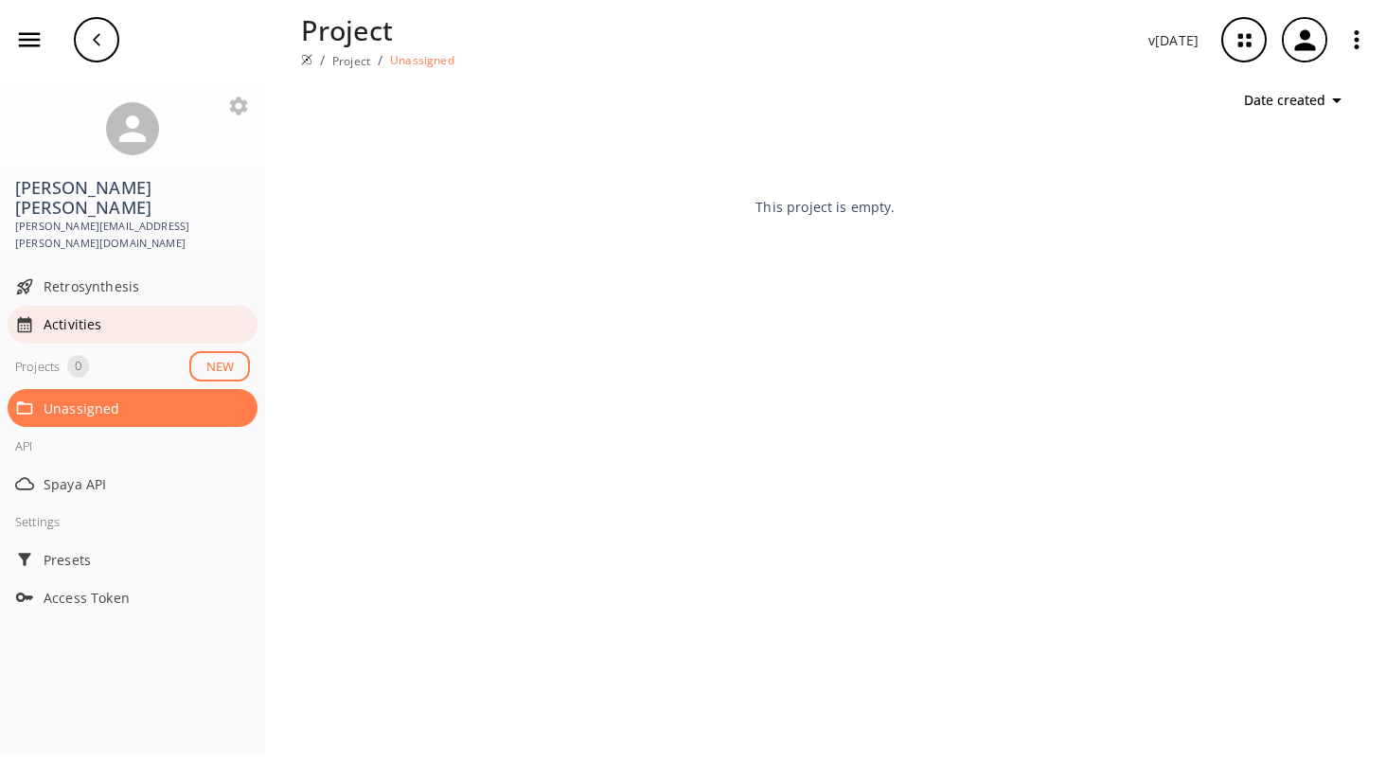
click at [64, 314] on span "Activities" at bounding box center [147, 324] width 206 height 20
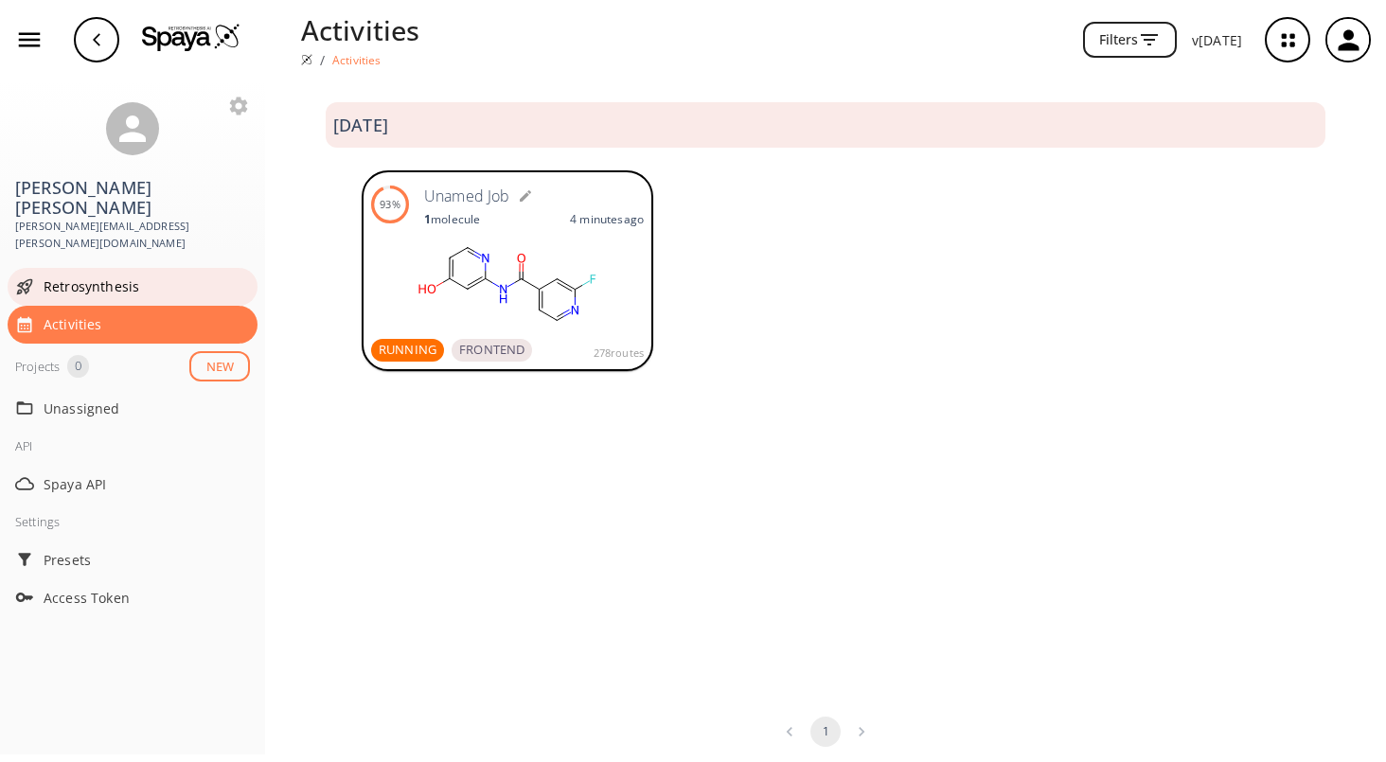
click at [70, 276] on span "Retrosynthesis" at bounding box center [147, 286] width 206 height 20
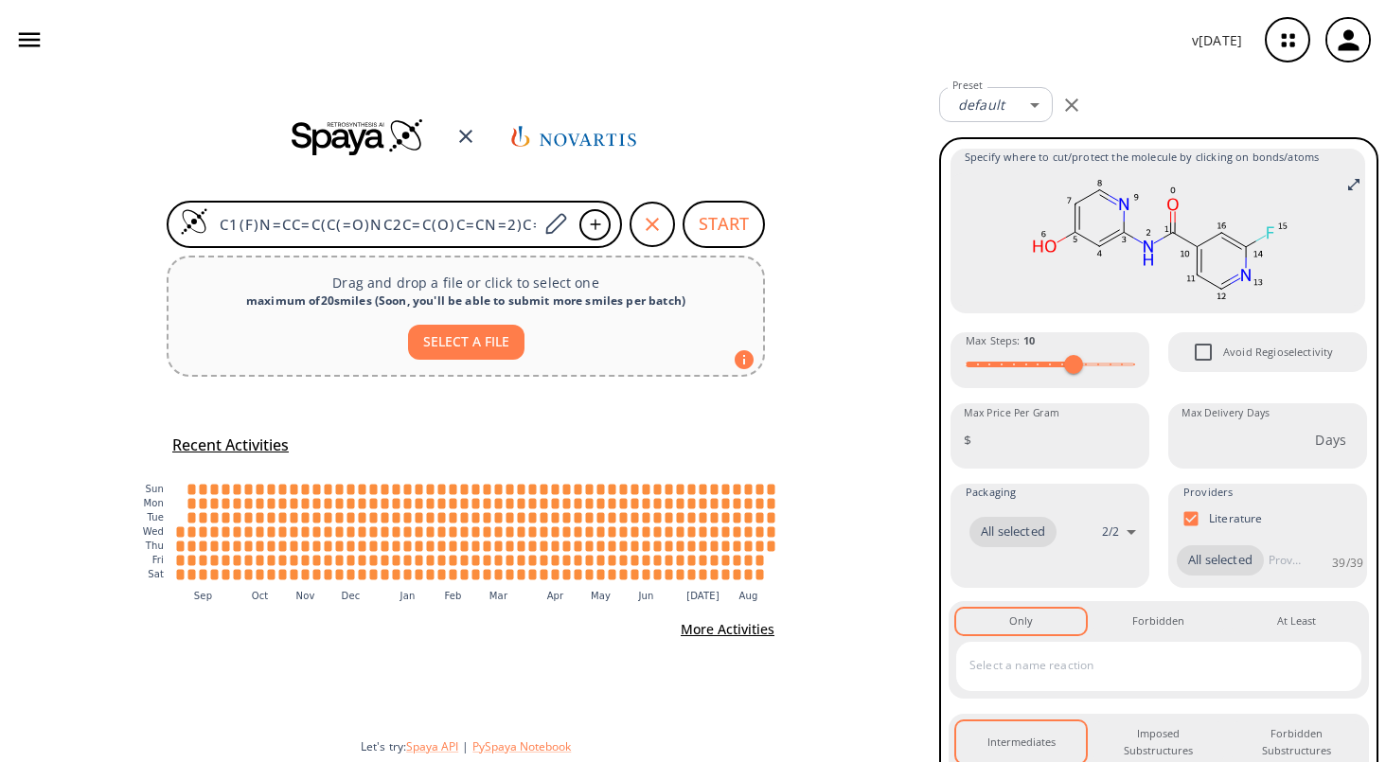
click at [340, 138] on img at bounding box center [358, 136] width 133 height 38
click at [859, 464] on div "C1(F)N=CC=C(C(=O)NC2C=C(O)C=CN=2)C=1 START Drag and drop a file or click to sel…" at bounding box center [465, 421] width 931 height 682
click at [33, 50] on icon "button" at bounding box center [29, 40] width 28 height 28
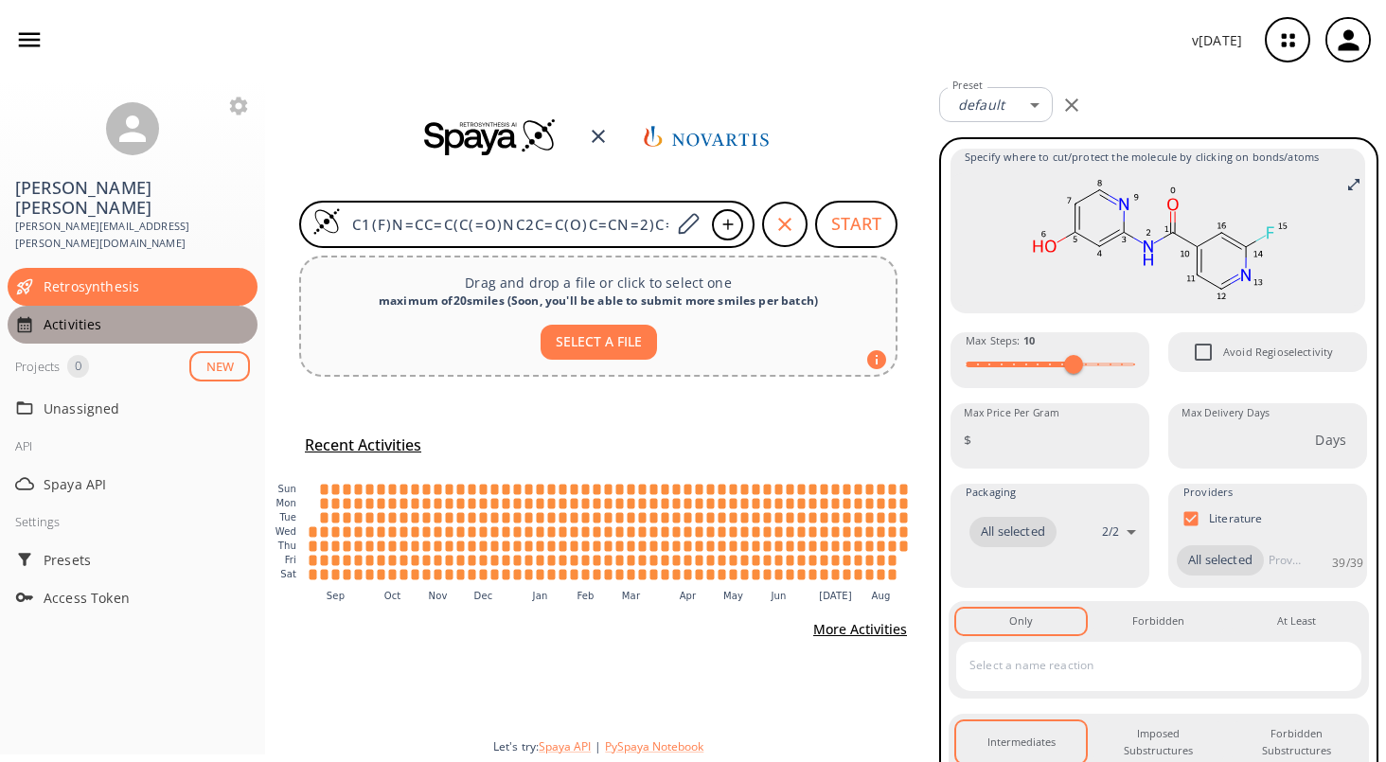
click at [84, 314] on span "Activities" at bounding box center [147, 324] width 206 height 20
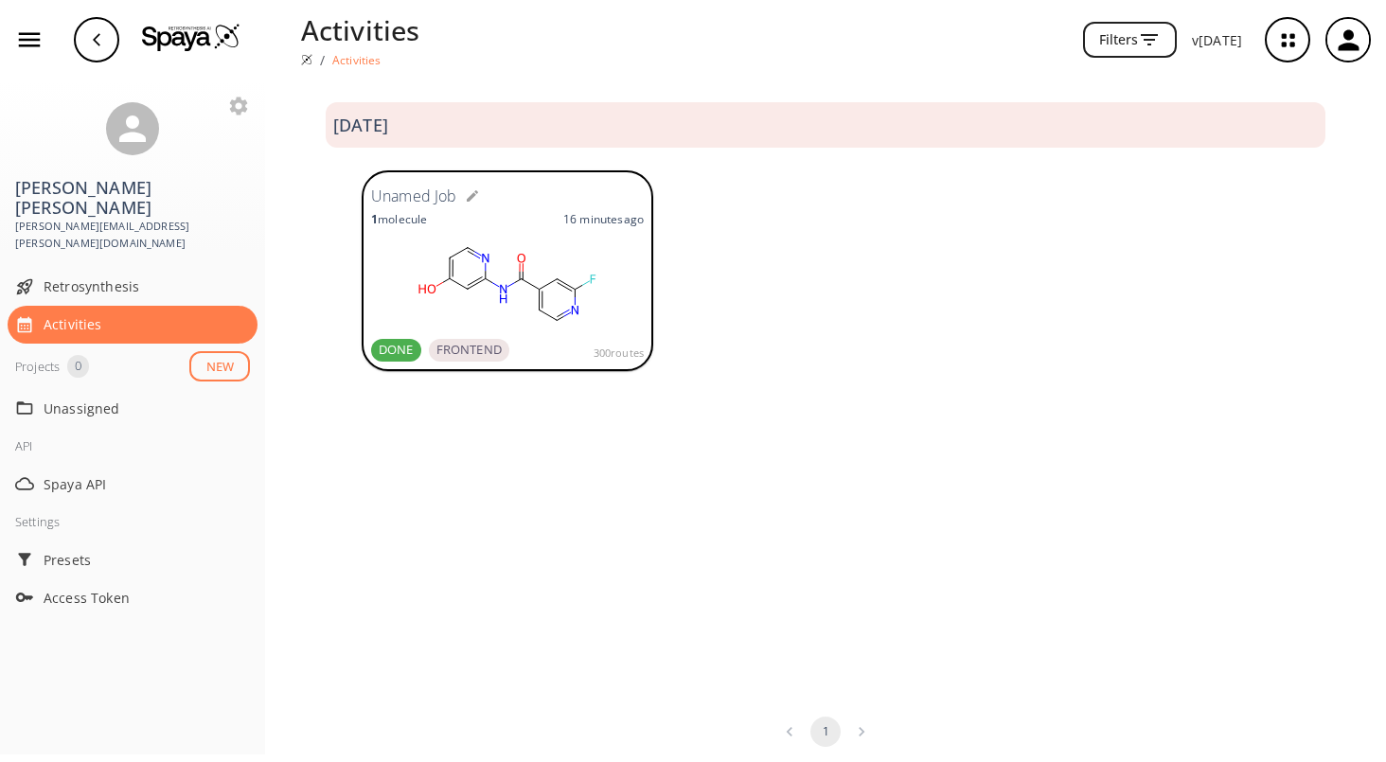
click at [535, 284] on ellipse at bounding box center [539, 289] width 12 height 12
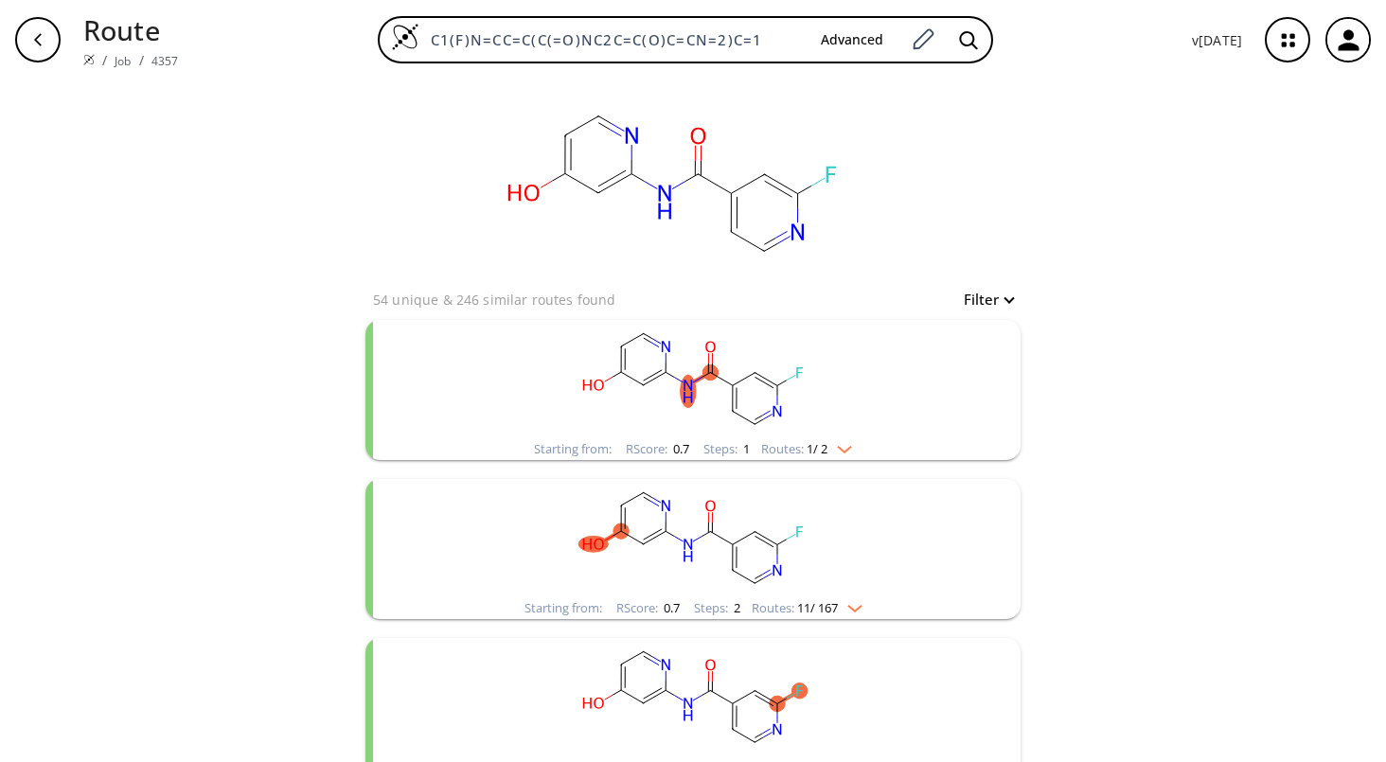
click at [996, 297] on button "Filter" at bounding box center [982, 299] width 61 height 14
click at [996, 297] on div at bounding box center [693, 381] width 1386 height 762
click at [703, 184] on icon at bounding box center [714, 183] width 33 height 19
click at [694, 173] on ellipse at bounding box center [697, 174] width 23 height 23
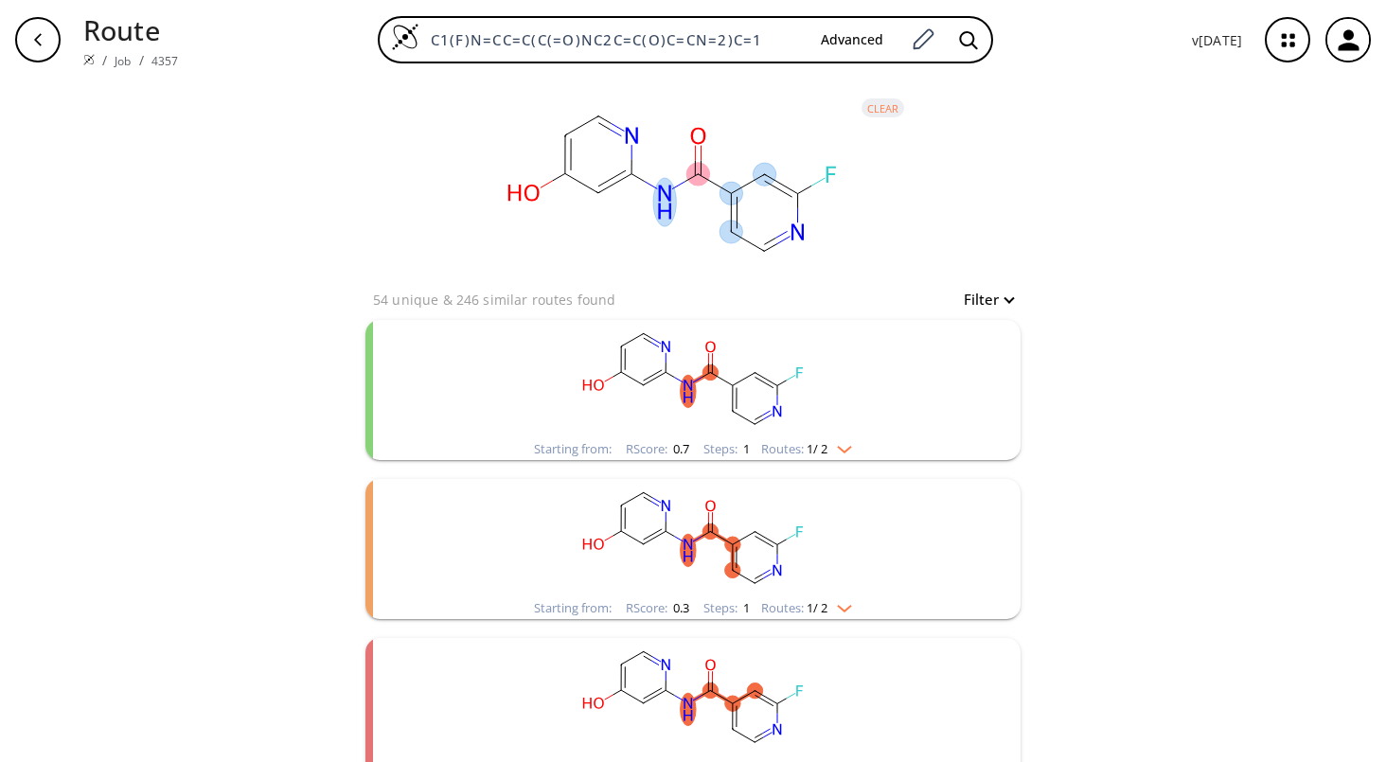
click at [719, 187] on ellipse at bounding box center [730, 193] width 23 height 23
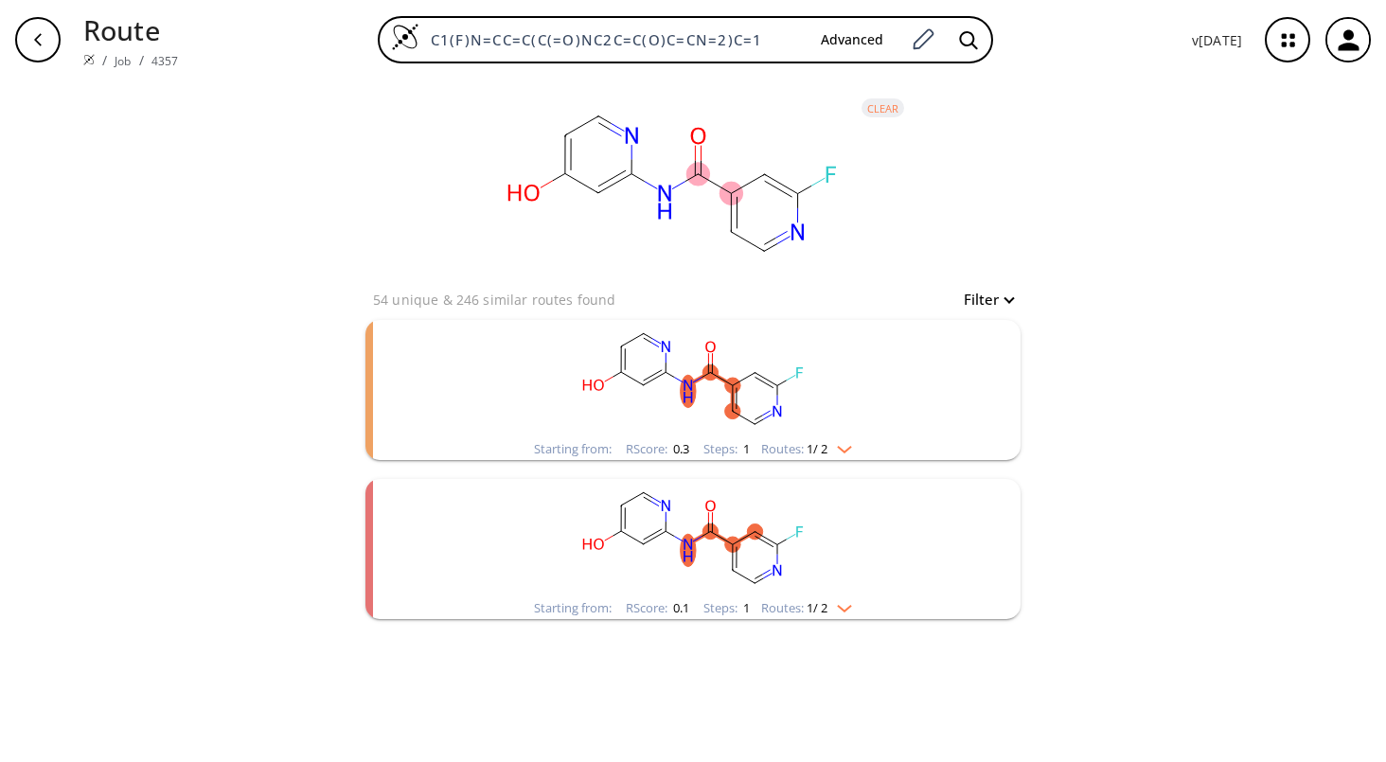
click at [852, 607] on img "clusters" at bounding box center [839, 604] width 25 height 15
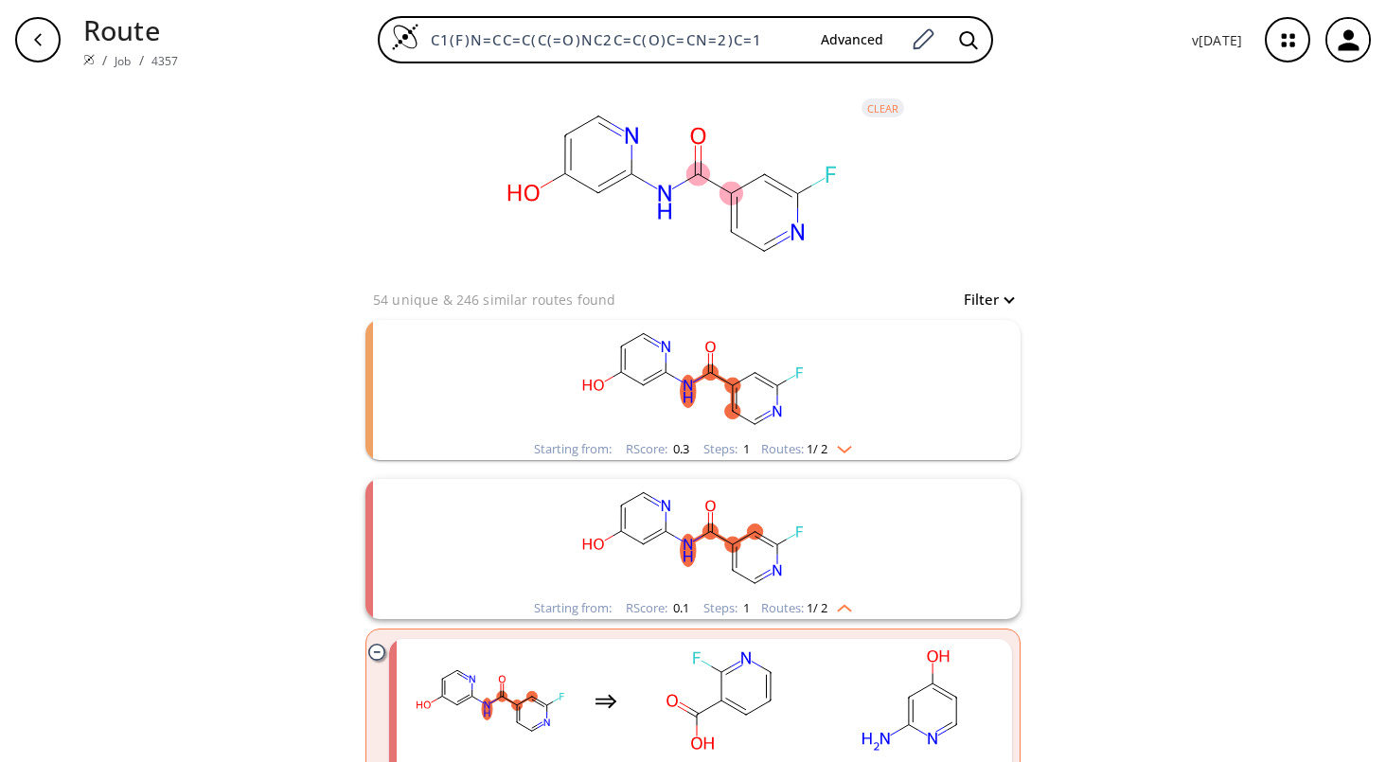
click at [816, 535] on rect "clusters" at bounding box center [693, 538] width 492 height 118
